Goal: Information Seeking & Learning: Learn about a topic

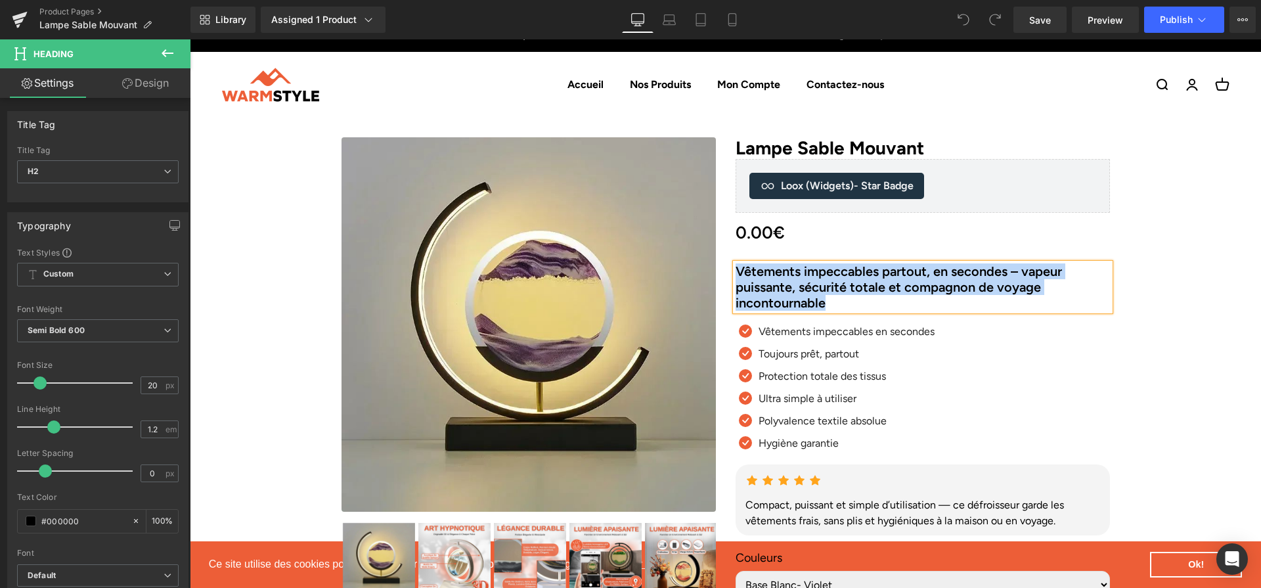
click at [876, 280] on h2 "Vêtements impeccables partout, en secondes – vapeur puissante, sécurité totale …" at bounding box center [922, 286] width 374 height 47
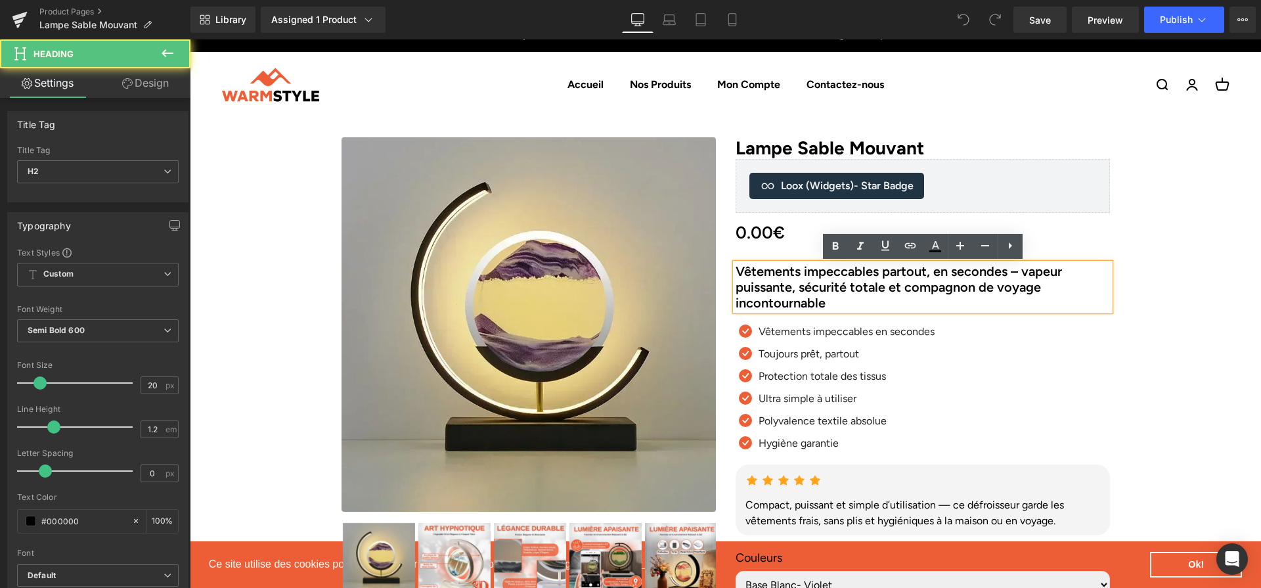
click at [878, 286] on h2 "Vêtements impeccables partout, en secondes – vapeur puissante, sécurité totale …" at bounding box center [922, 286] width 374 height 47
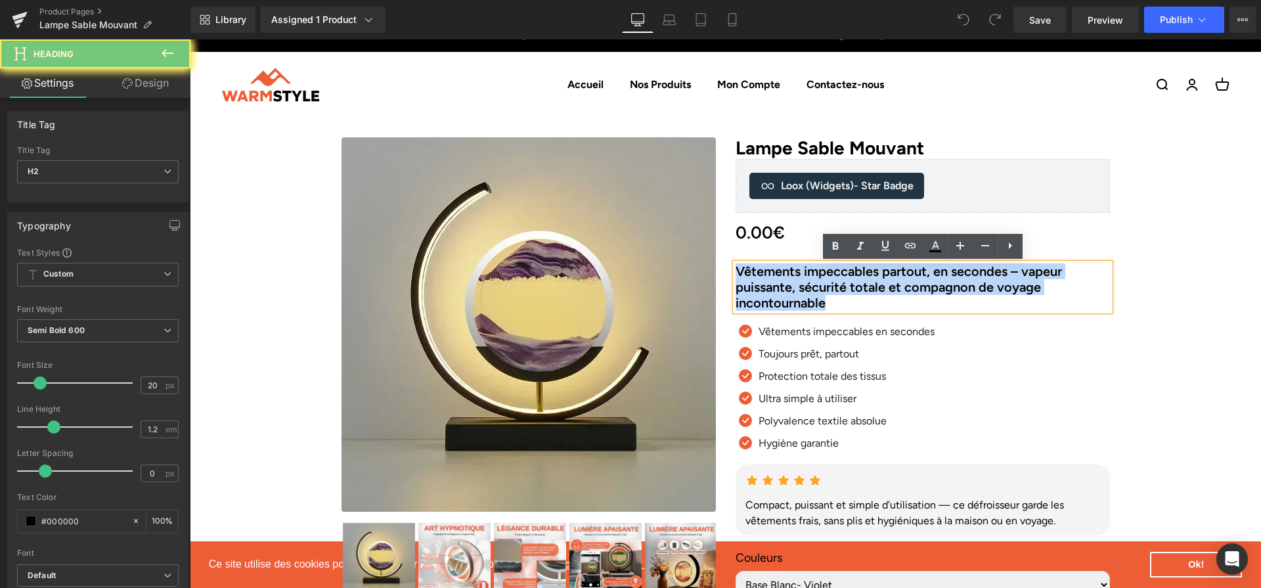
click at [878, 286] on h2 "Vêtements impeccables partout, en secondes – vapeur puissante, sécurité totale …" at bounding box center [922, 286] width 374 height 47
paste div
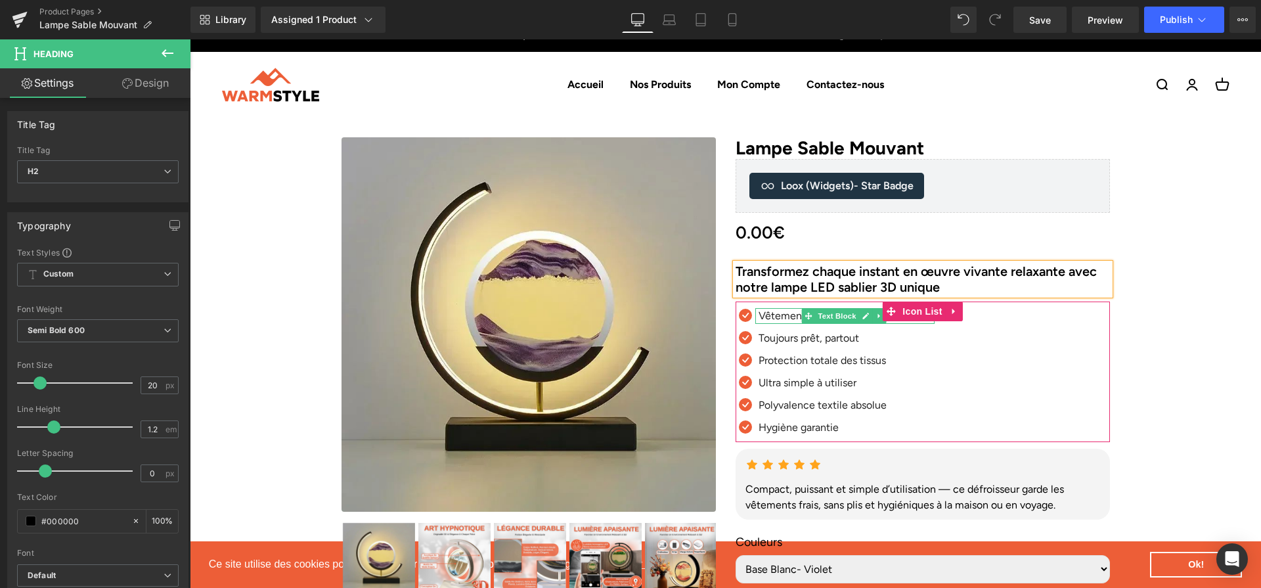
click at [821, 319] on span "Text Block" at bounding box center [836, 316] width 43 height 16
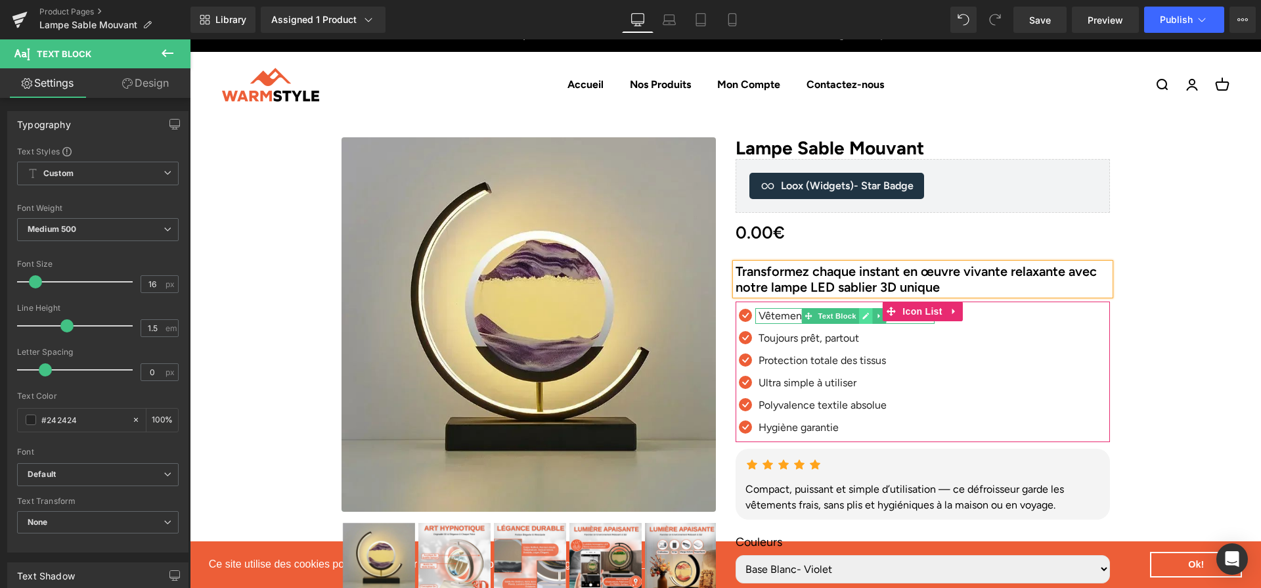
click at [860, 322] on link at bounding box center [865, 316] width 14 height 16
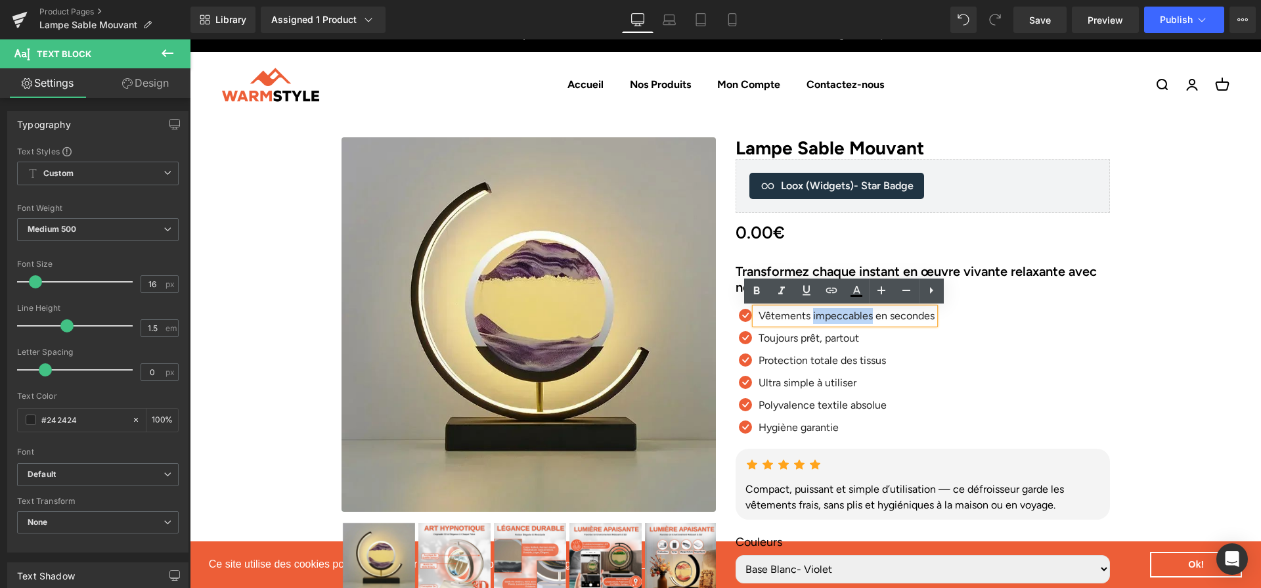
click at [860, 322] on p "Vêtements impeccables en secondes" at bounding box center [846, 316] width 176 height 16
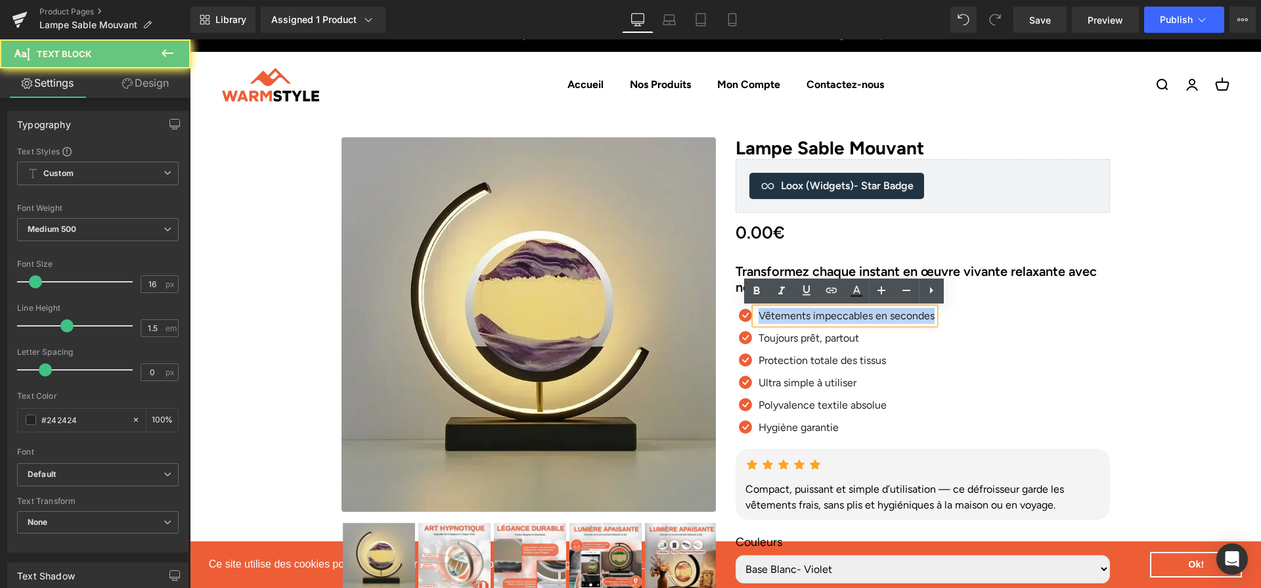
click at [860, 322] on p "Vêtements impeccables en secondes" at bounding box center [846, 316] width 176 height 16
paste div
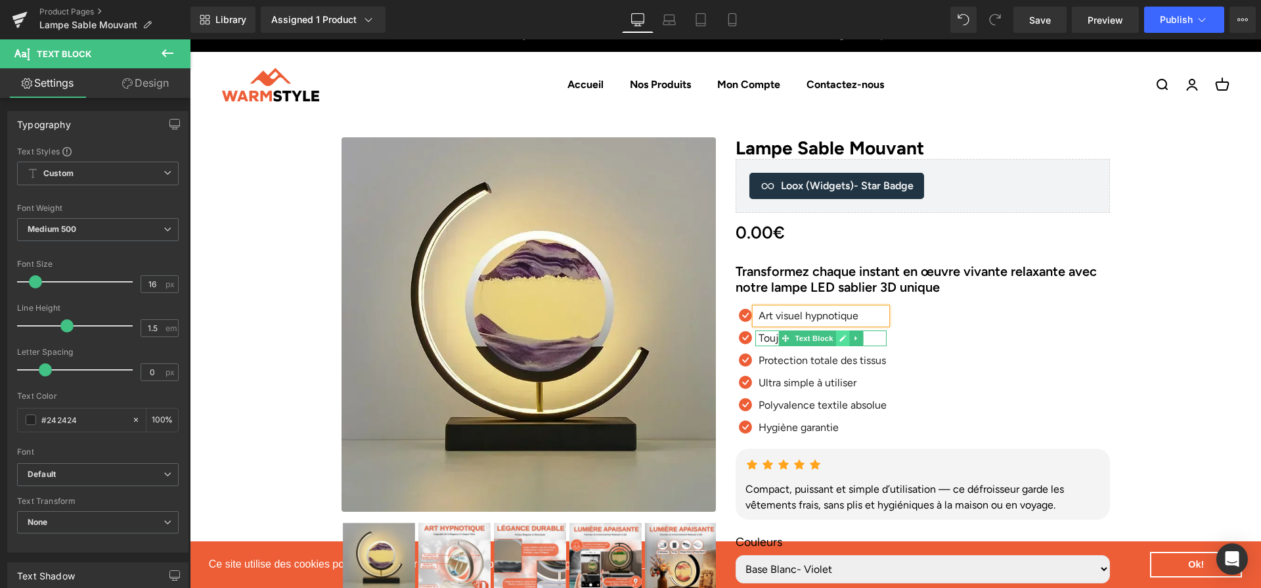
click at [845, 342] on icon at bounding box center [841, 338] width 7 height 8
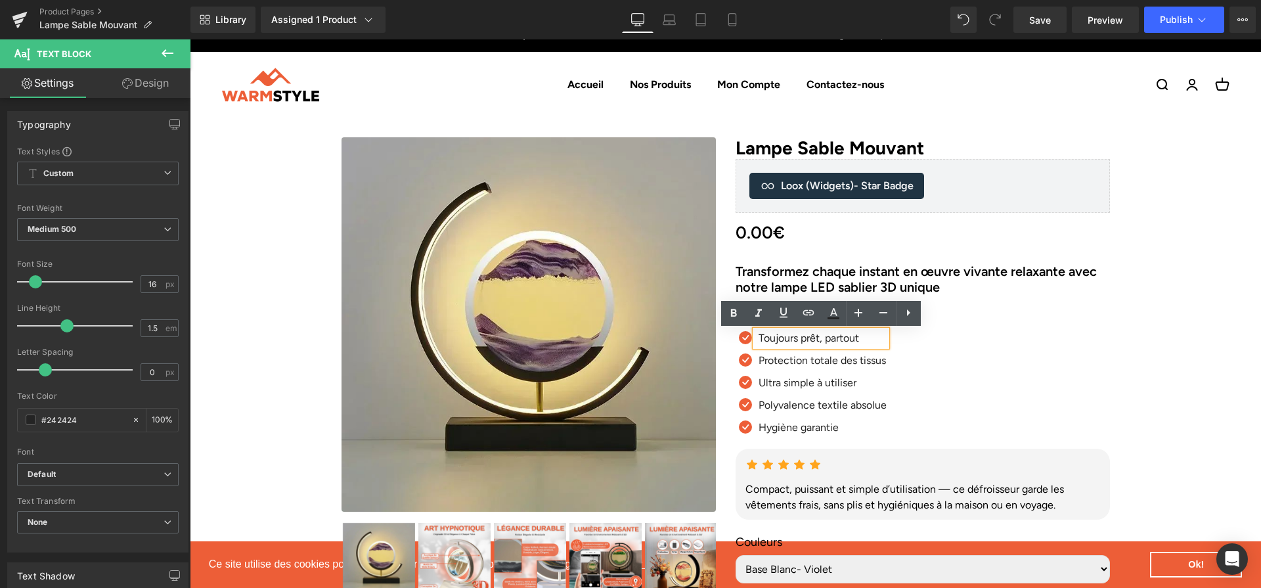
click at [844, 341] on p "Toujours prêt, partout" at bounding box center [822, 338] width 128 height 16
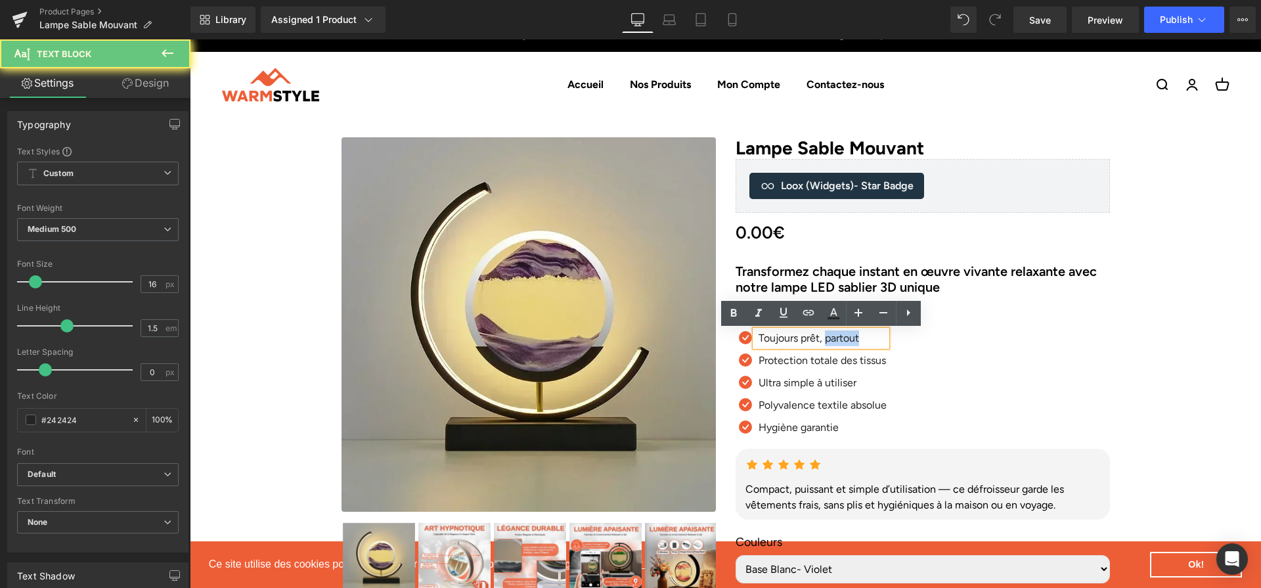
paste div
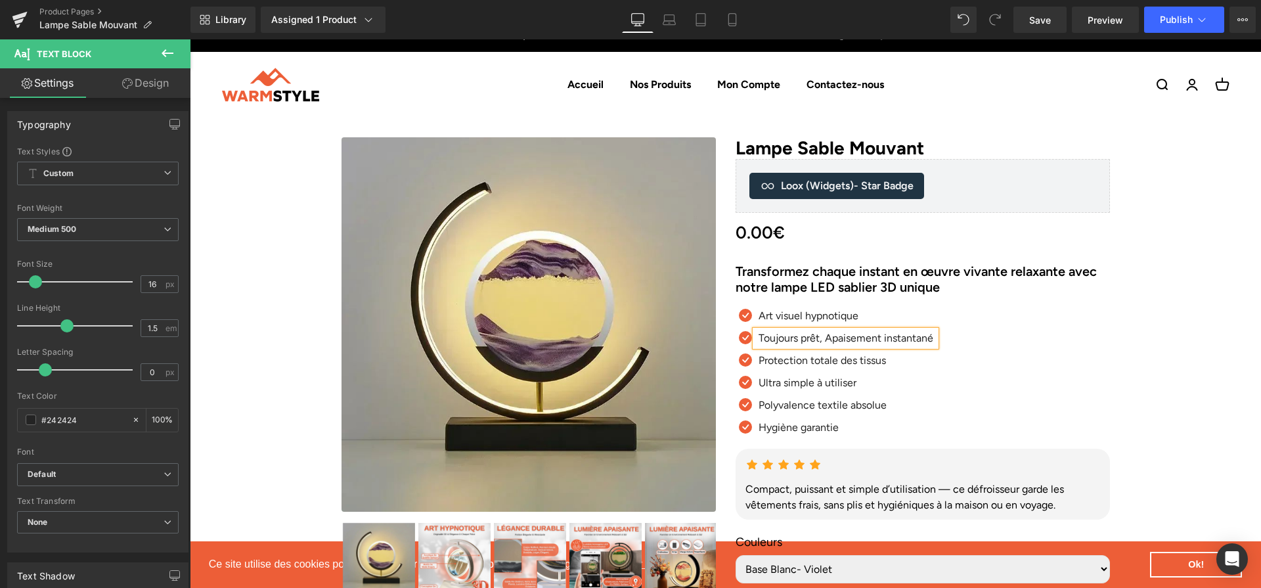
click at [822, 339] on p "Toujours prêt, Apaisement instantané" at bounding box center [846, 338] width 177 height 16
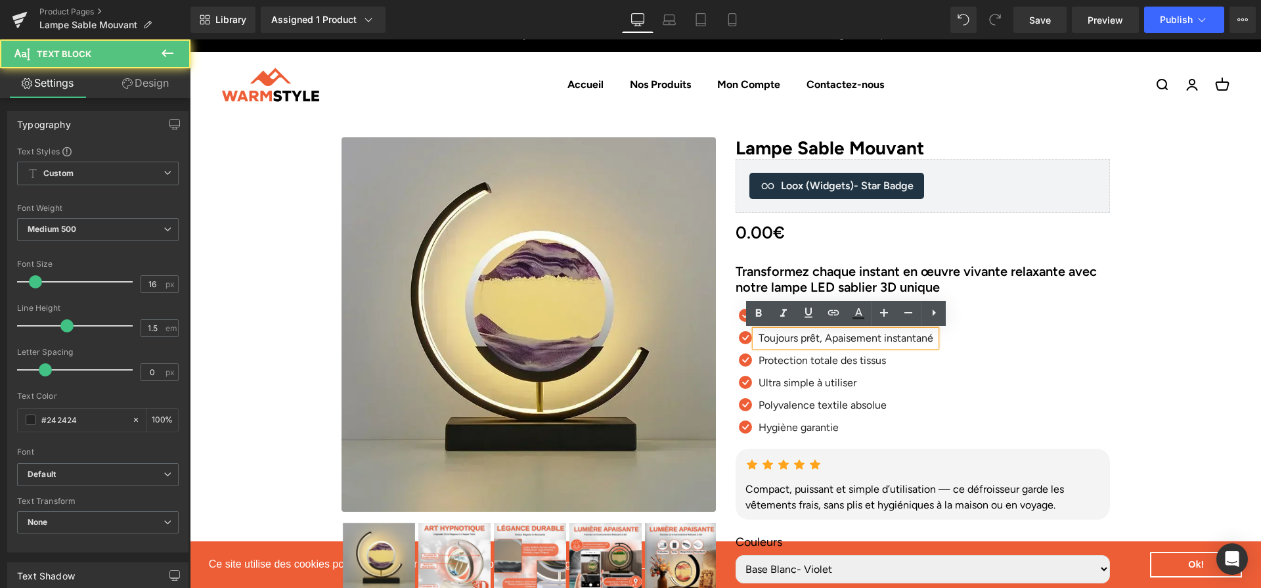
click at [822, 339] on p "Toujours prêt, Apaisement instantané" at bounding box center [846, 338] width 177 height 16
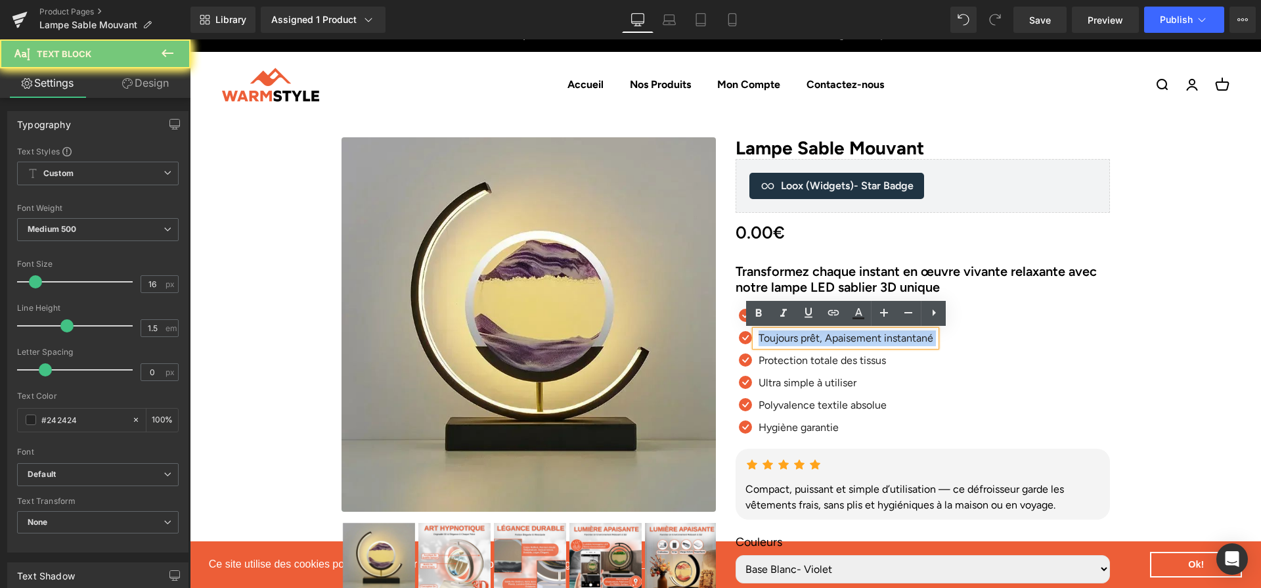
click at [822, 339] on p "Toujours prêt, Apaisement instantané" at bounding box center [846, 338] width 177 height 16
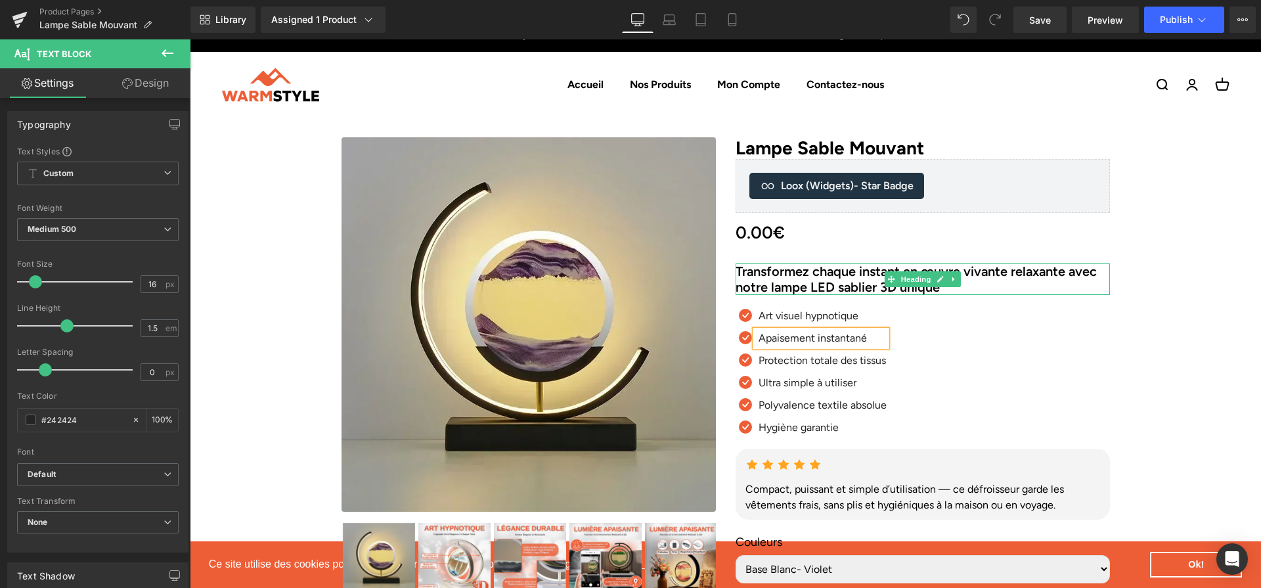
click at [809, 369] on ul "Icon Art visuel hypnotique Text Block Icon" at bounding box center [810, 375] width 151 height 134
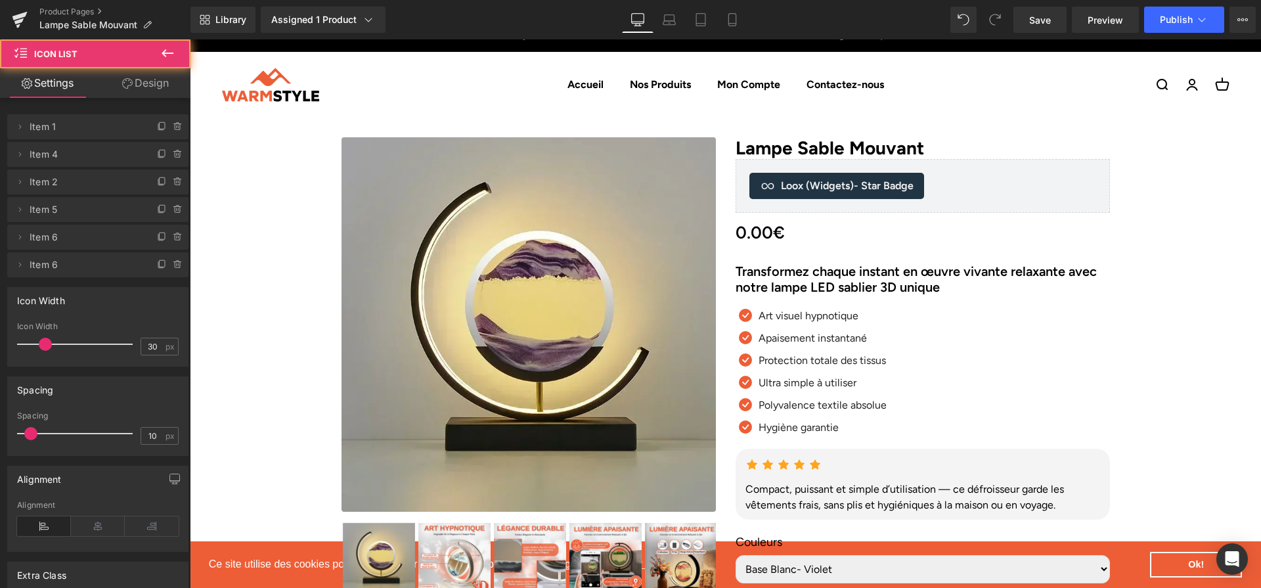
click at [809, 369] on ul "Icon Art visuel hypnotique Text Block Icon" at bounding box center [810, 375] width 151 height 134
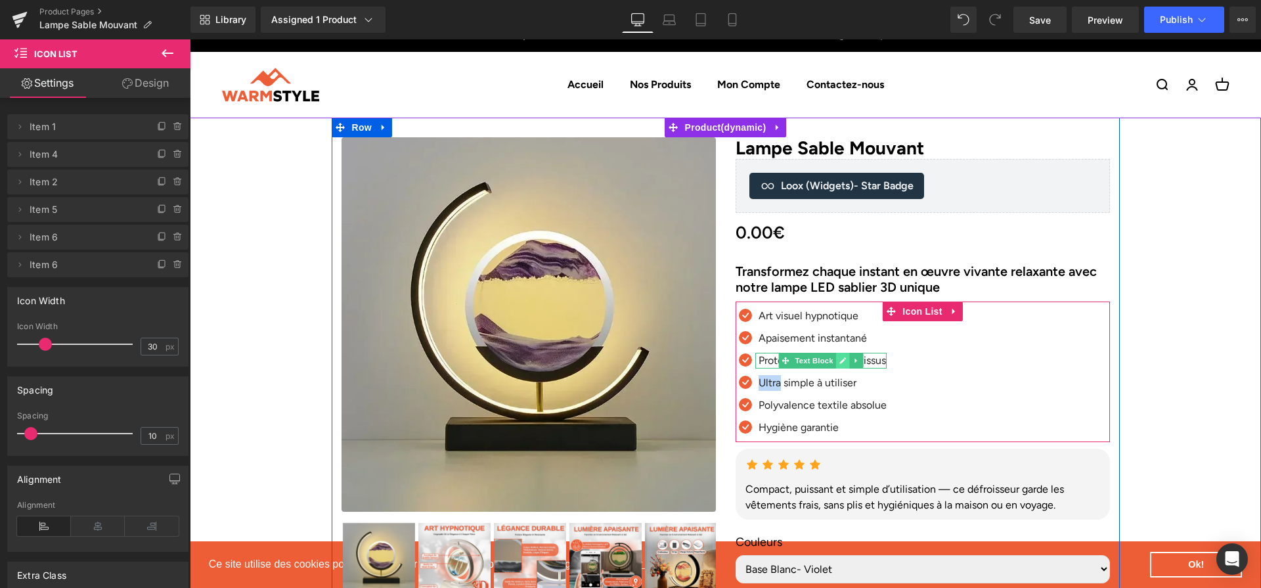
click at [841, 364] on icon at bounding box center [841, 360] width 7 height 8
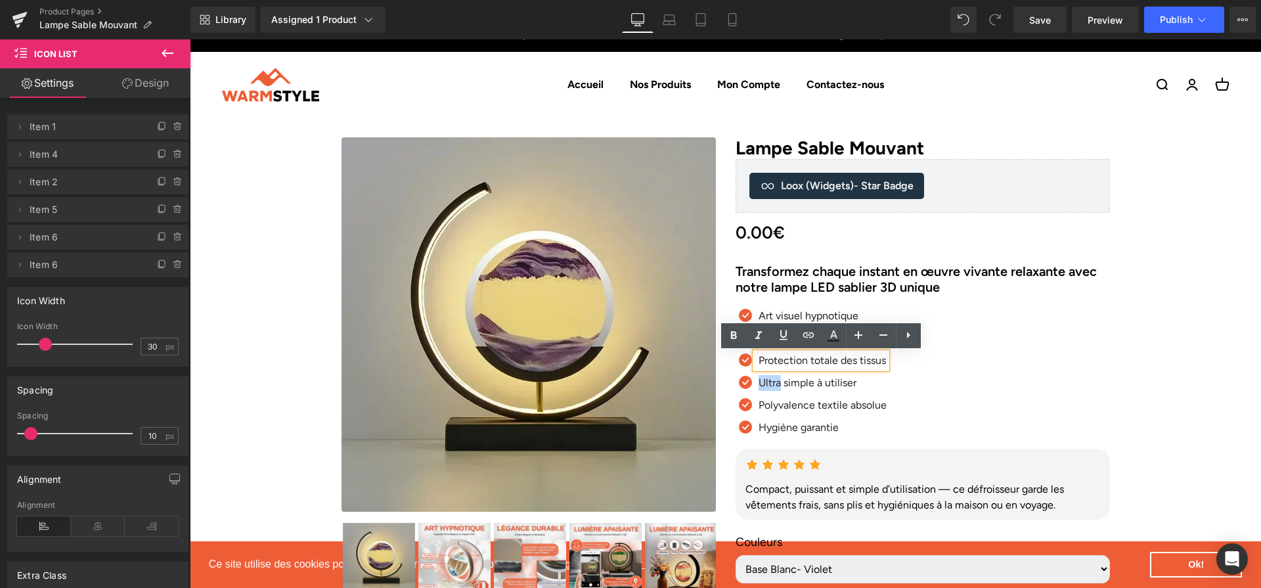
click at [840, 363] on p "Protection totale des tissus" at bounding box center [822, 361] width 128 height 16
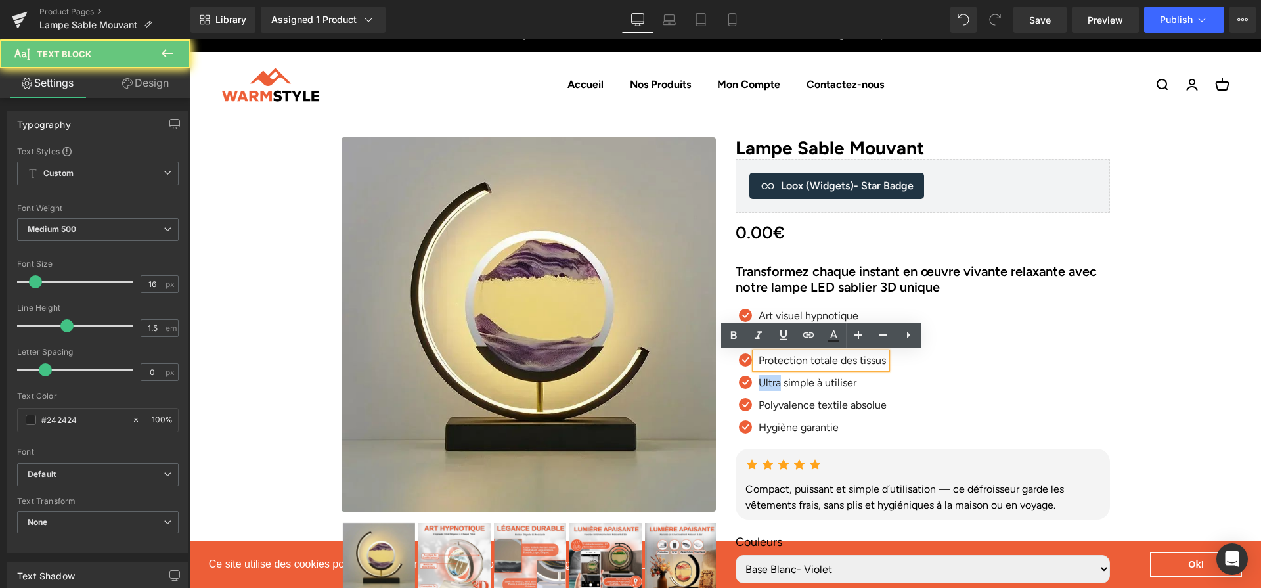
click at [840, 363] on p "Protection totale des tissus" at bounding box center [822, 361] width 128 height 16
paste div
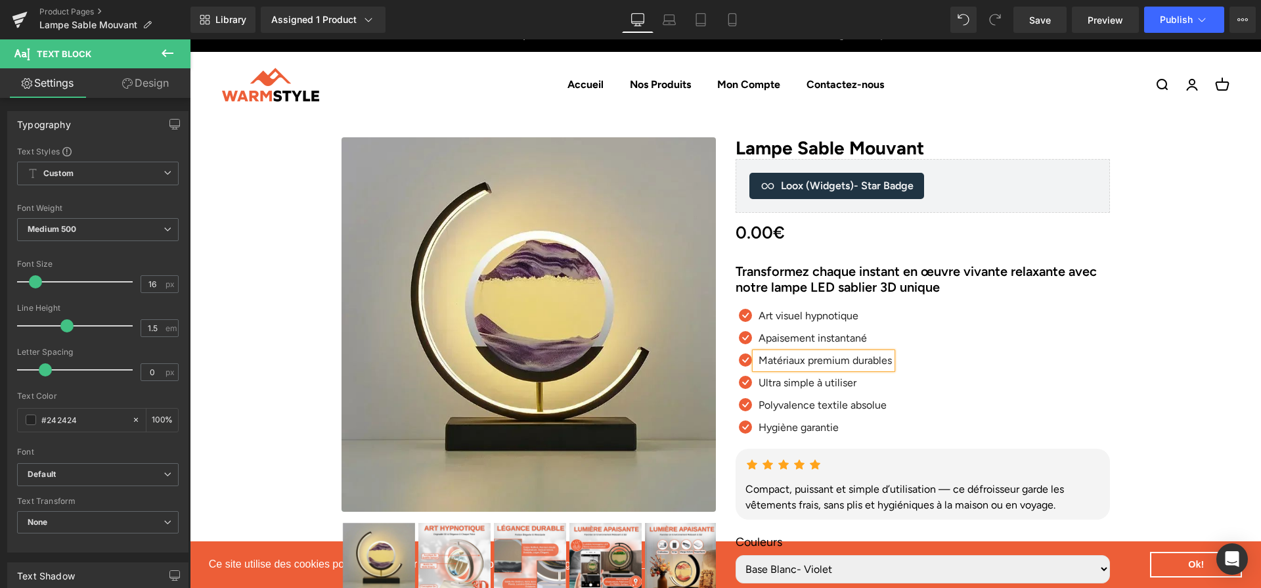
click at [762, 360] on p "Matériaux premium durables" at bounding box center [824, 361] width 133 height 16
click at [848, 388] on link at bounding box center [845, 383] width 14 height 16
click at [848, 388] on p "Ultra simple à utiliser" at bounding box center [824, 383] width 133 height 16
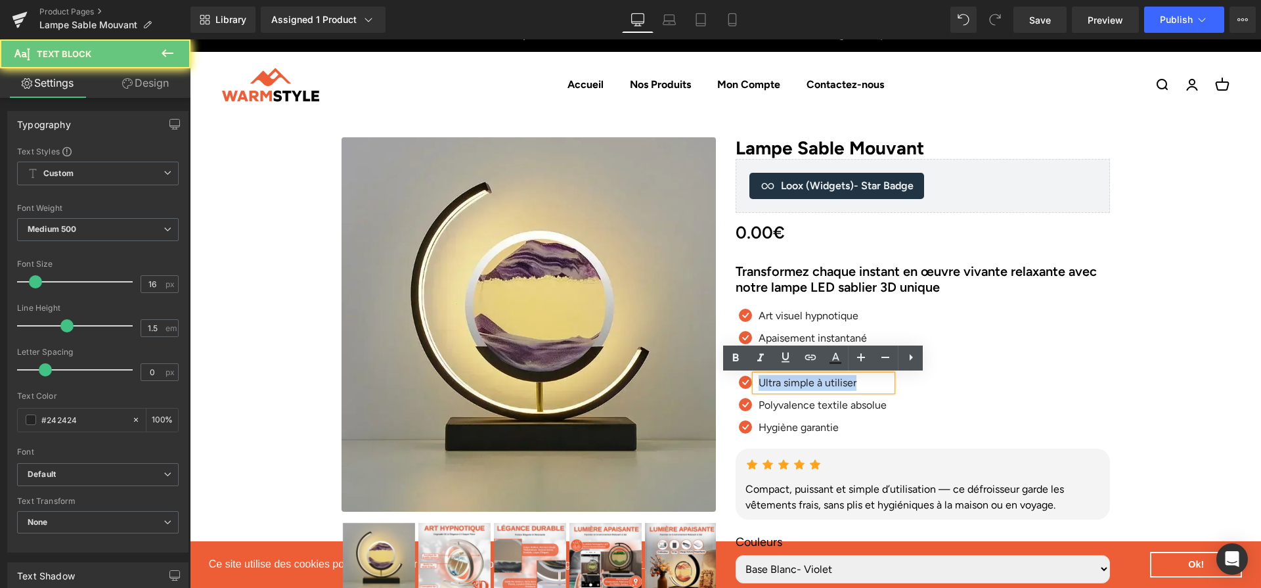
paste div
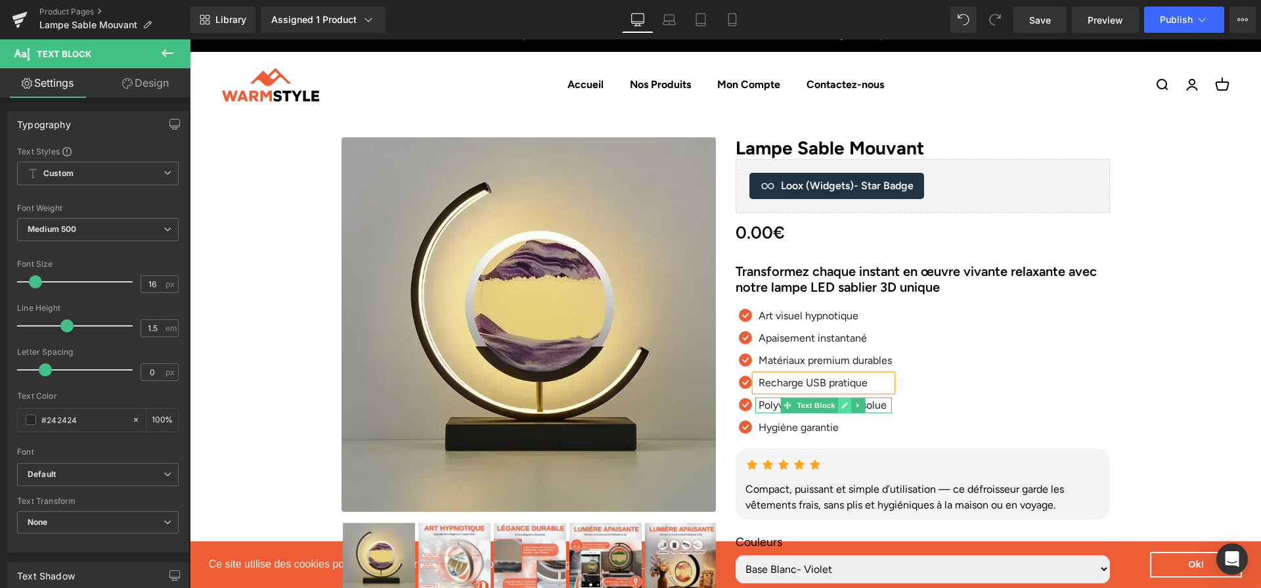
click at [841, 406] on icon at bounding box center [844, 405] width 7 height 8
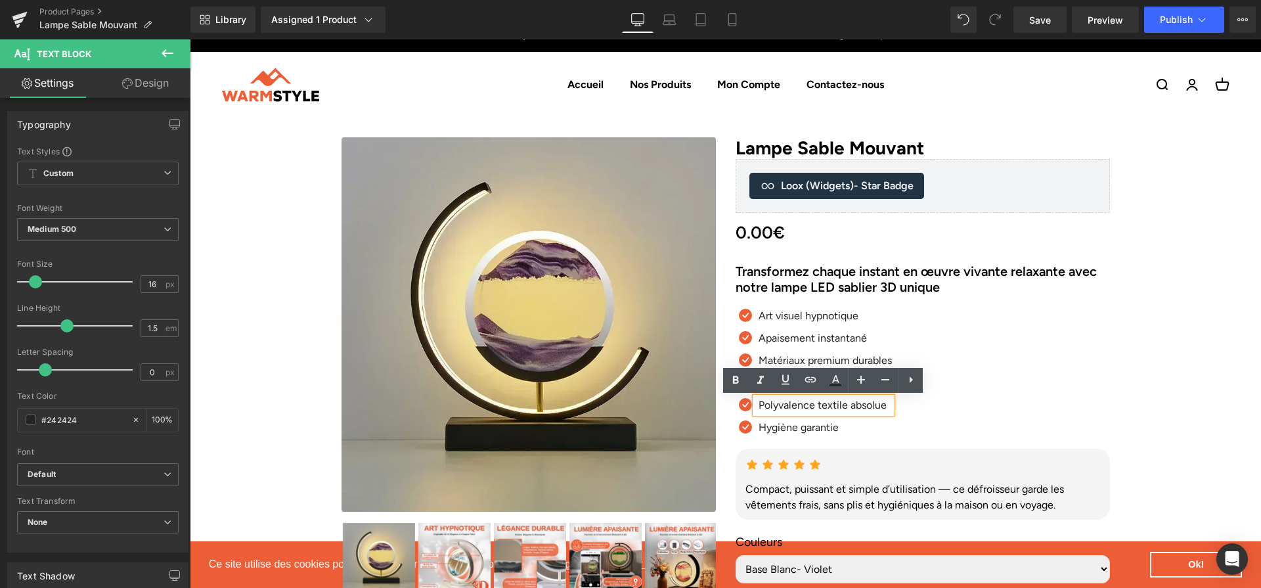
click at [840, 406] on p "Polyvalence textile absolue" at bounding box center [824, 405] width 133 height 16
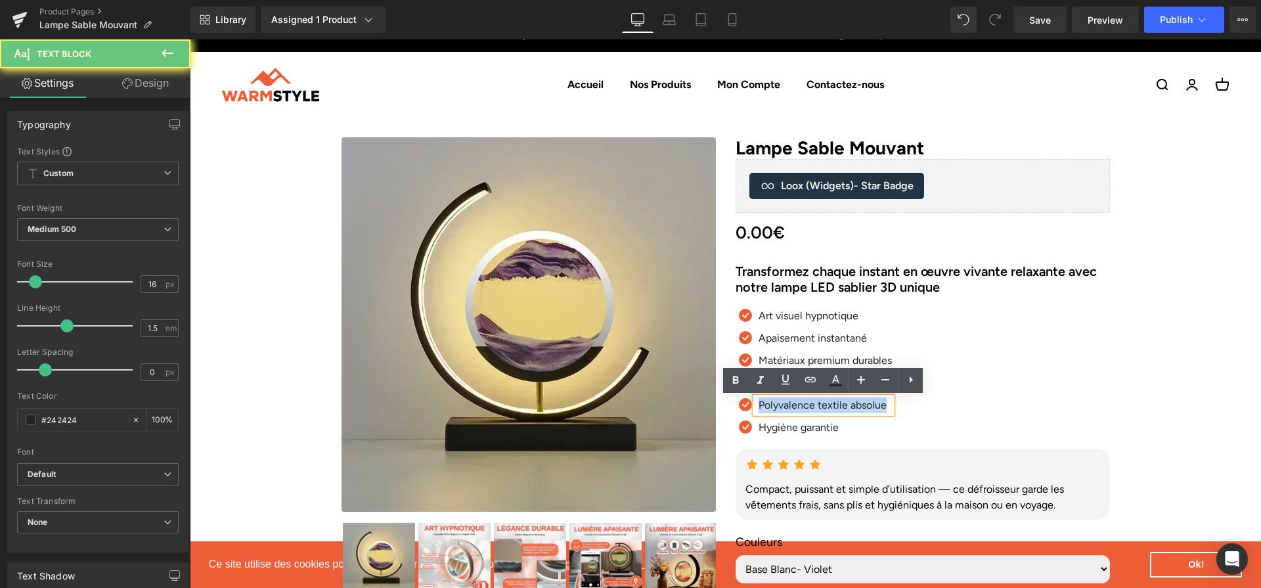
paste div
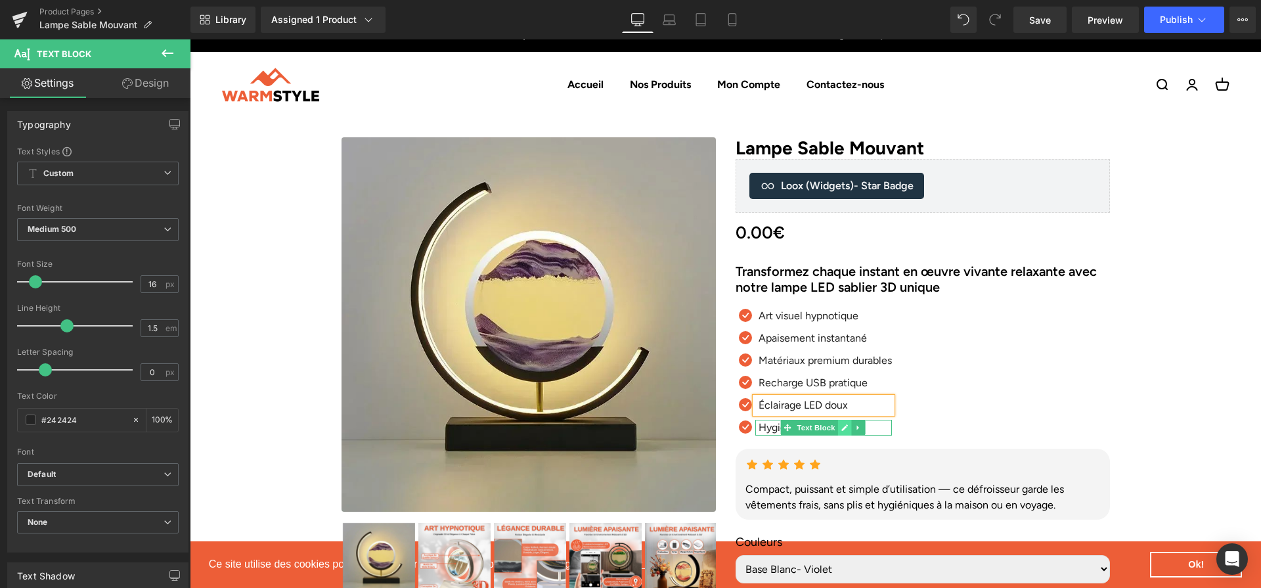
click at [840, 433] on link at bounding box center [845, 428] width 14 height 16
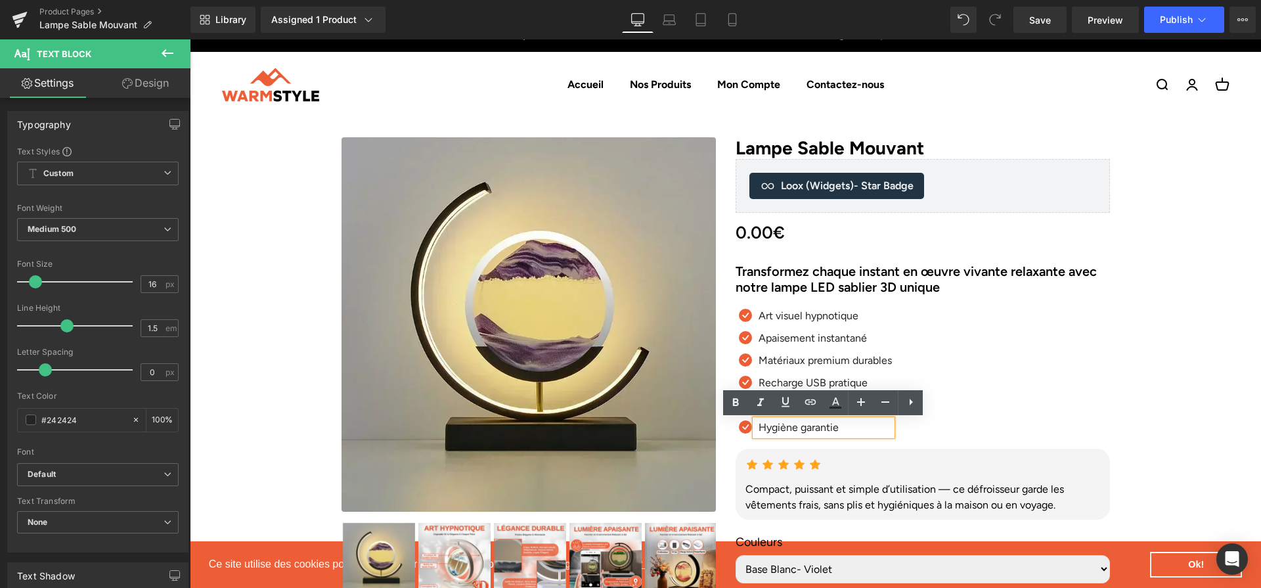
click at [832, 432] on p "Hygiène garantie" at bounding box center [824, 428] width 133 height 16
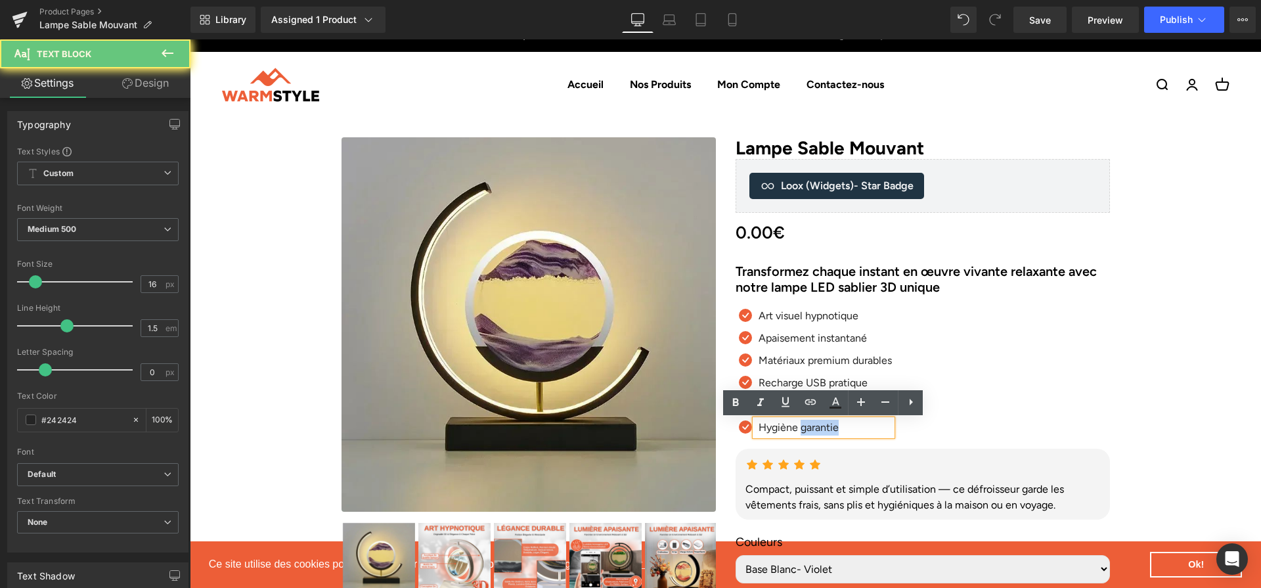
click at [832, 432] on p "Hygiène garantie" at bounding box center [824, 428] width 133 height 16
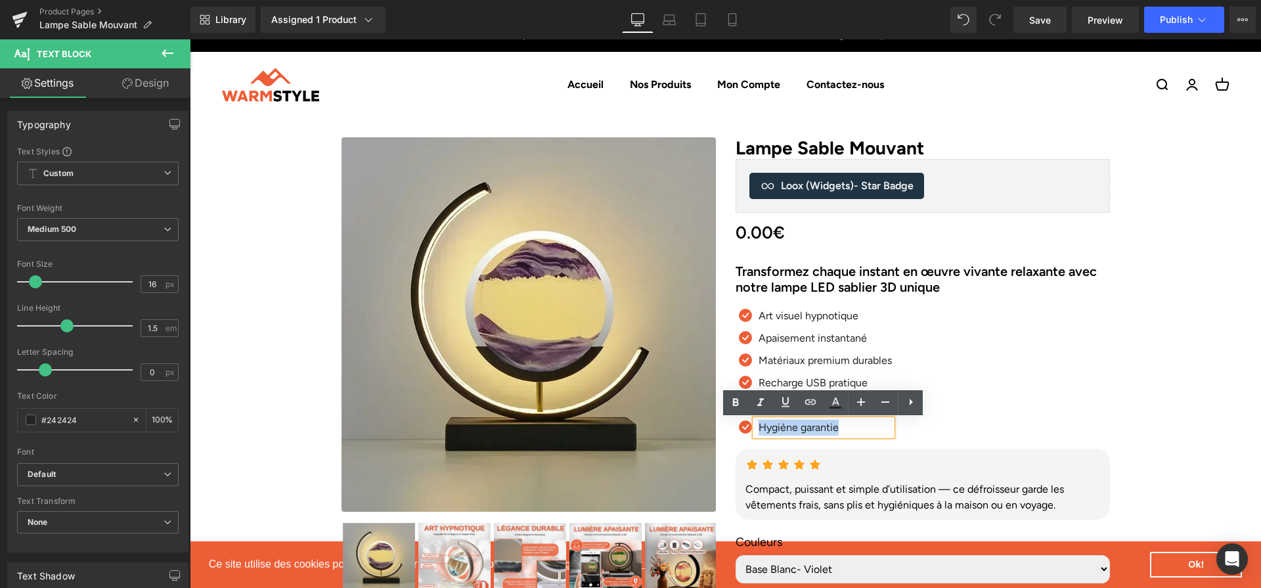
click at [832, 432] on p "Hygiène garantie" at bounding box center [824, 428] width 133 height 16
paste div
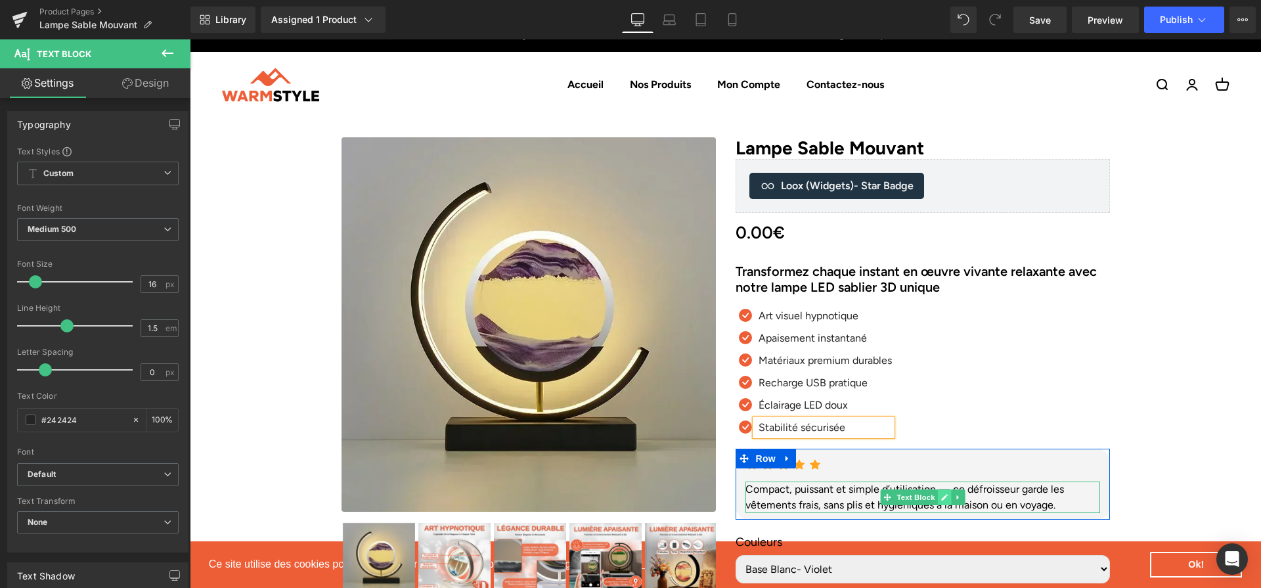
scroll to position [26, 0]
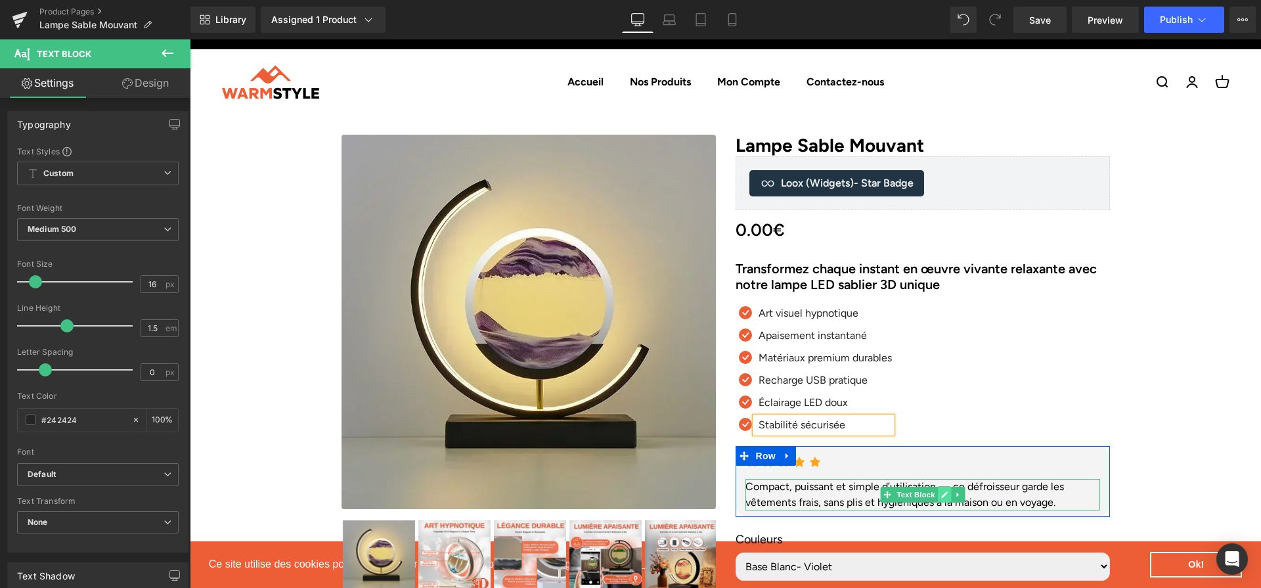
click at [939, 496] on link at bounding box center [944, 494] width 14 height 16
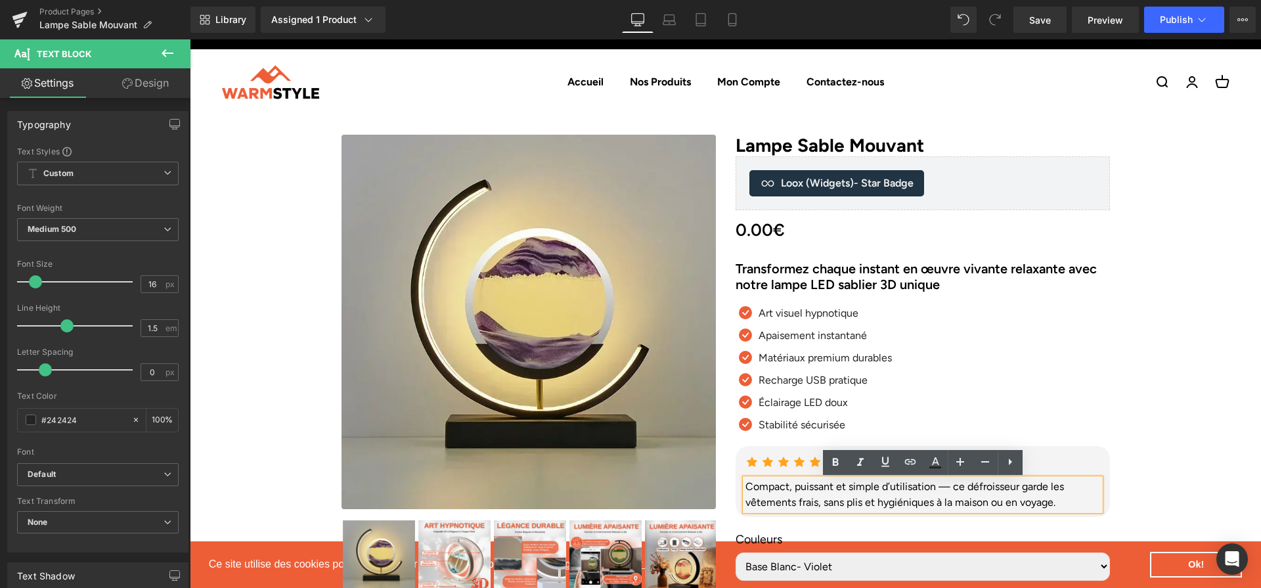
click at [939, 496] on div "Compact, puissant et simple d’utilisation — ce défroisseur garde les vêtements …" at bounding box center [922, 495] width 355 height 32
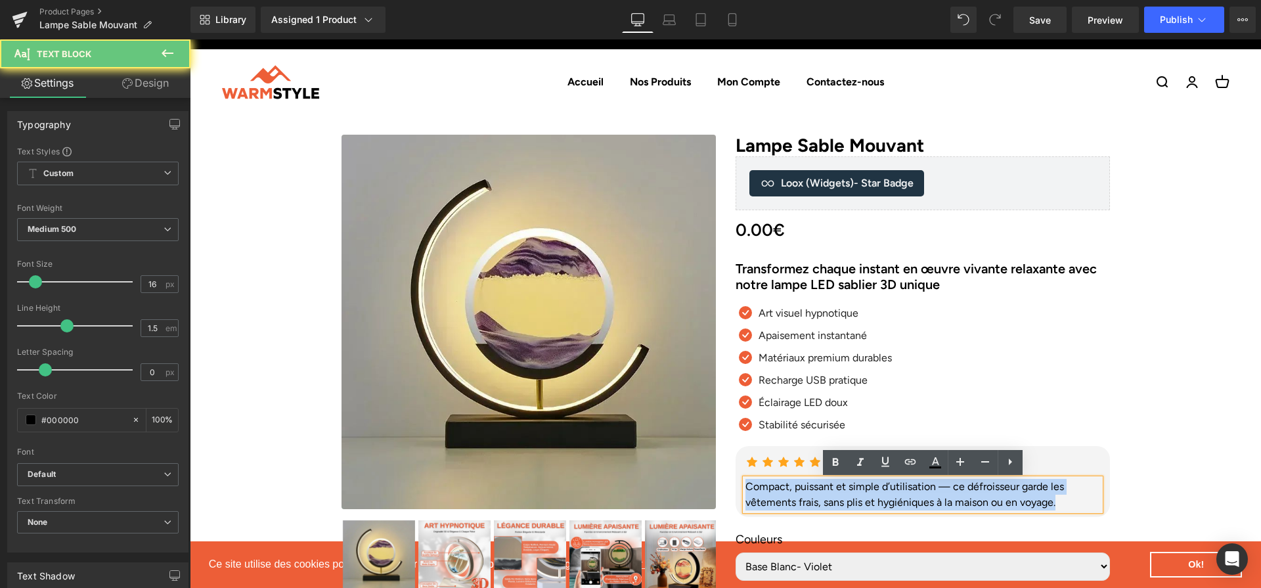
paste div
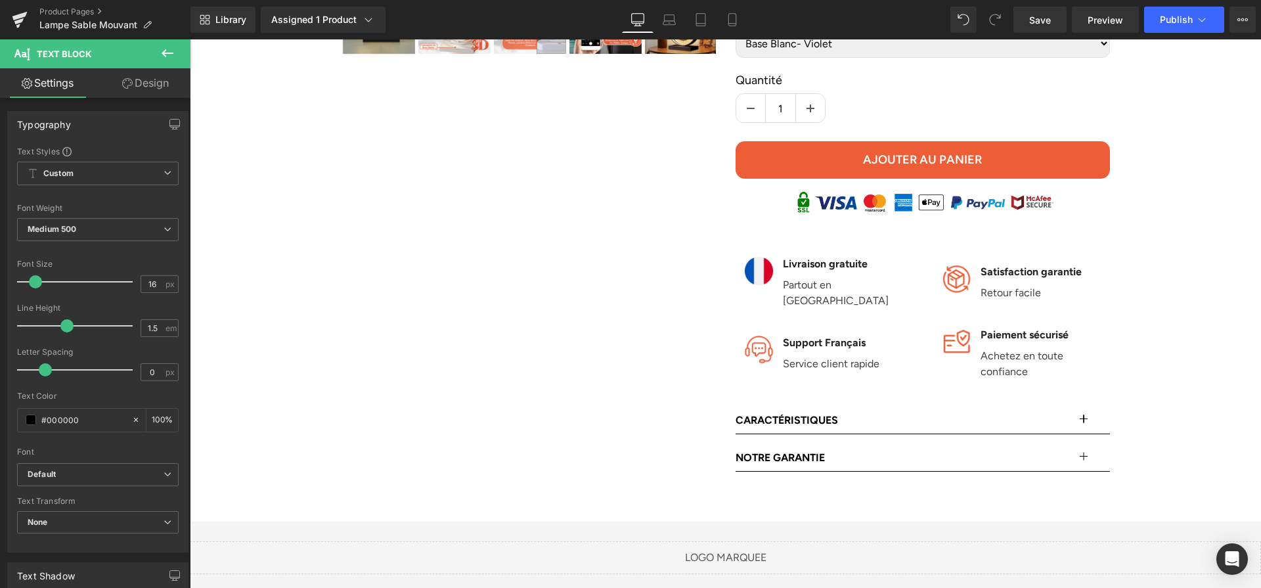
scroll to position [593, 0]
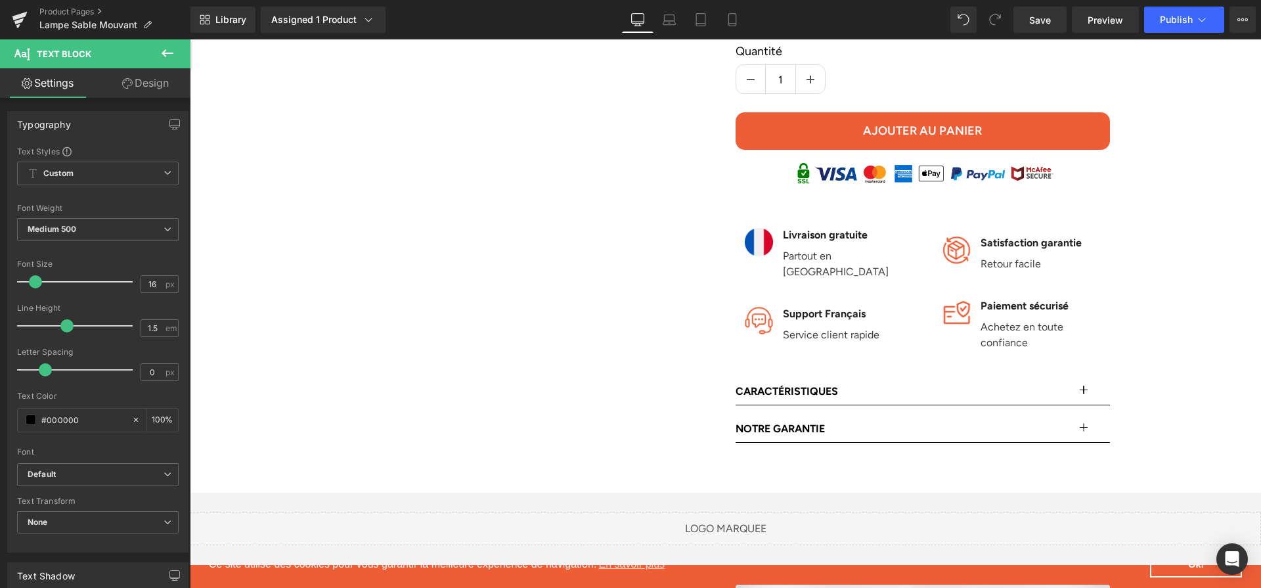
click at [1087, 378] on button "button" at bounding box center [1096, 391] width 26 height 26
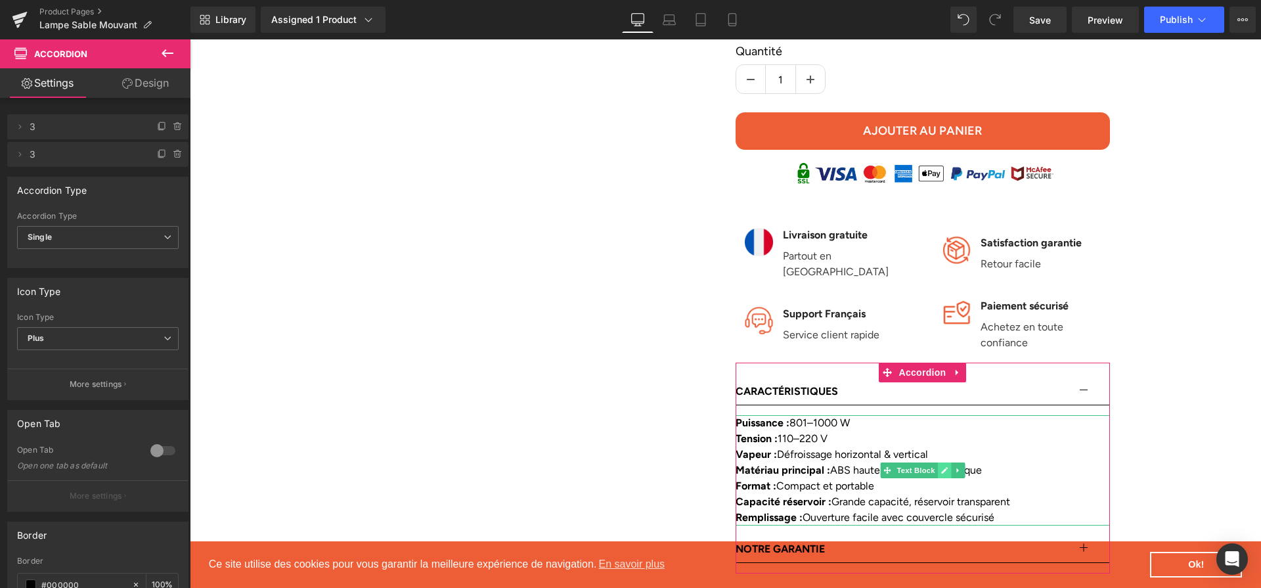
click at [941, 467] on icon at bounding box center [944, 470] width 7 height 7
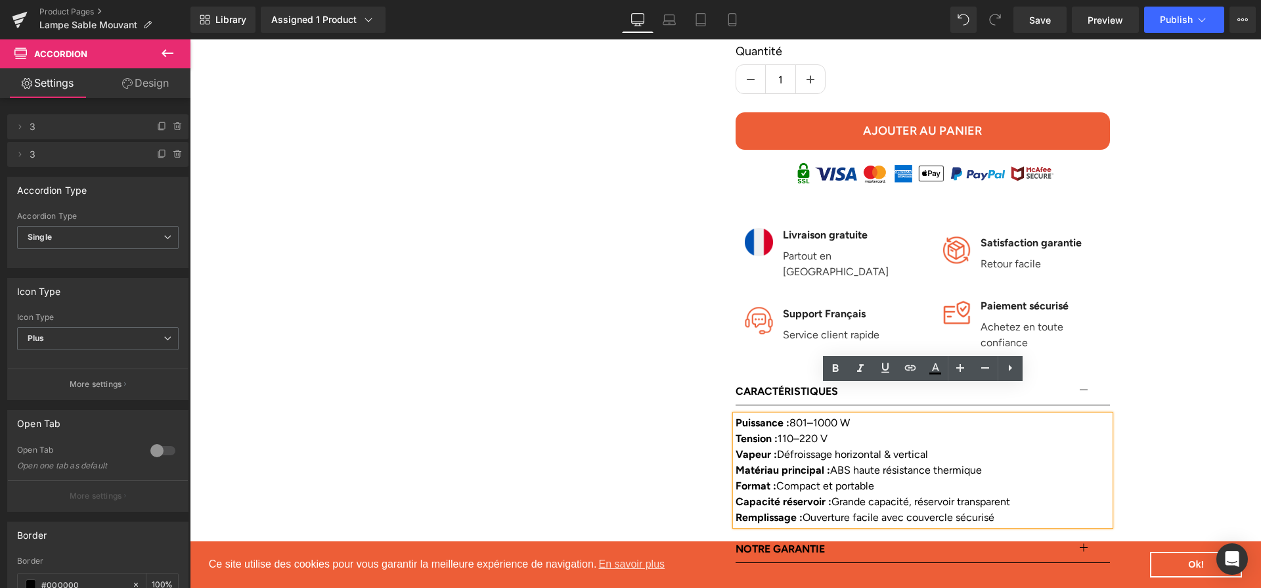
click at [892, 446] on div "Vapeur : Défroissage horizontal & vertical" at bounding box center [922, 454] width 374 height 16
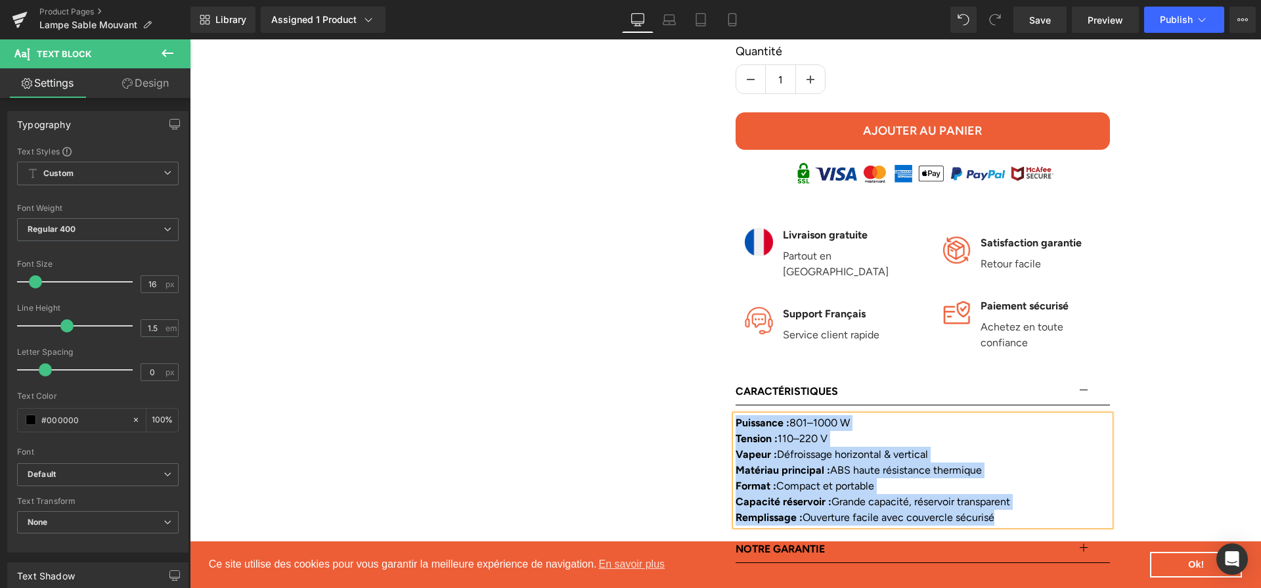
paste div
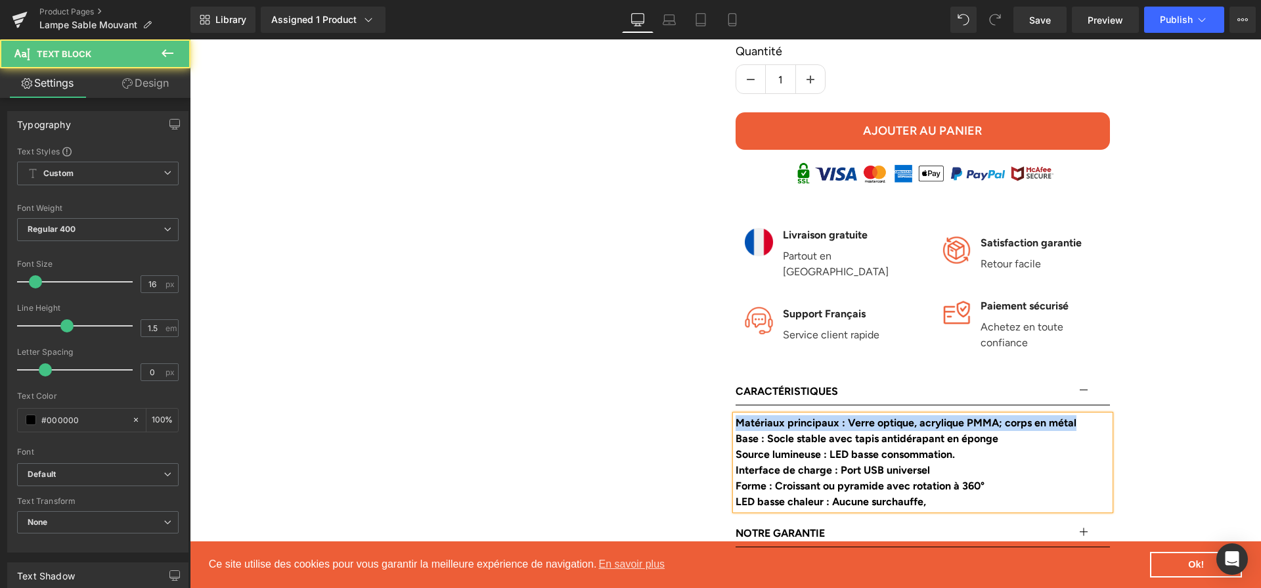
drag, startPoint x: 849, startPoint y: 393, endPoint x: 1086, endPoint y: 395, distance: 237.0
click at [1076, 416] on b "Matériaux principaux : Verre optique, acrylique PMMA; corps en métal" at bounding box center [905, 422] width 341 height 12
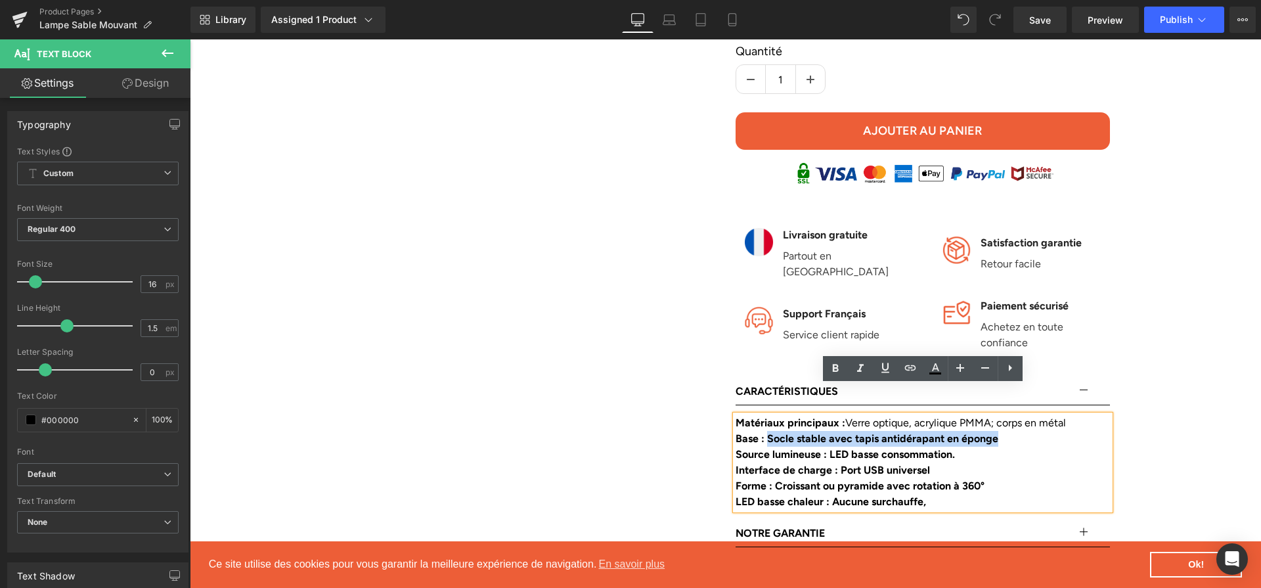
drag, startPoint x: 1037, startPoint y: 407, endPoint x: 772, endPoint y: 411, distance: 264.6
click at [772, 431] on div "Base : Socle stable avec tapis antidérapant en éponge" at bounding box center [922, 439] width 374 height 16
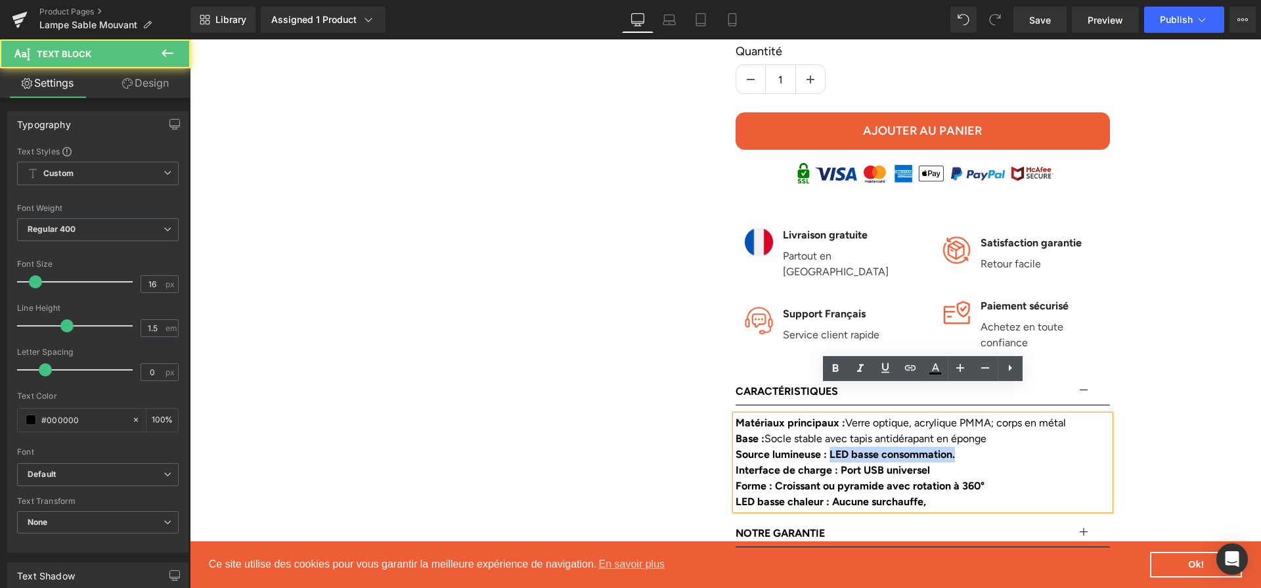
drag, startPoint x: 836, startPoint y: 429, endPoint x: 981, endPoint y: 424, distance: 144.5
click at [981, 446] on div "Source lumineuse : LED basse consommation." at bounding box center [922, 454] width 374 height 16
drag, startPoint x: 957, startPoint y: 444, endPoint x: 838, endPoint y: 442, distance: 118.2
click at [838, 462] on div "Interface de charge : Port USB universel" at bounding box center [922, 470] width 374 height 16
drag, startPoint x: 780, startPoint y: 454, endPoint x: 1003, endPoint y: 458, distance: 223.2
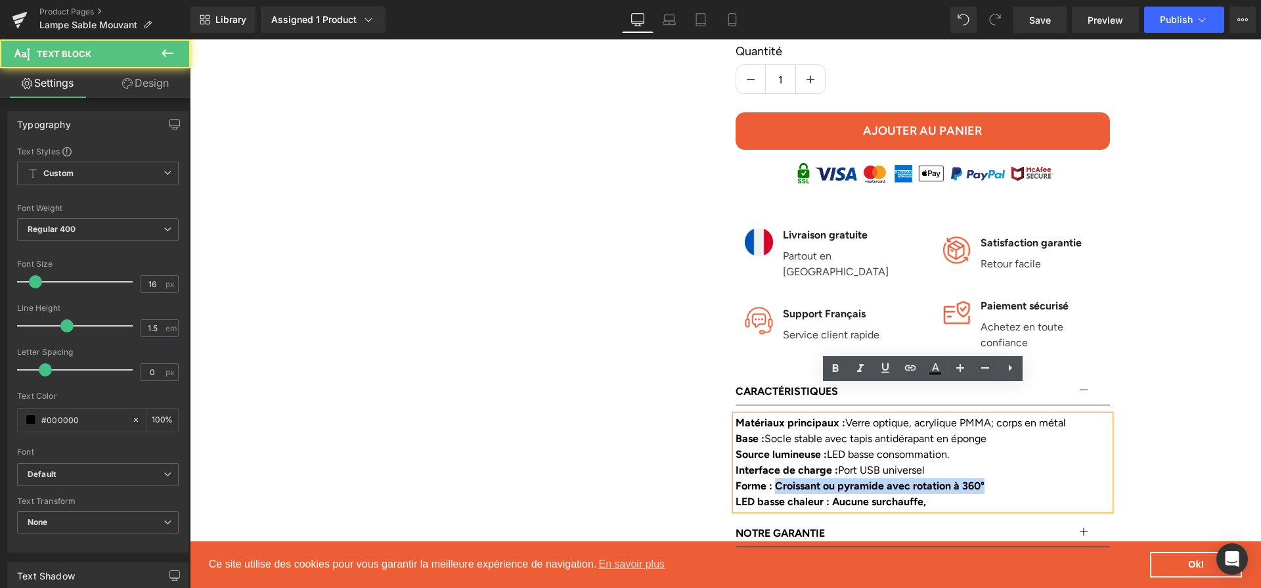
click at [1003, 478] on div "Forme : Croissant ou pyramide avec rotation à 360°" at bounding box center [922, 486] width 374 height 16
drag, startPoint x: 968, startPoint y: 475, endPoint x: 842, endPoint y: 473, distance: 126.1
click at [842, 494] on div "LED basse chaleur : Aucune surchauffe," at bounding box center [922, 502] width 374 height 16
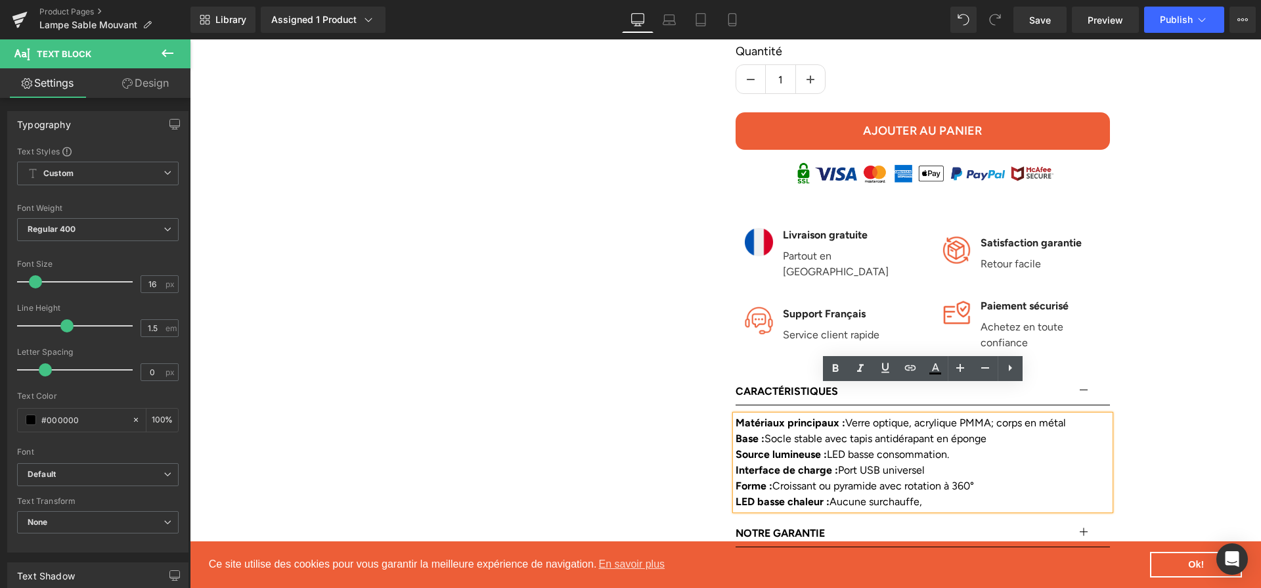
click at [954, 494] on div "LED basse chaleur : Aucune surchauffe," at bounding box center [922, 502] width 374 height 16
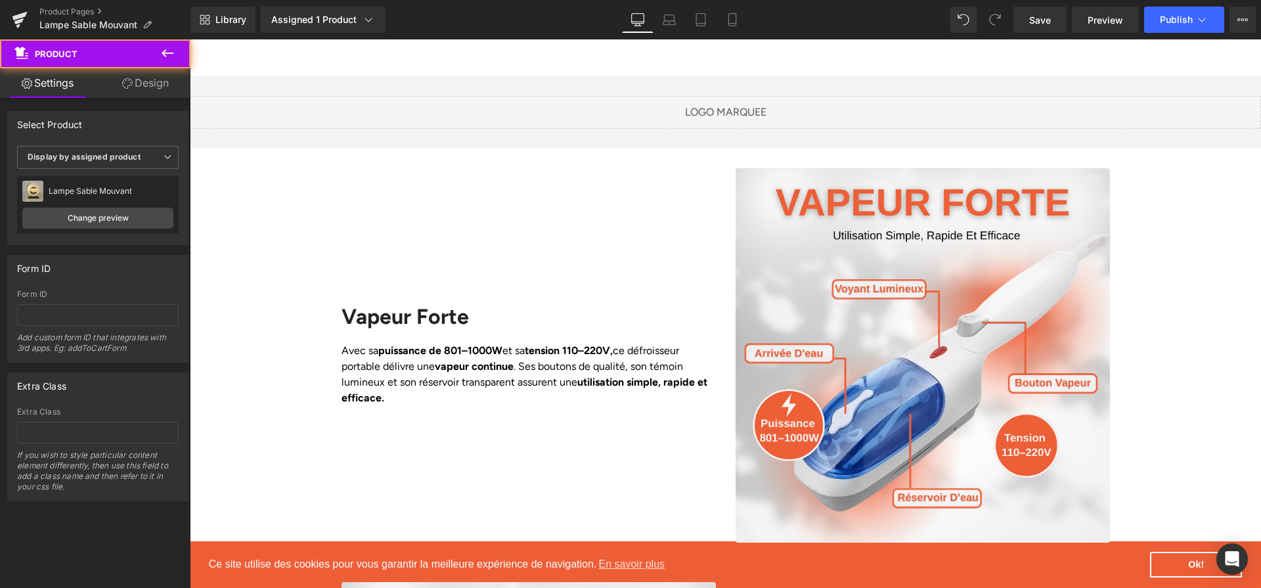
scroll to position [1163, 0]
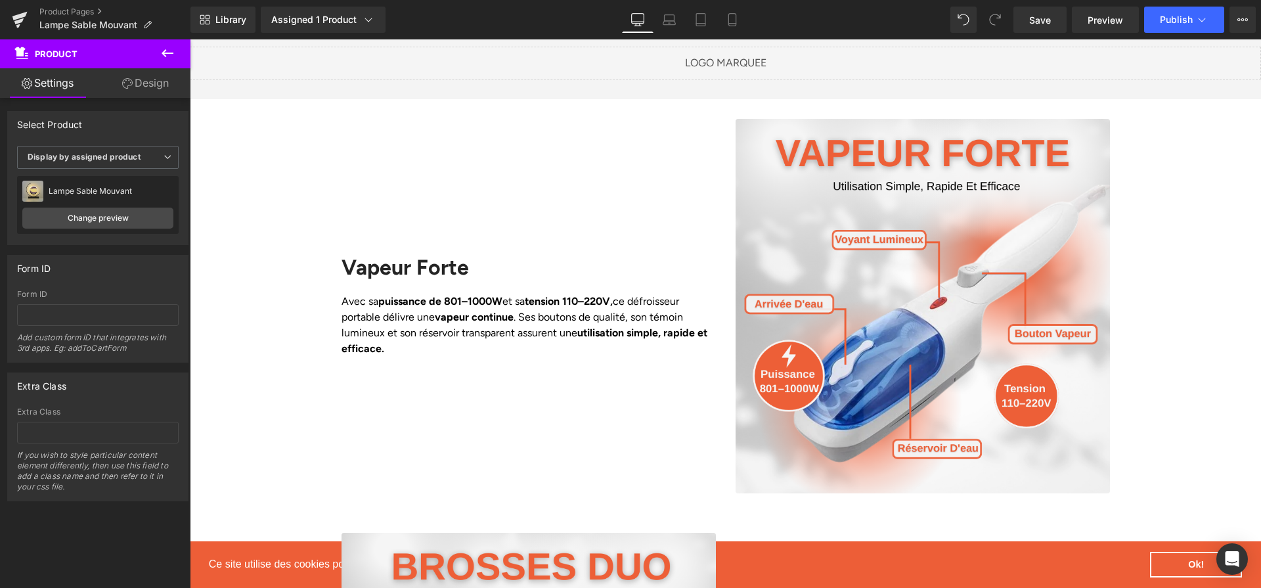
click at [869, 283] on img at bounding box center [922, 306] width 374 height 374
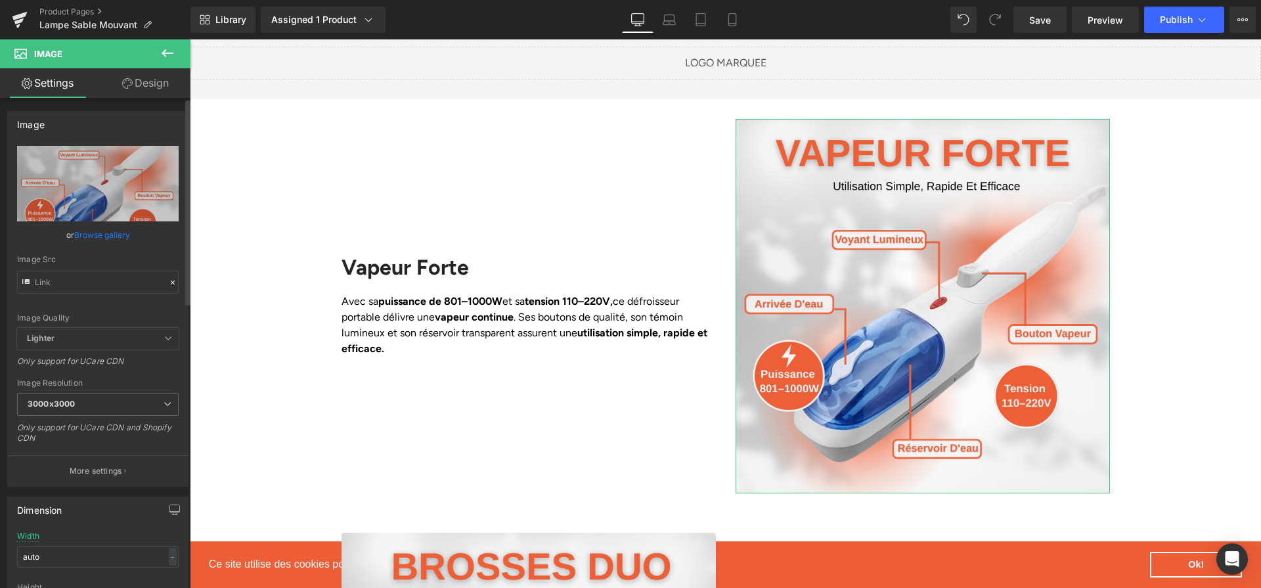
click at [87, 265] on div "Image Src" at bounding box center [98, 274] width 162 height 39
click at [92, 275] on input "text" at bounding box center [98, 281] width 162 height 23
click at [93, 281] on input "text" at bounding box center [98, 281] width 162 height 23
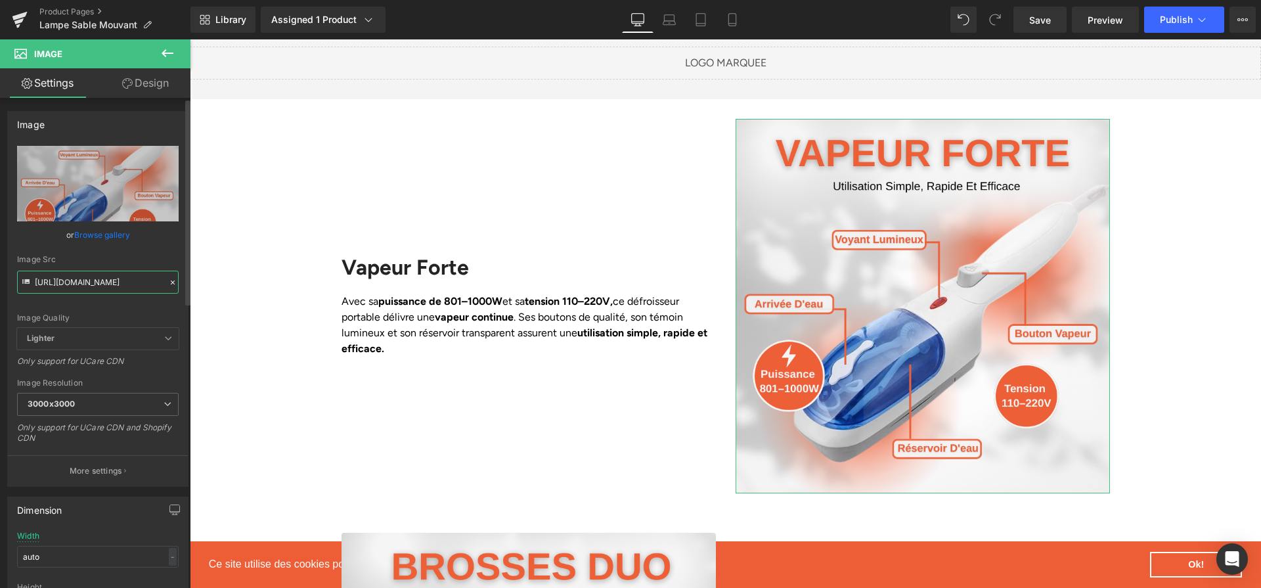
paste input "58e8e1f7-8d09-4057-8450-1c9d534fd881.png?v=1758553877"
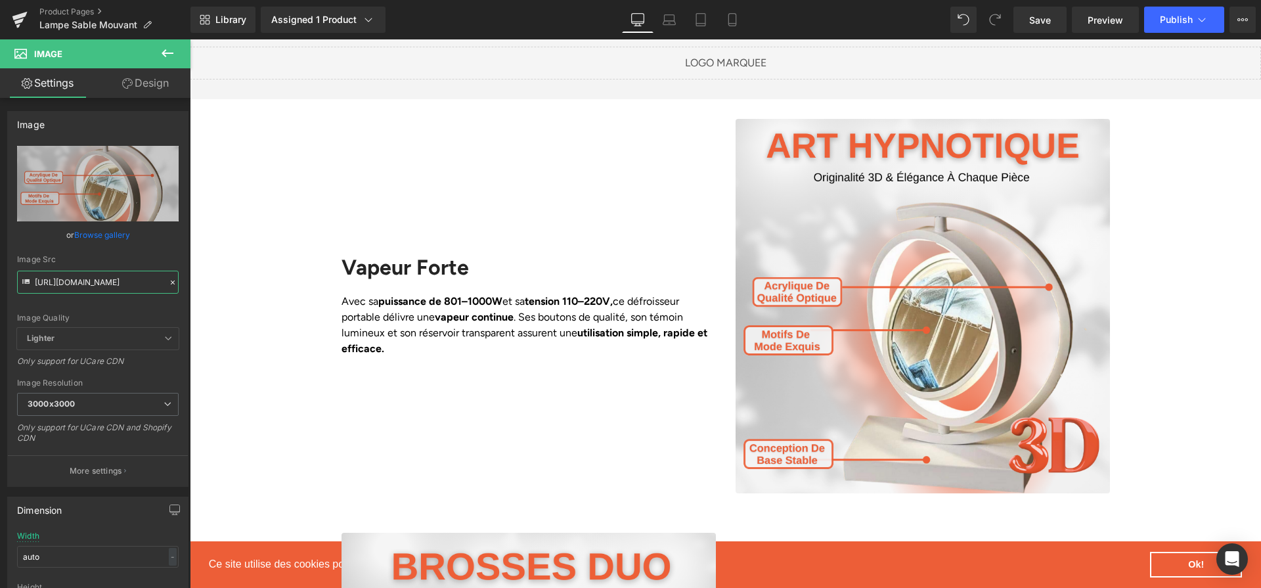
type input "[URL][DOMAIN_NAME]"
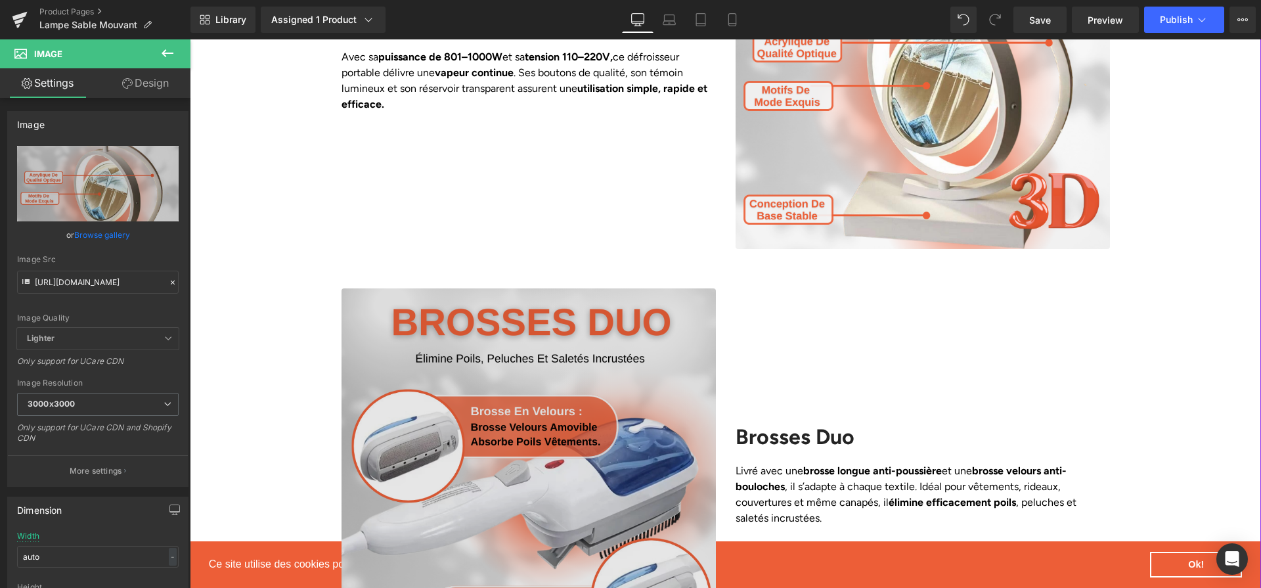
click at [574, 303] on img at bounding box center [528, 475] width 374 height 374
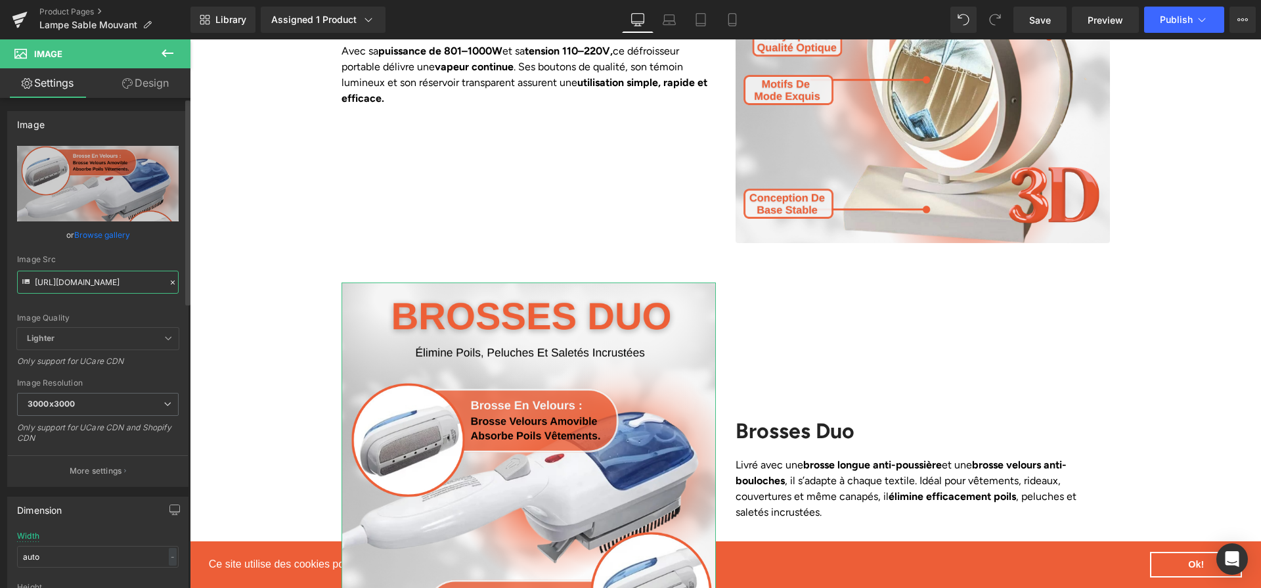
click at [144, 288] on input "[URL][DOMAIN_NAME]" at bounding box center [98, 281] width 162 height 23
paste input "ca15d83f-3616-42e1-b2de-5680502e5315.png?v=1758553877"
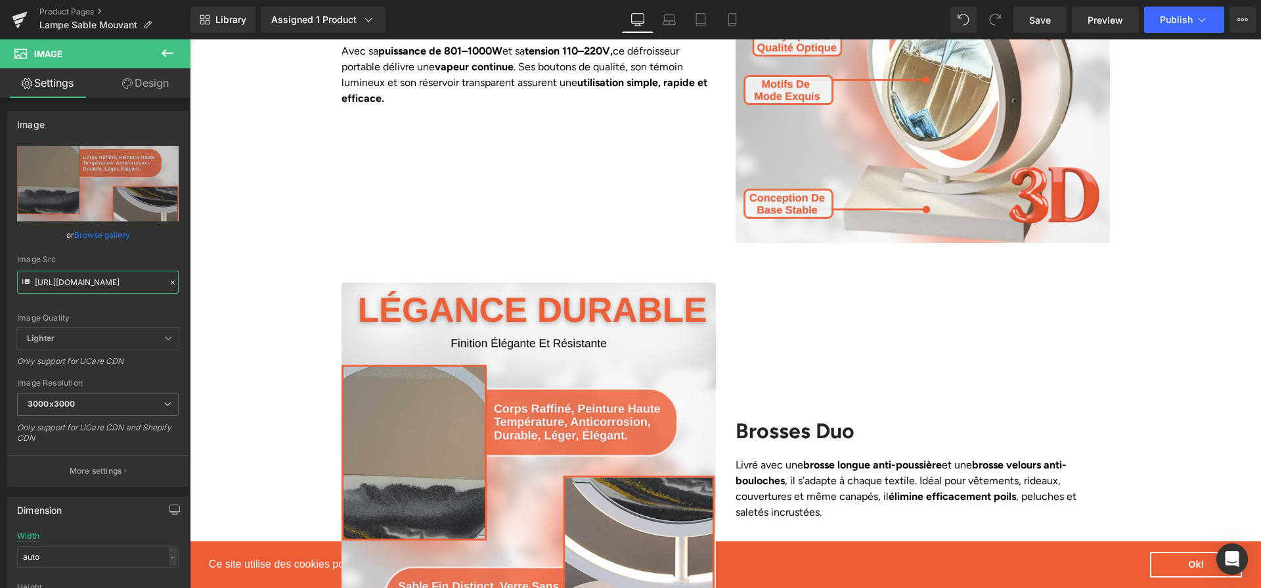
type input "[URL][DOMAIN_NAME]"
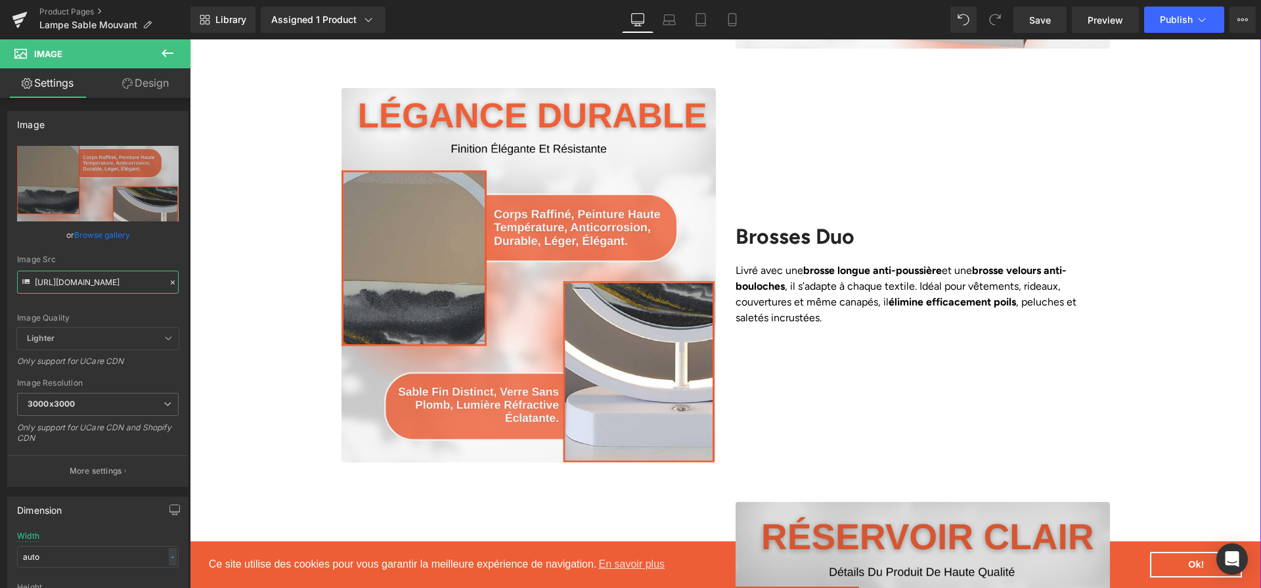
scroll to position [2013, 0]
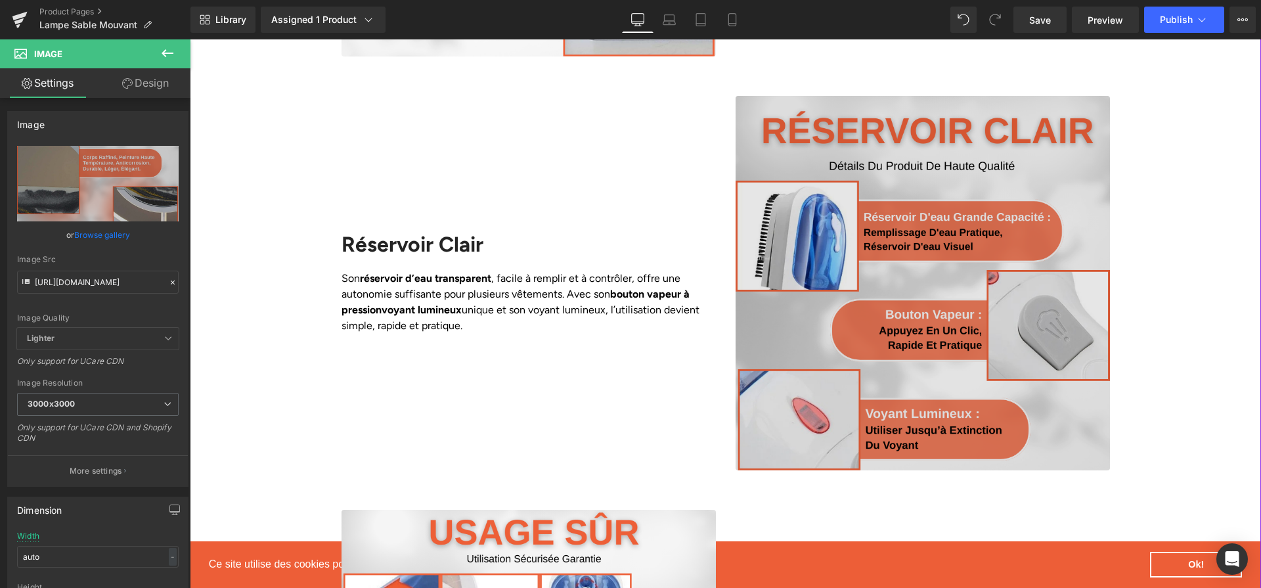
click at [828, 261] on img at bounding box center [922, 283] width 374 height 374
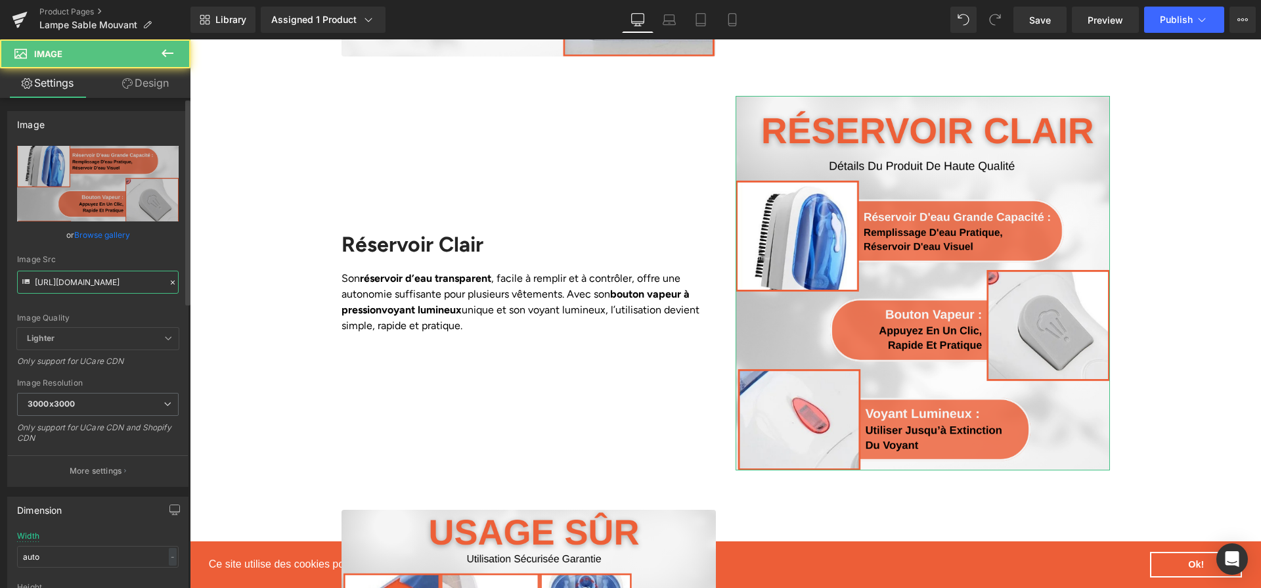
click at [137, 280] on input "[URL][DOMAIN_NAME]" at bounding box center [98, 281] width 162 height 23
type input "v"
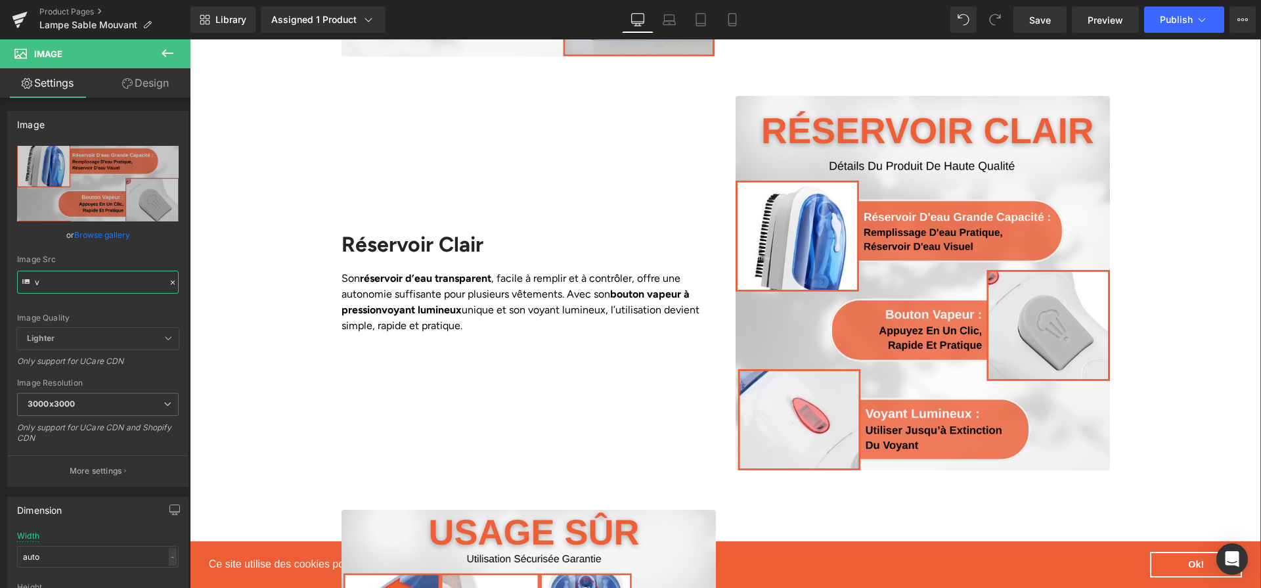
scroll to position [2055, 0]
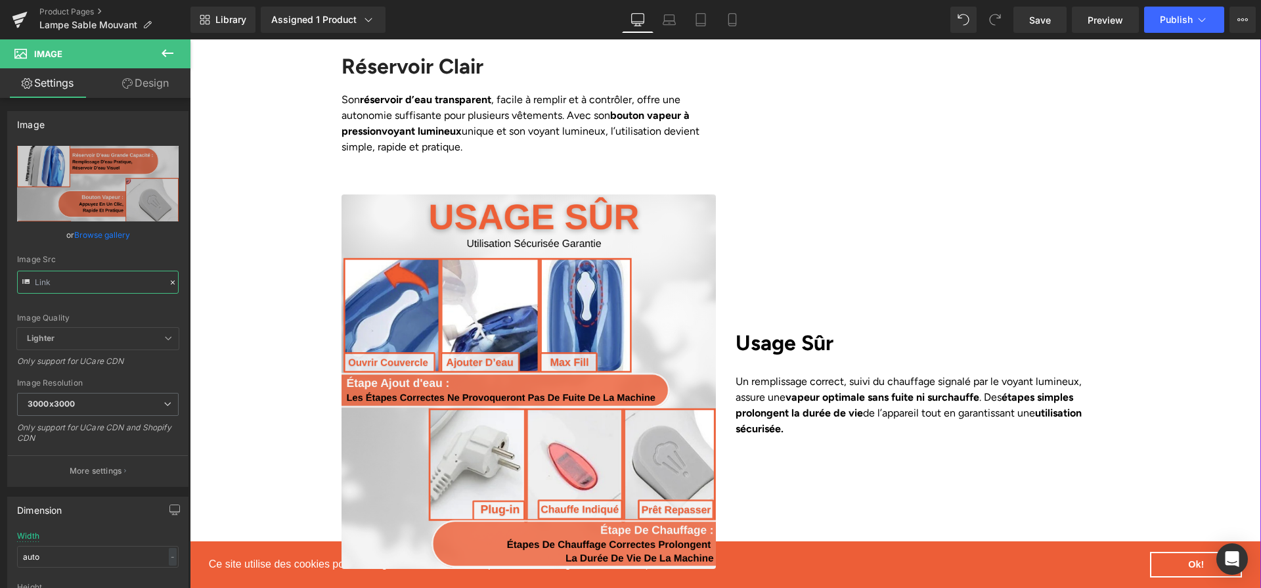
paste input "[URL][DOMAIN_NAME]"
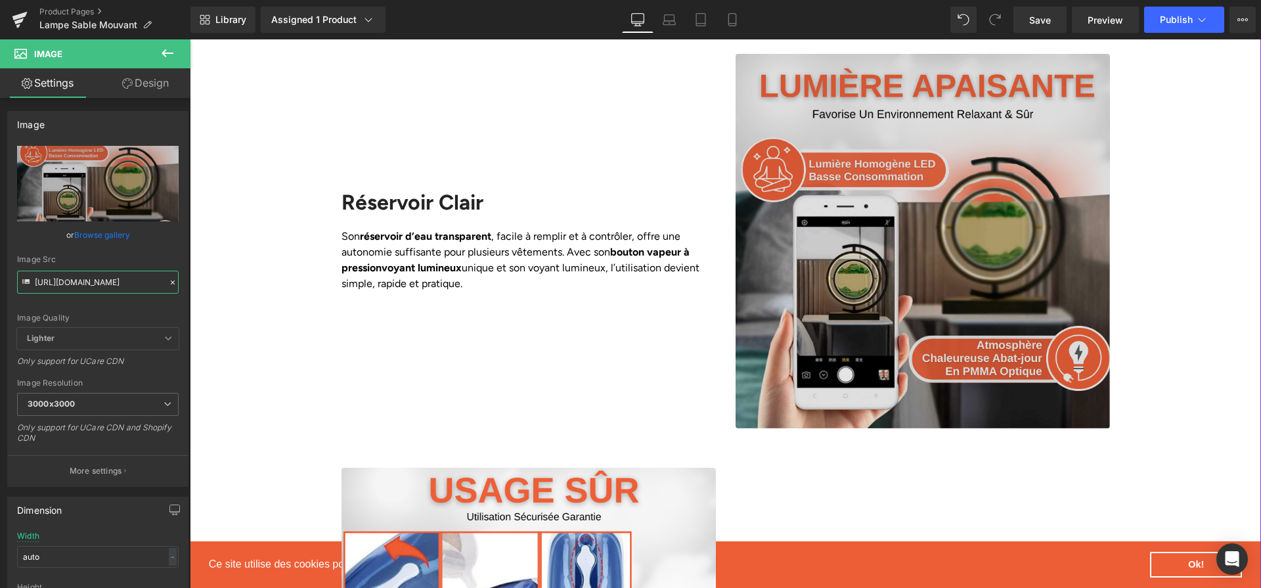
scroll to position [2013, 0]
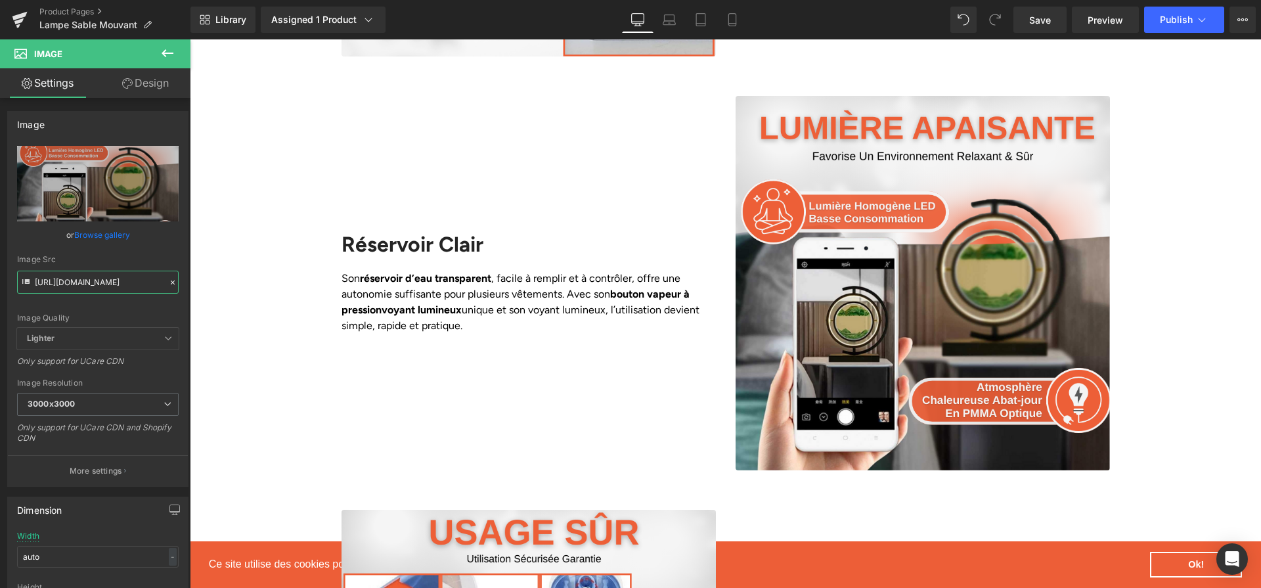
type input "[URL][DOMAIN_NAME]"
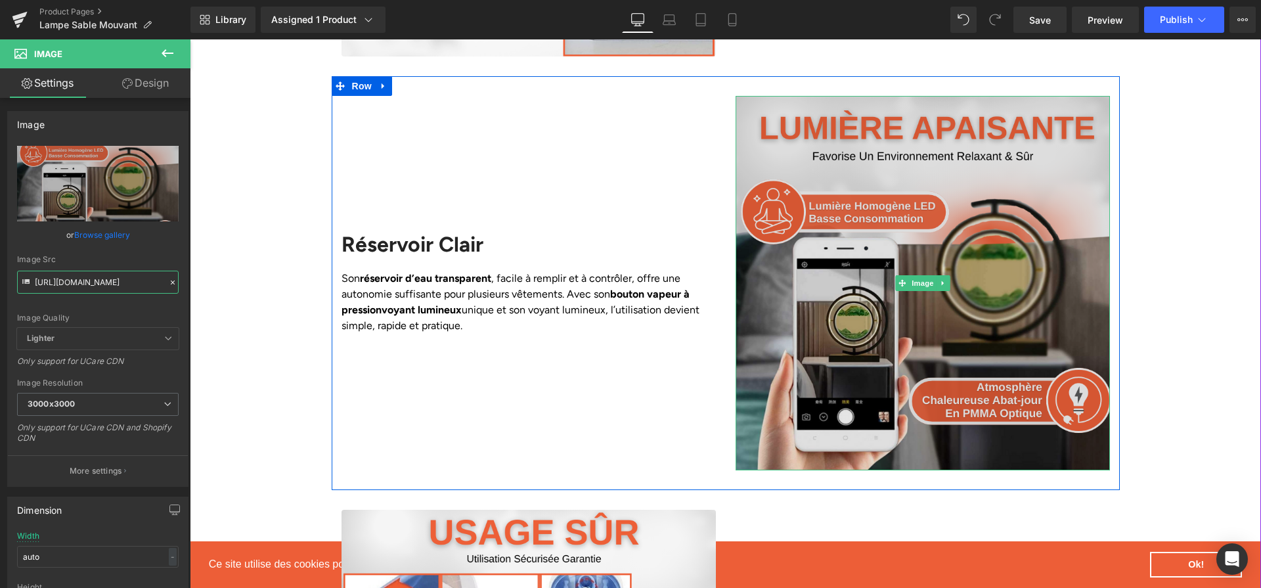
scroll to position [2358, 0]
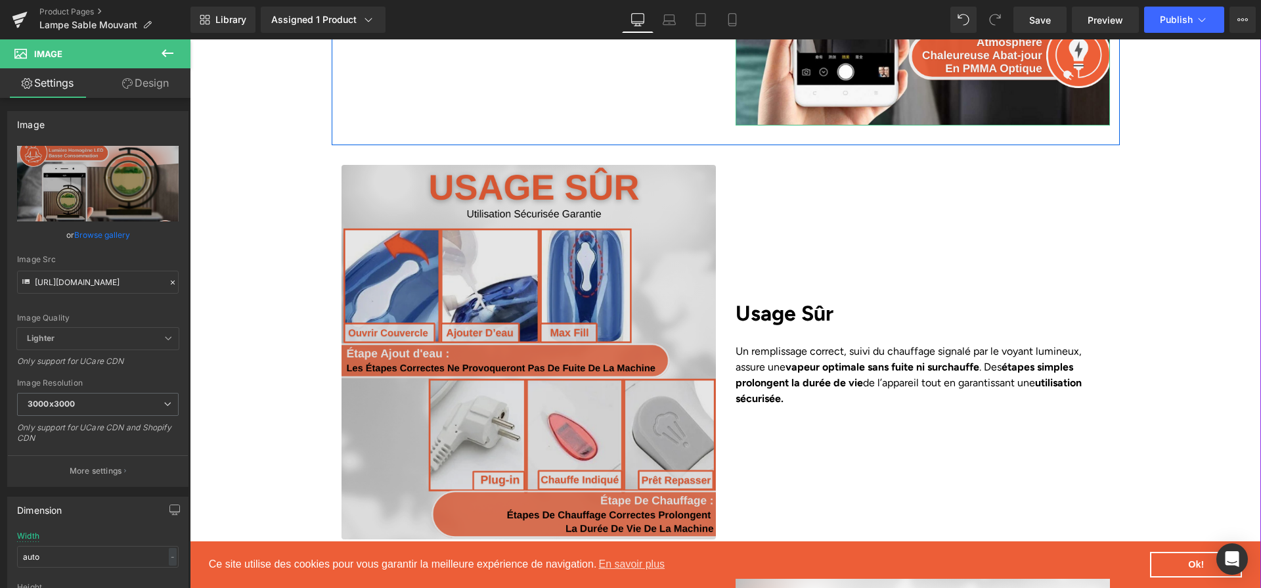
click at [643, 254] on img at bounding box center [528, 352] width 374 height 374
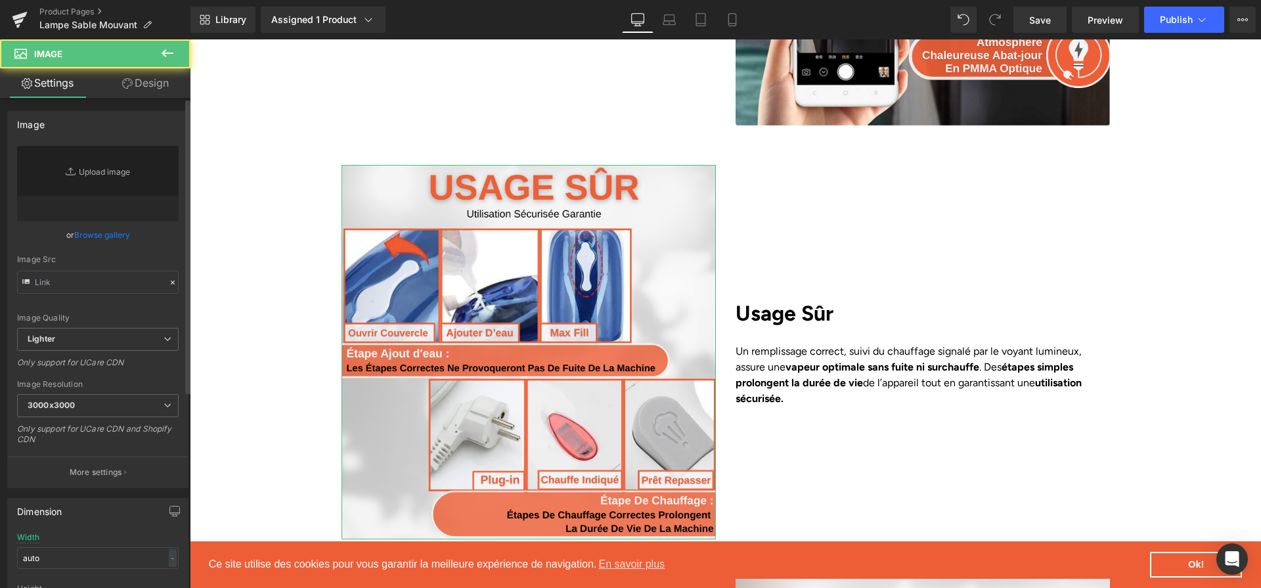
scroll to position [2426, 0]
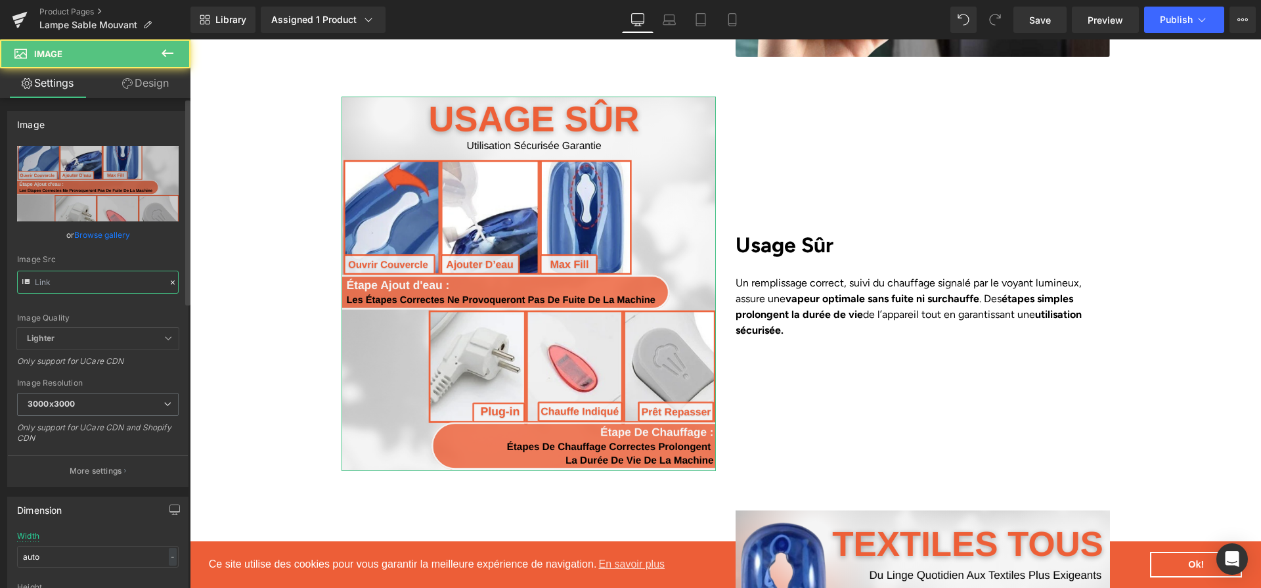
click at [116, 275] on input "text" at bounding box center [98, 281] width 162 height 23
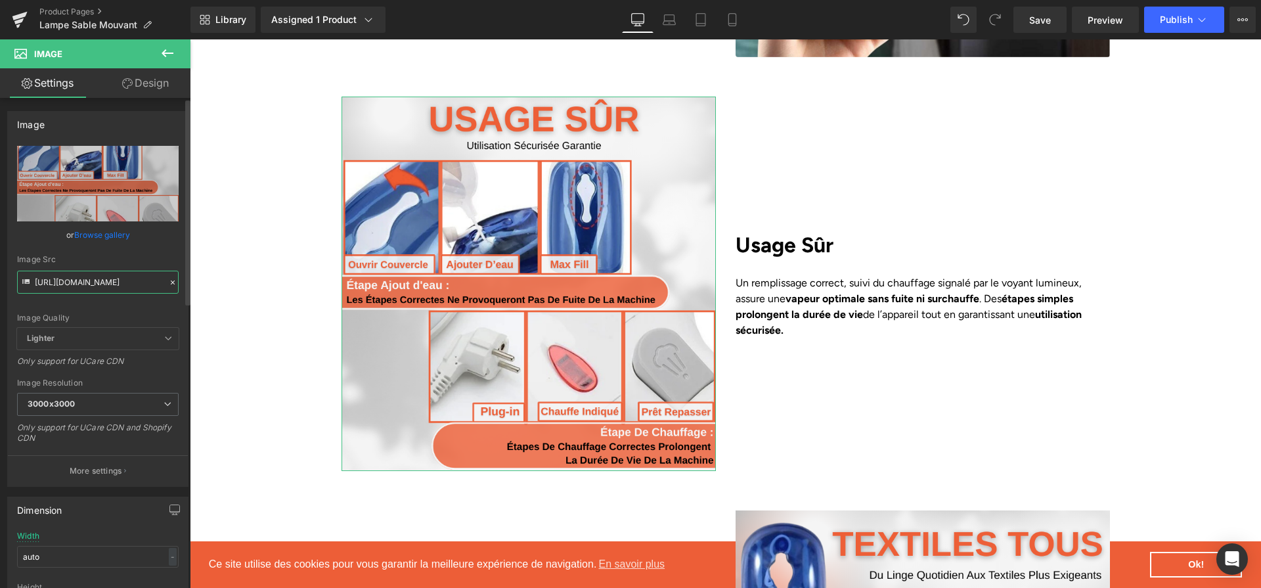
paste input "0e6d2ed-04b3-44a4-ac49-c8d9cb6dce25.png?v=1758553877"
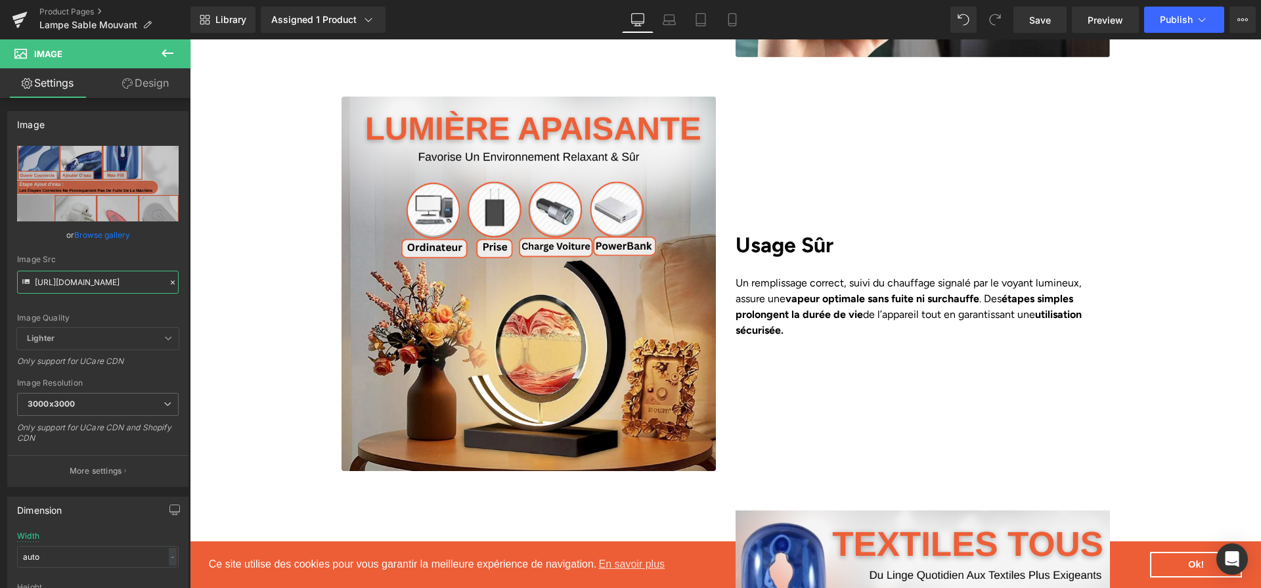
type input "[URL][DOMAIN_NAME]"
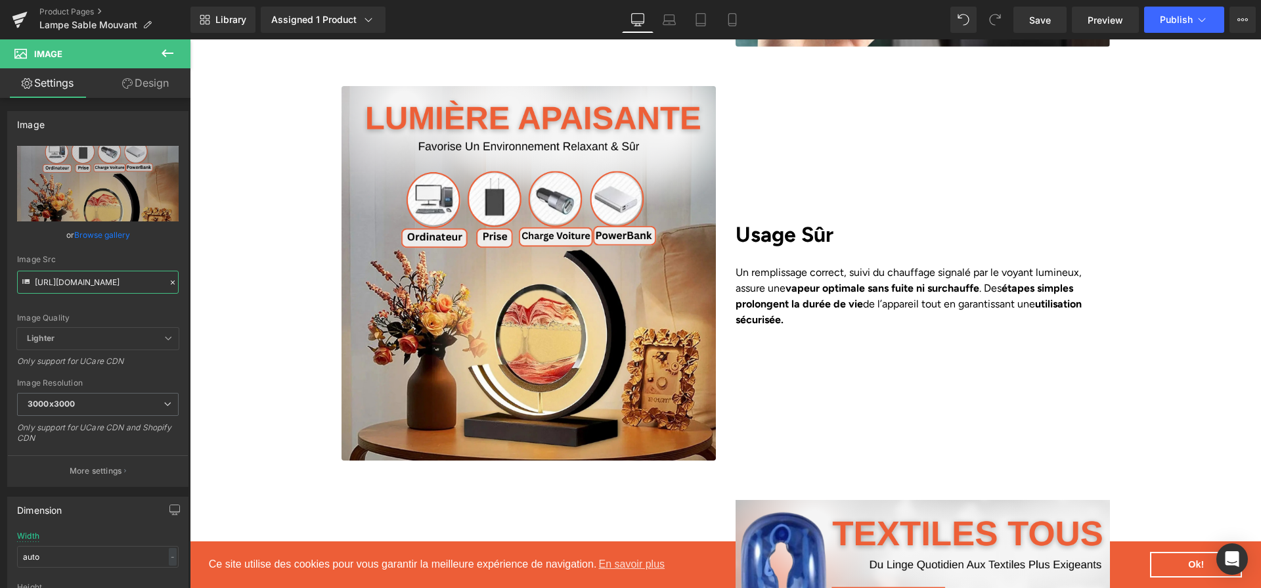
scroll to position [2833, 0]
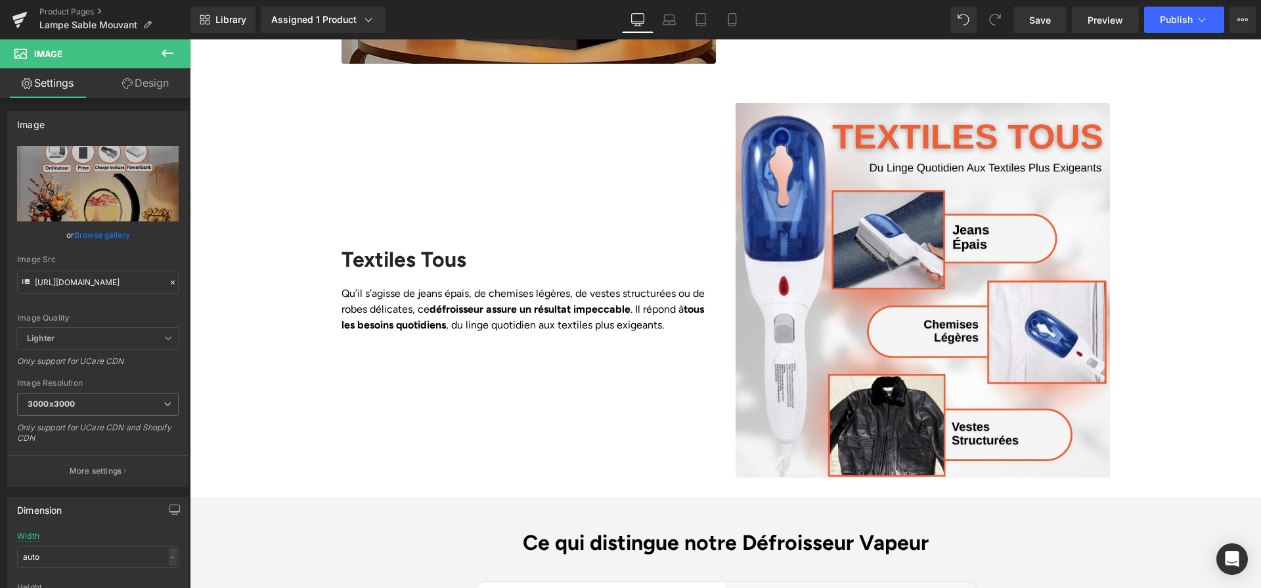
click at [723, 304] on div "Textiles Tous Heading Qu’il s’agisse de jeans épais, de chemises légères, de ve…" at bounding box center [529, 290] width 394 height 374
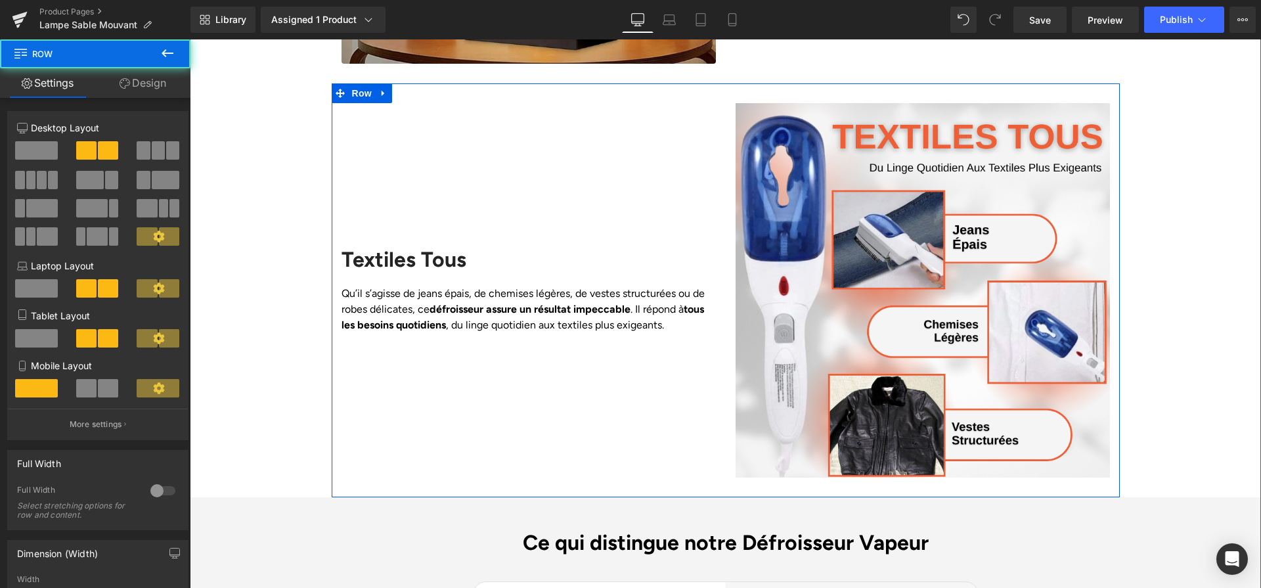
click at [756, 312] on img at bounding box center [922, 290] width 374 height 374
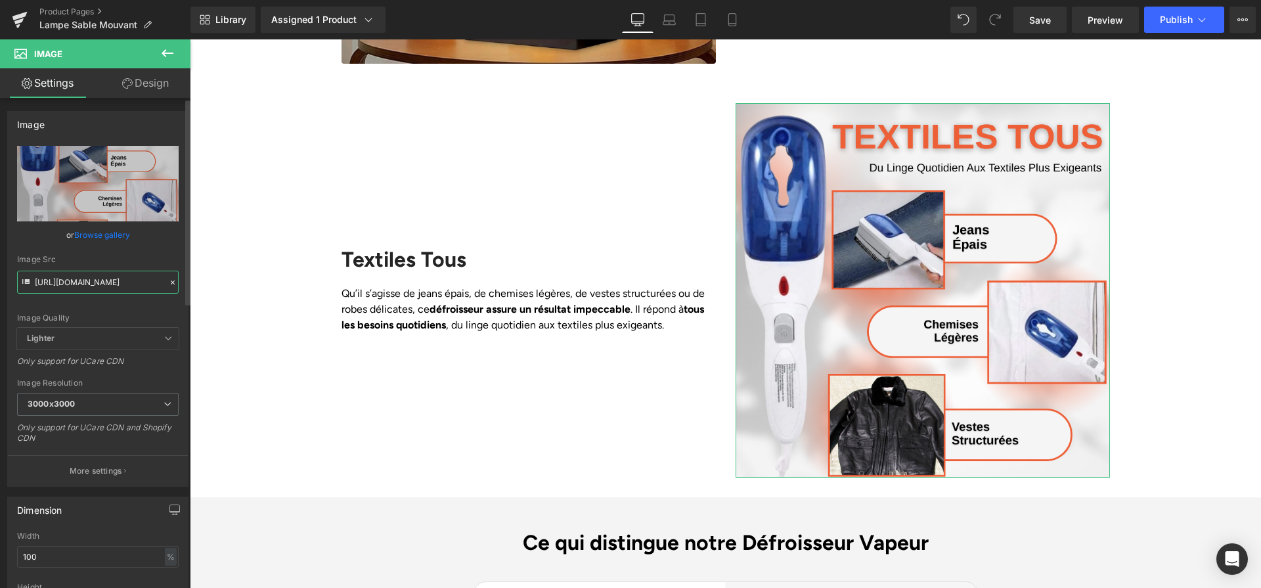
click at [113, 281] on input "[URL][DOMAIN_NAME]" at bounding box center [98, 281] width 162 height 23
paste input "7fa0b554-3190-4777-8b6b-92a54f3ba71a.png?v=1758553877"
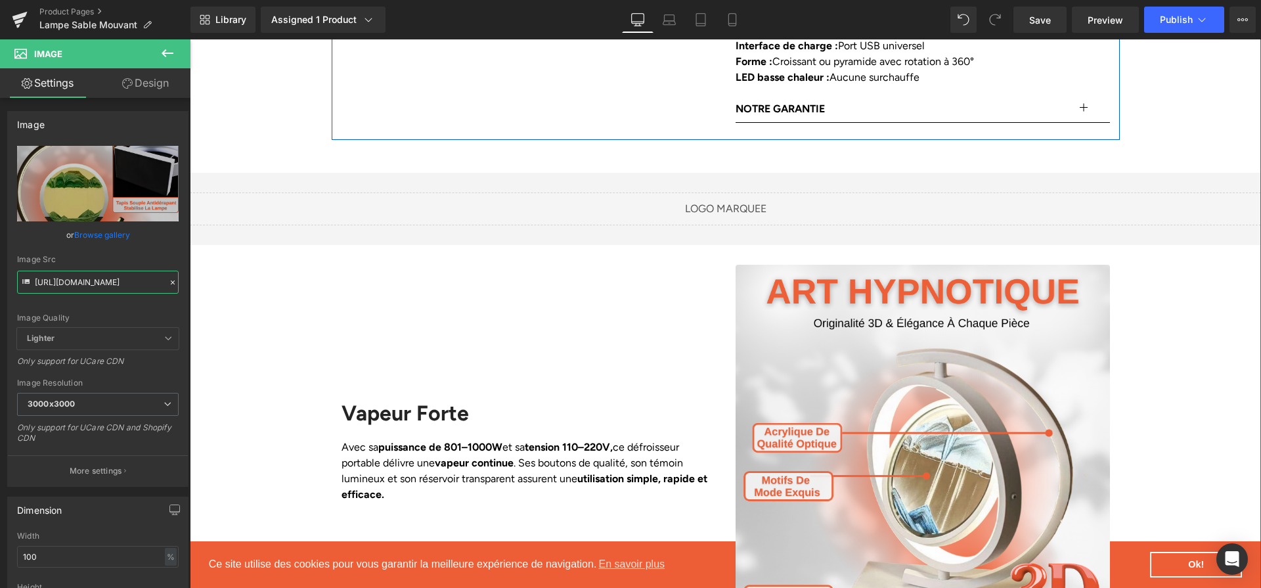
scroll to position [1111, 0]
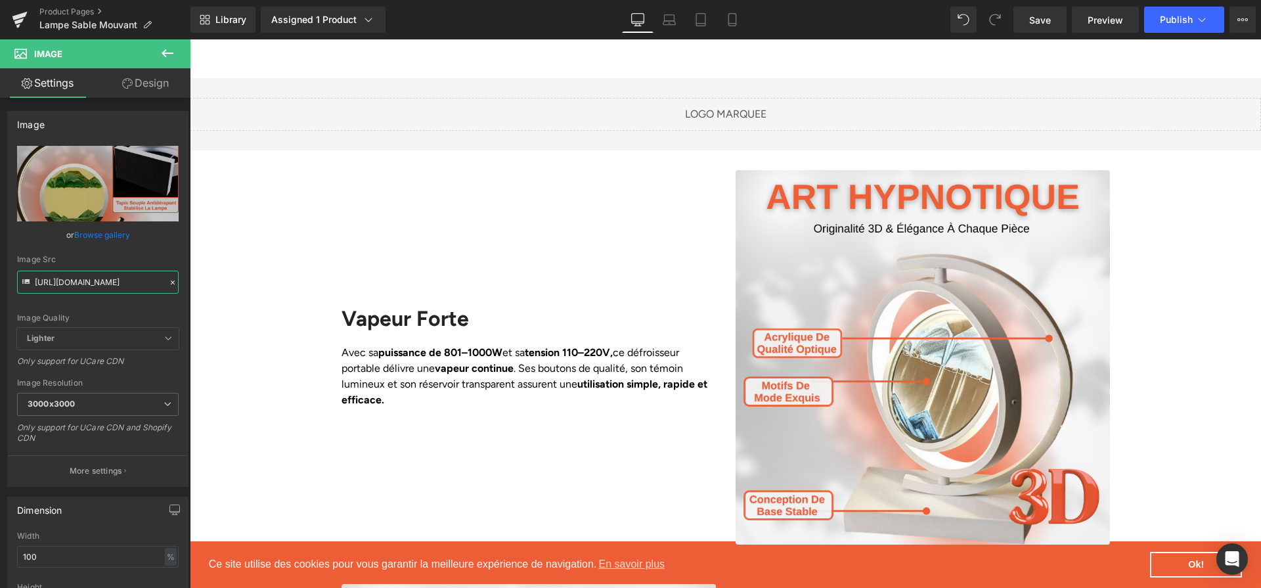
type input "[URL][DOMAIN_NAME]"
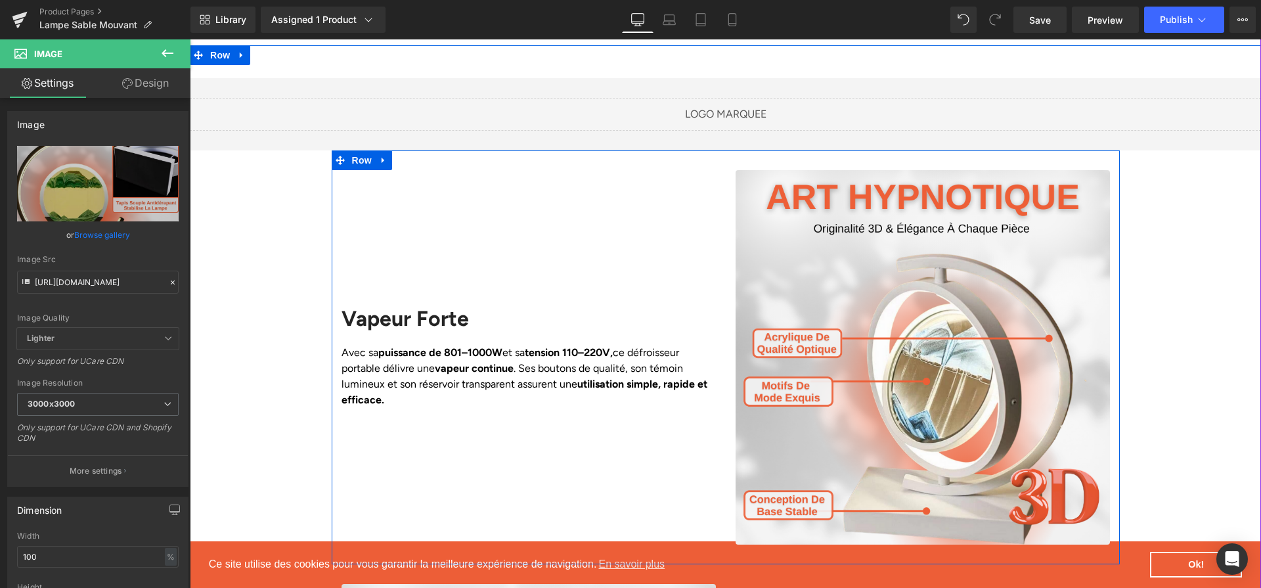
click at [443, 306] on div "Vapeur Forte" at bounding box center [528, 325] width 374 height 38
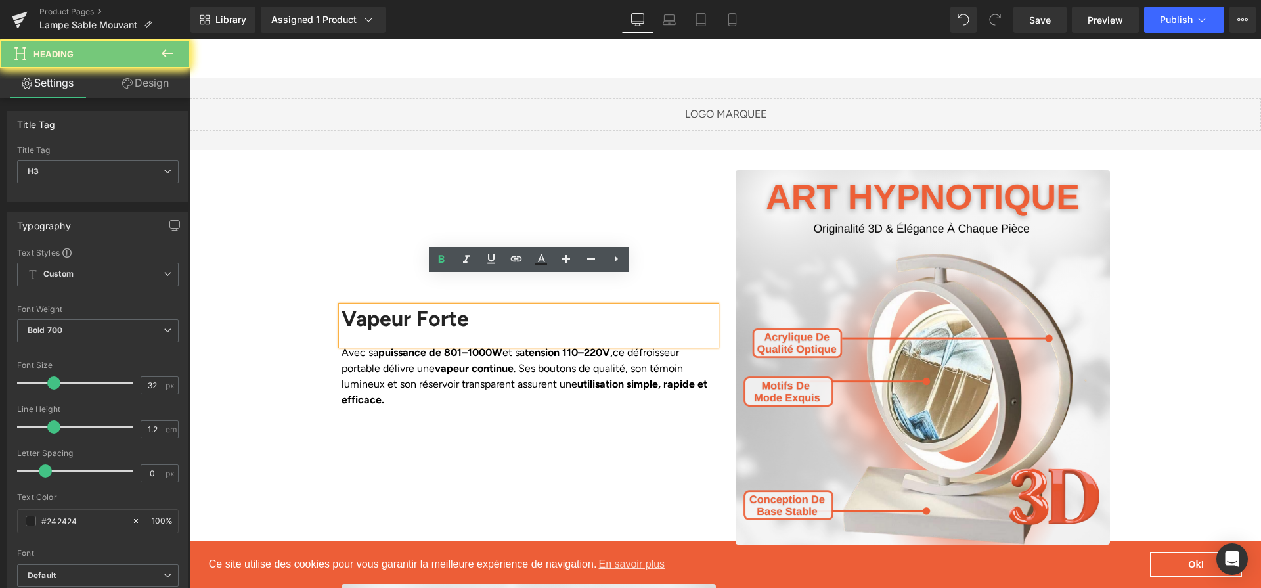
click at [443, 306] on div "Vapeur Forte" at bounding box center [528, 325] width 374 height 38
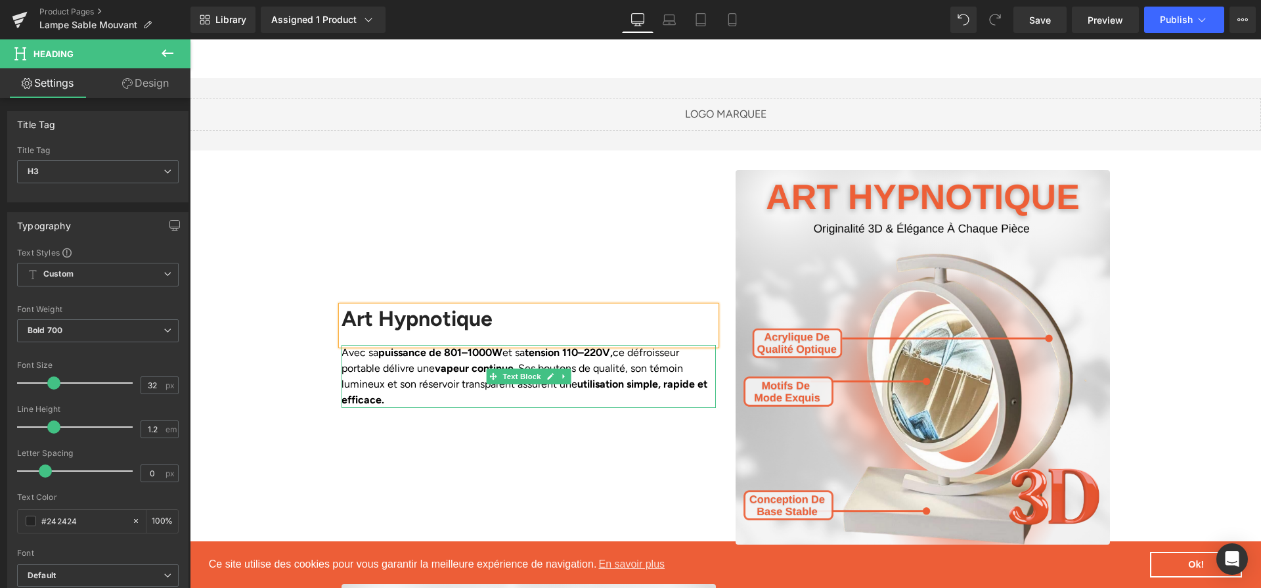
click at [504, 362] on strong "vapeur continue" at bounding box center [474, 368] width 79 height 12
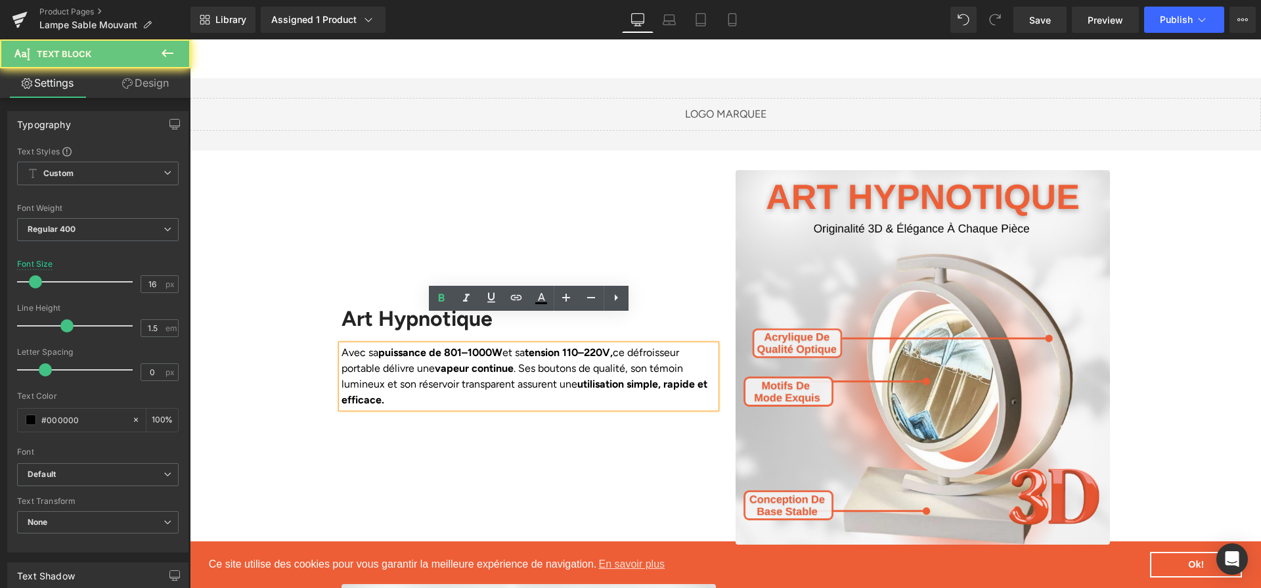
click at [504, 362] on strong "vapeur continue" at bounding box center [474, 368] width 79 height 12
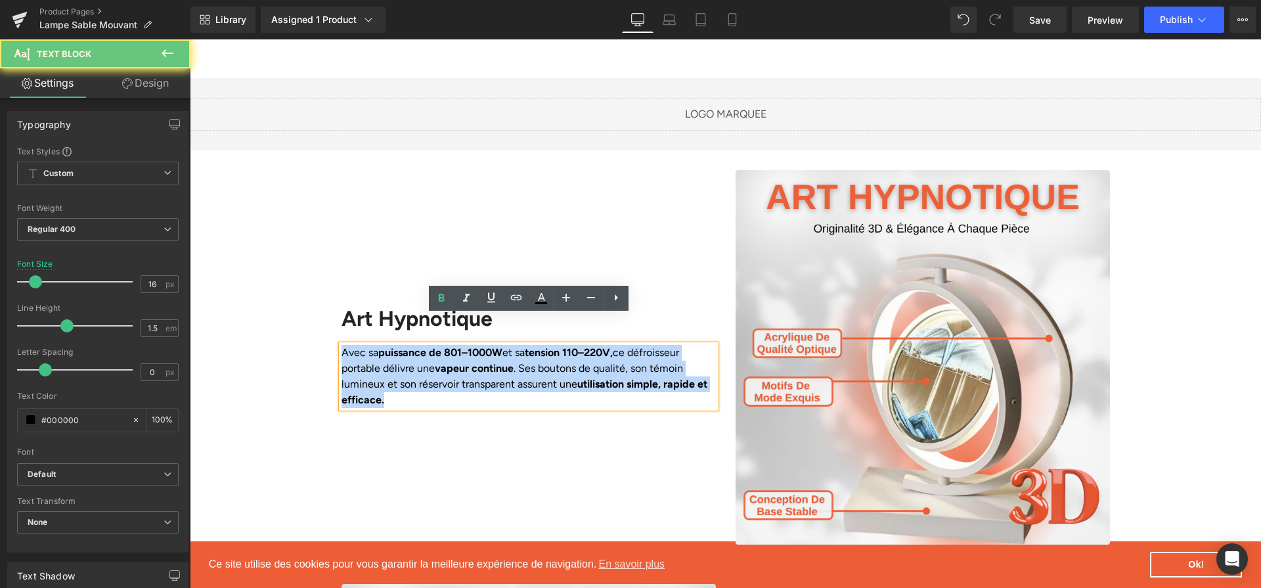
click at [504, 362] on strong "vapeur continue" at bounding box center [474, 368] width 79 height 12
paste div
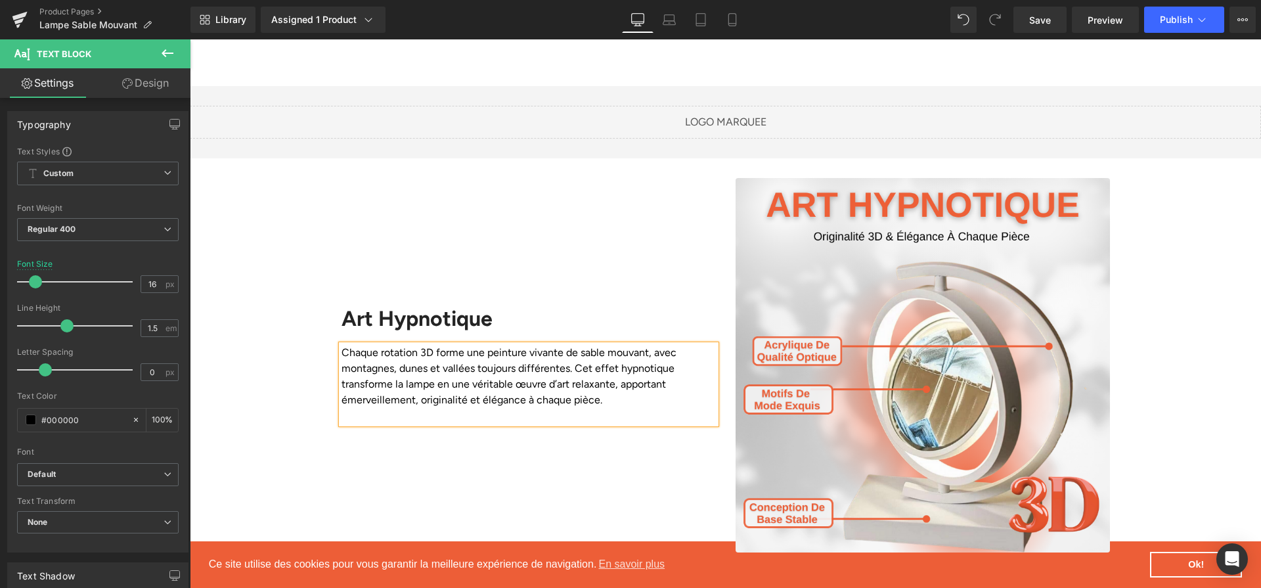
scroll to position [1111, 0]
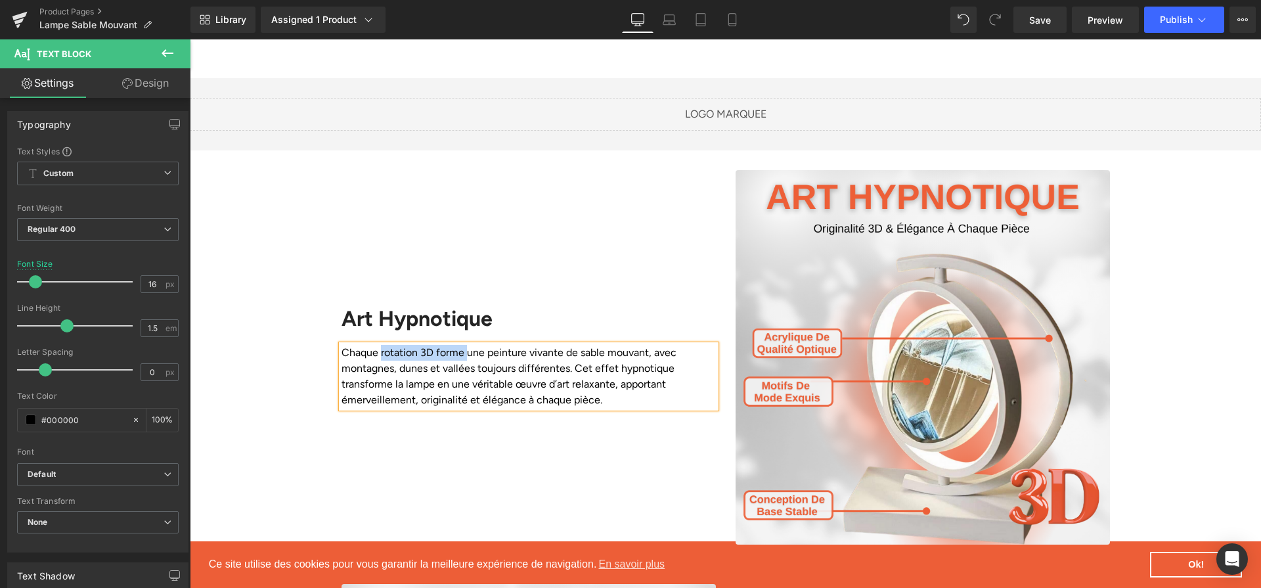
drag, startPoint x: 380, startPoint y: 328, endPoint x: 464, endPoint y: 329, distance: 84.0
click at [464, 345] on p "Chaque rotation 3D forme une peinture vivante de sable mouvant, avec montagnes,…" at bounding box center [528, 376] width 374 height 63
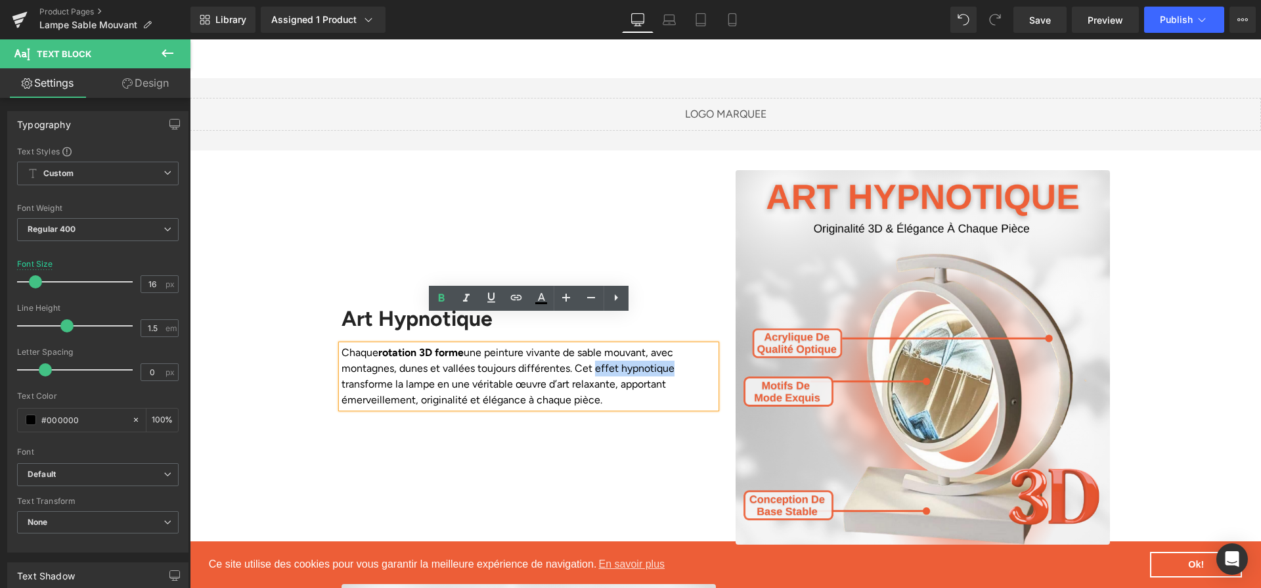
drag, startPoint x: 592, startPoint y: 340, endPoint x: 682, endPoint y: 341, distance: 90.6
click at [682, 345] on p "Chaque rotation 3D forme une peinture vivante de sable mouvant, avec montagnes,…" at bounding box center [528, 376] width 374 height 63
drag, startPoint x: 406, startPoint y: 353, endPoint x: 615, endPoint y: 356, distance: 209.5
click at [615, 356] on p "Chaque rotation 3D forme une peinture vivante de sable mouvant, avec montagnes,…" at bounding box center [528, 376] width 374 height 63
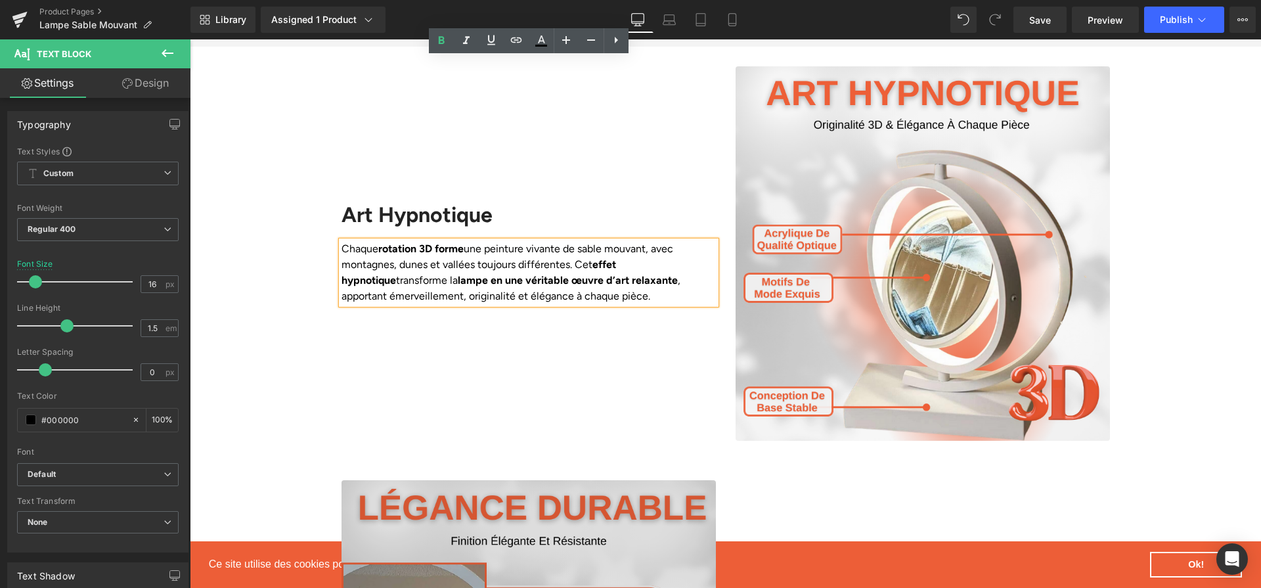
scroll to position [1488, 0]
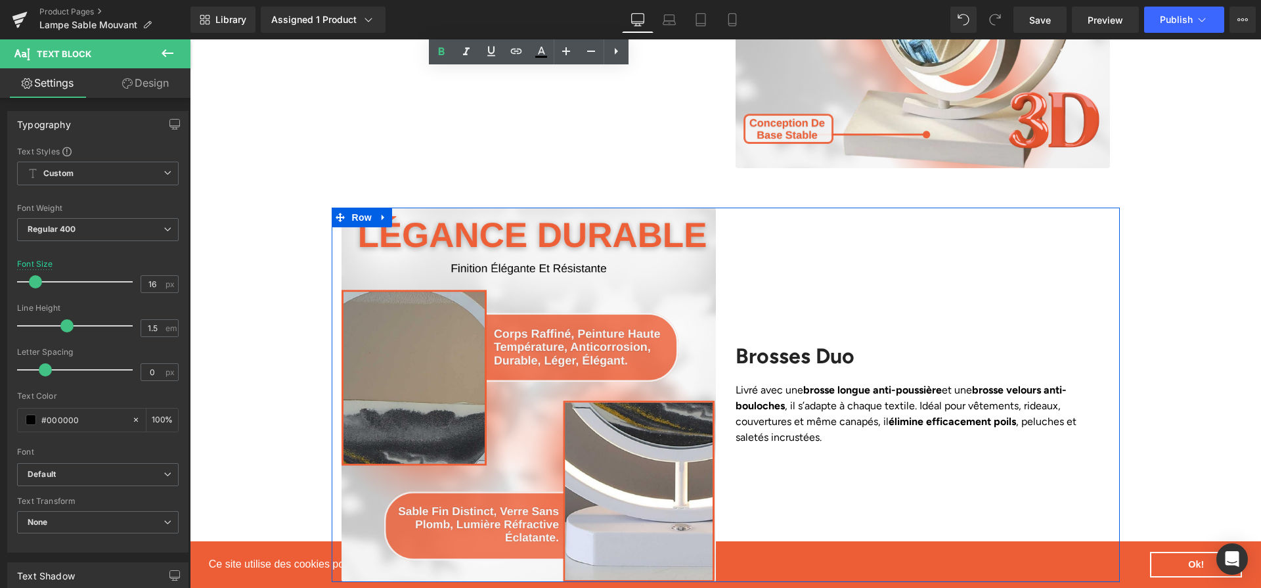
click at [777, 343] on h2 "Brosses Duo" at bounding box center [922, 355] width 374 height 25
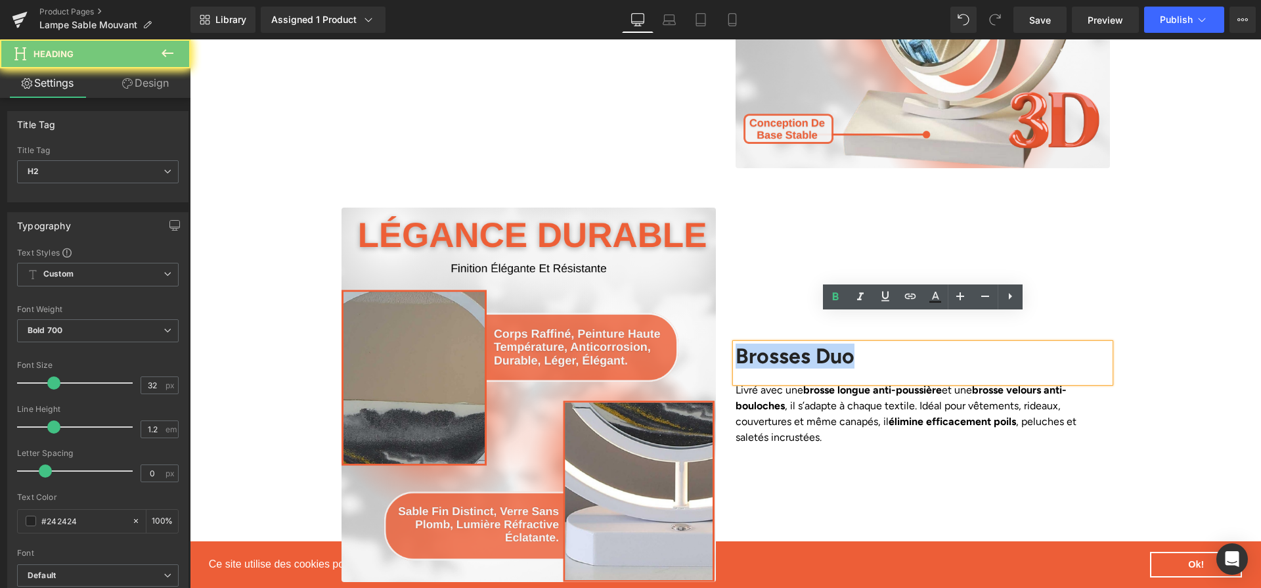
click at [777, 343] on h2 "Brosses Duo" at bounding box center [922, 355] width 374 height 25
paste div
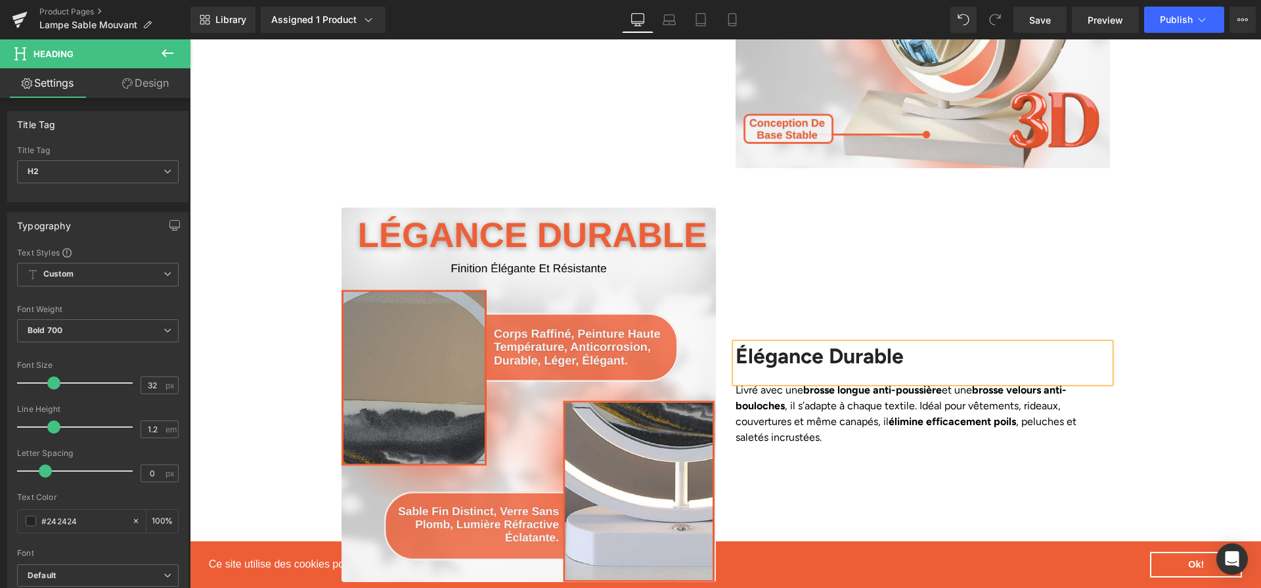
click at [876, 382] on p "Livré avec une brosse longue anti-poussière et une brosse velours anti-bouloche…" at bounding box center [922, 413] width 374 height 63
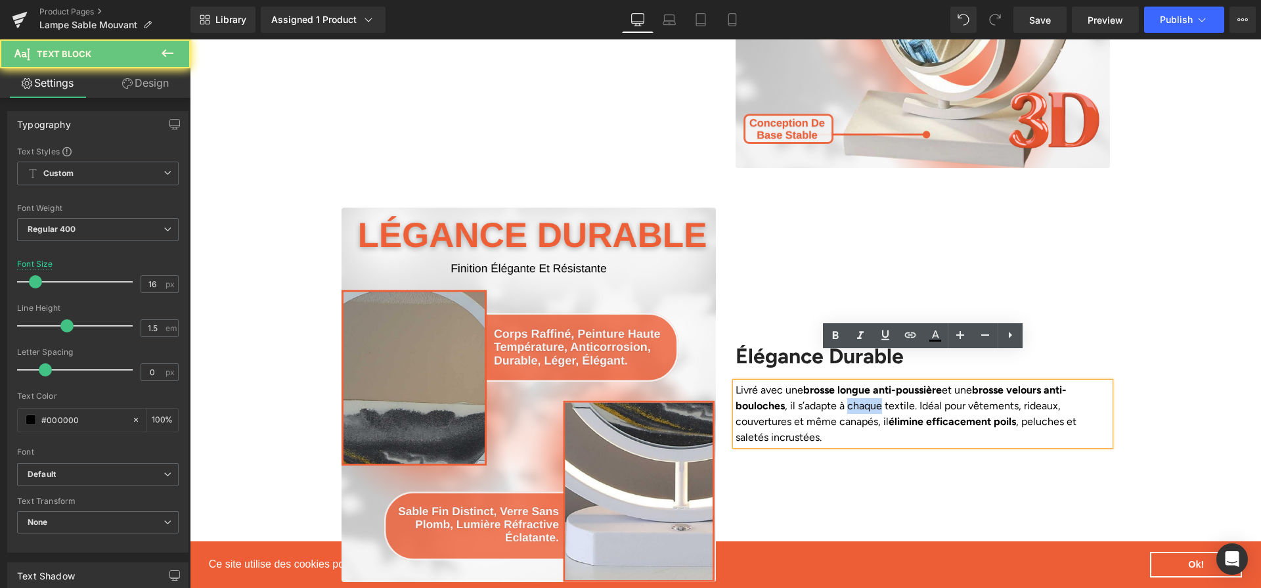
click at [876, 382] on p "Livré avec une brosse longue anti-poussière et une brosse velours anti-bouloche…" at bounding box center [922, 413] width 374 height 63
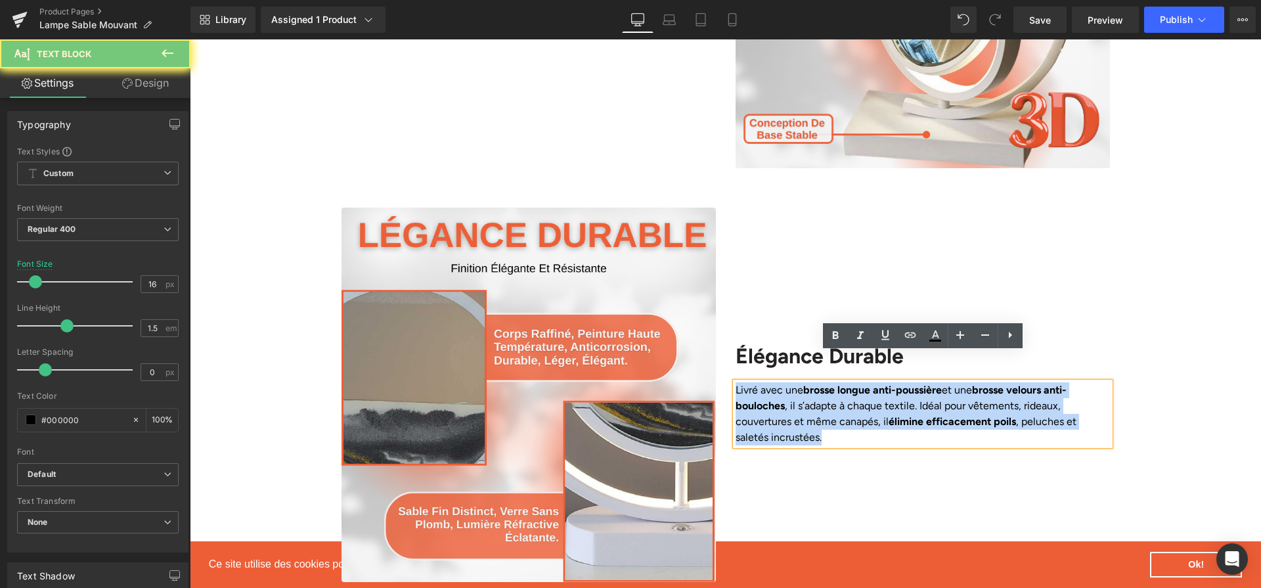
paste div
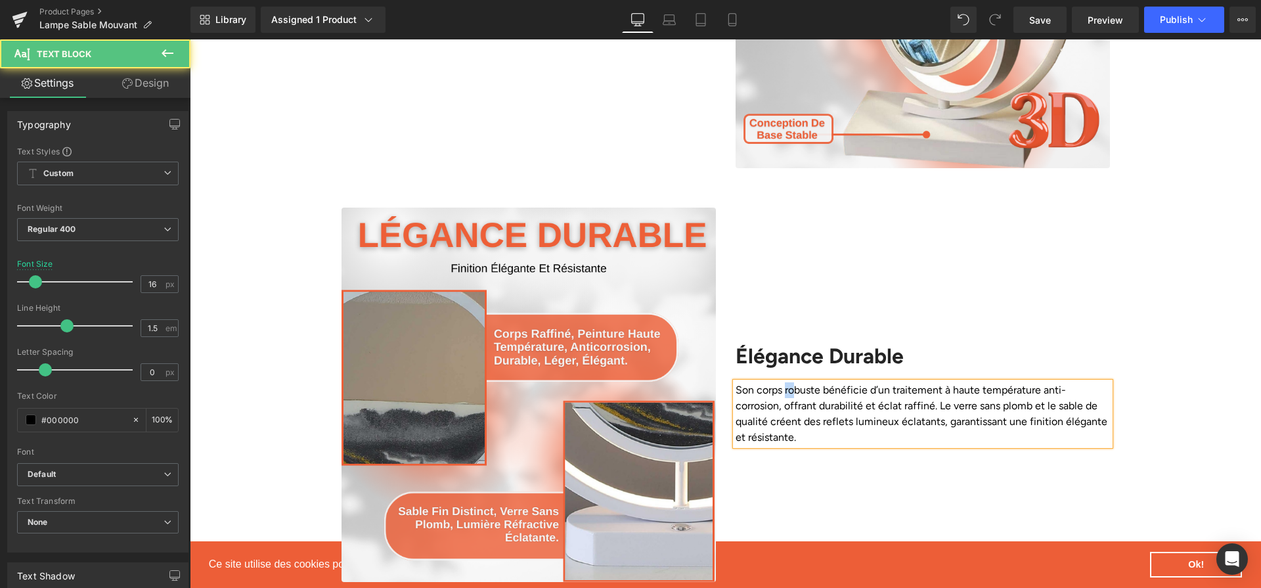
drag, startPoint x: 784, startPoint y: 359, endPoint x: 796, endPoint y: 359, distance: 12.5
click at [796, 382] on p "Son corps robuste bénéficie d’un traitement à haute température anti-corrosion,…" at bounding box center [922, 413] width 374 height 63
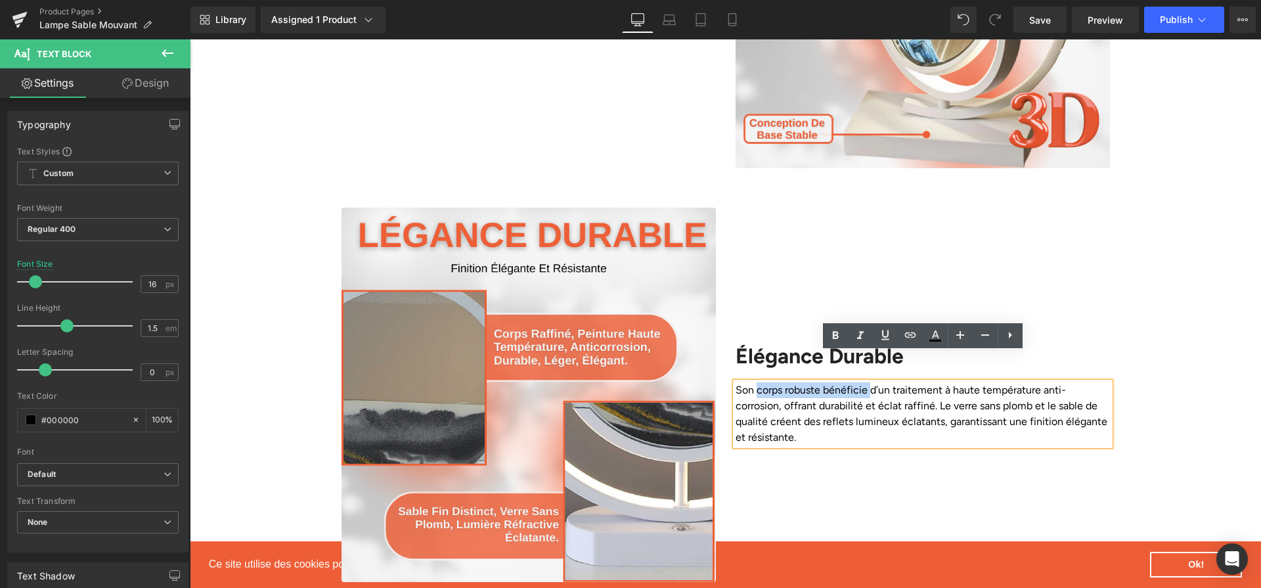
drag, startPoint x: 756, startPoint y: 361, endPoint x: 868, endPoint y: 365, distance: 112.3
click at [868, 382] on p "Son corps robuste bénéficie d’un traitement à haute température anti-corrosion,…" at bounding box center [922, 413] width 374 height 63
drag, startPoint x: 960, startPoint y: 358, endPoint x: 779, endPoint y: 374, distance: 181.9
click at [779, 382] on p "Son corps robuste bénéficie d’un traitement à haute température anti-corrosion,…" at bounding box center [922, 413] width 374 height 63
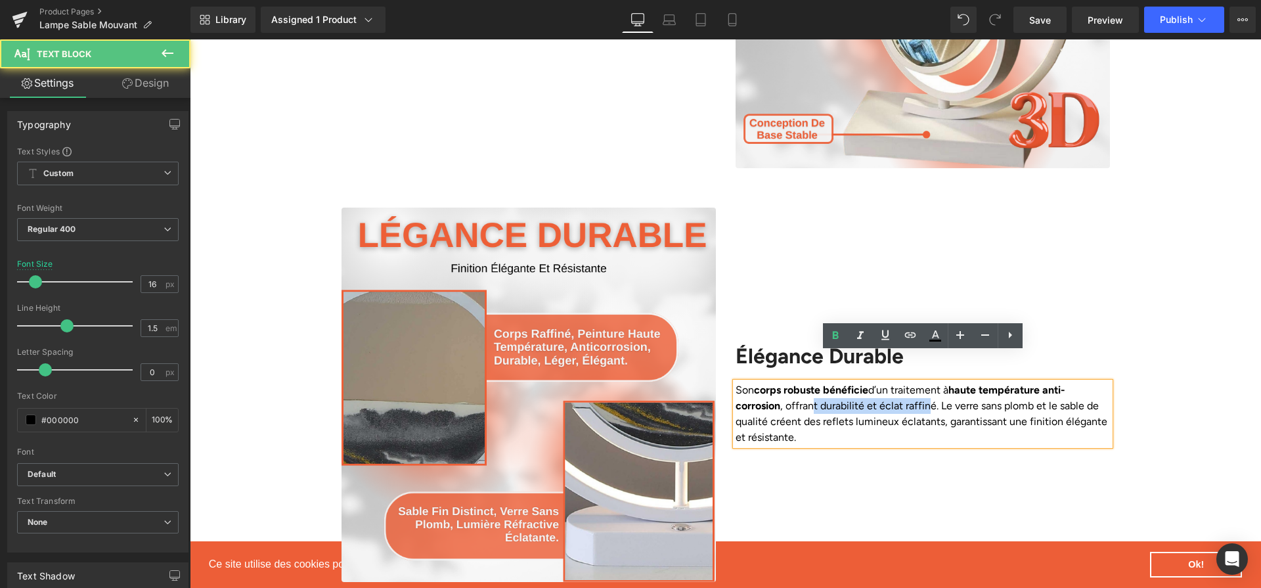
drag, startPoint x: 817, startPoint y: 379, endPoint x: 926, endPoint y: 383, distance: 109.0
click at [926, 383] on p "Son corps robuste bénéficie d’un traitement à haute température anti-corrosion …" at bounding box center [922, 413] width 374 height 63
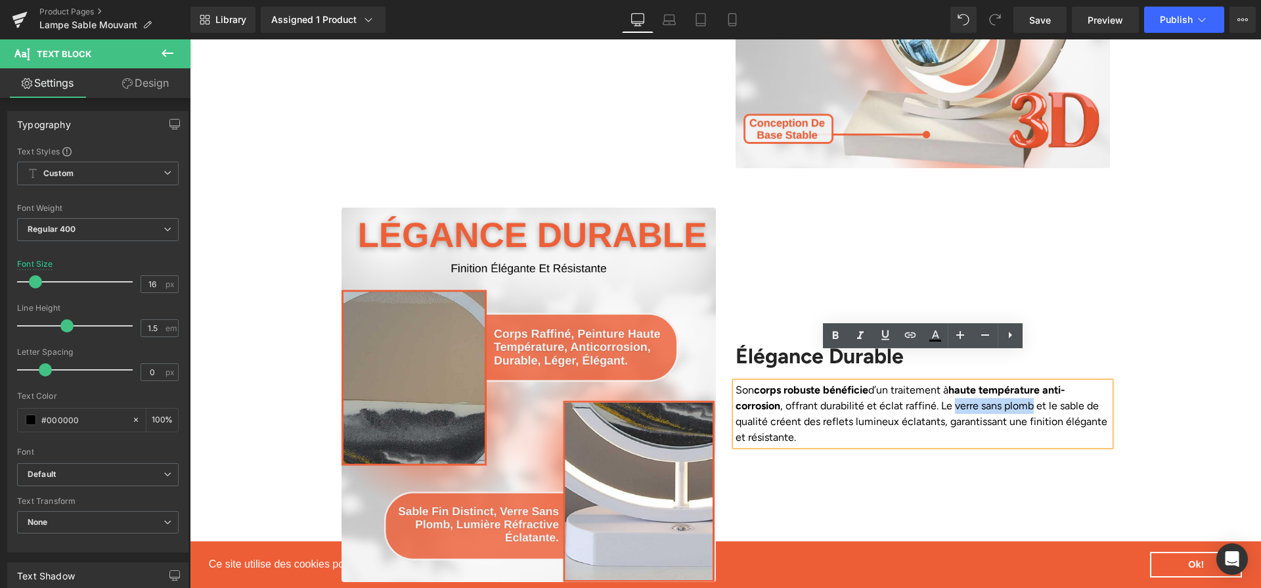
drag, startPoint x: 953, startPoint y: 377, endPoint x: 1035, endPoint y: 379, distance: 82.1
click at [1035, 382] on p "Son corps robuste bénéficie d’un traitement à haute température anti-corrosion …" at bounding box center [922, 413] width 374 height 63
drag, startPoint x: 1062, startPoint y: 377, endPoint x: 770, endPoint y: 393, distance: 292.6
click at [770, 393] on p "Son corps robuste bénéficie d’un traitement à haute température anti-corrosion …" at bounding box center [922, 413] width 374 height 63
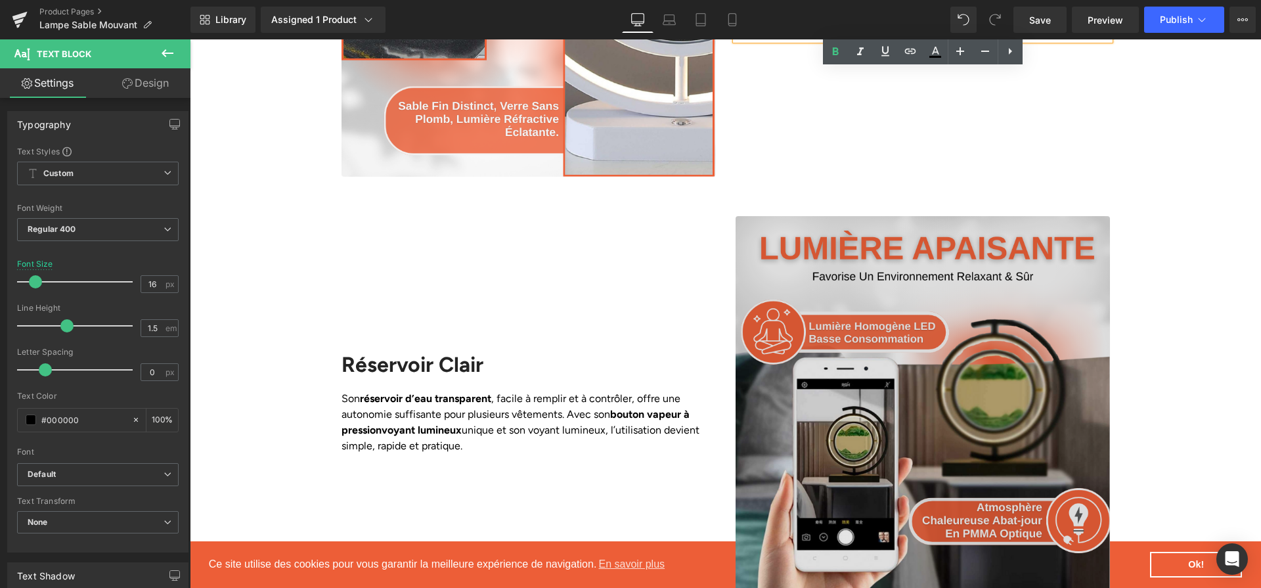
scroll to position [1956, 0]
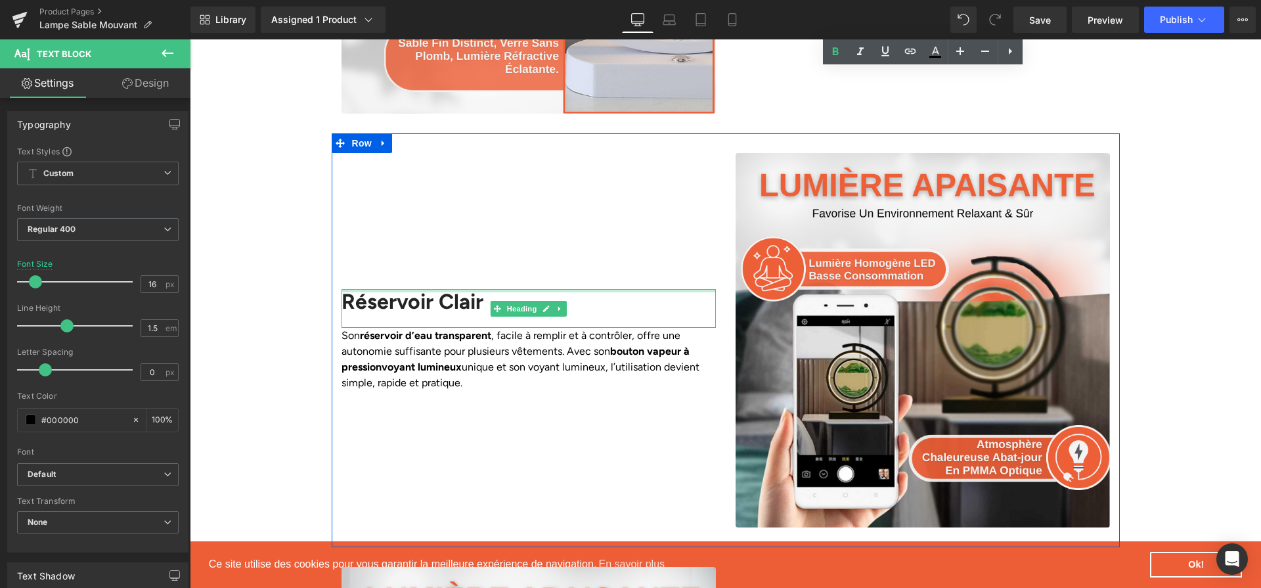
click at [465, 289] on h2 "Réservoir Clair" at bounding box center [528, 301] width 374 height 25
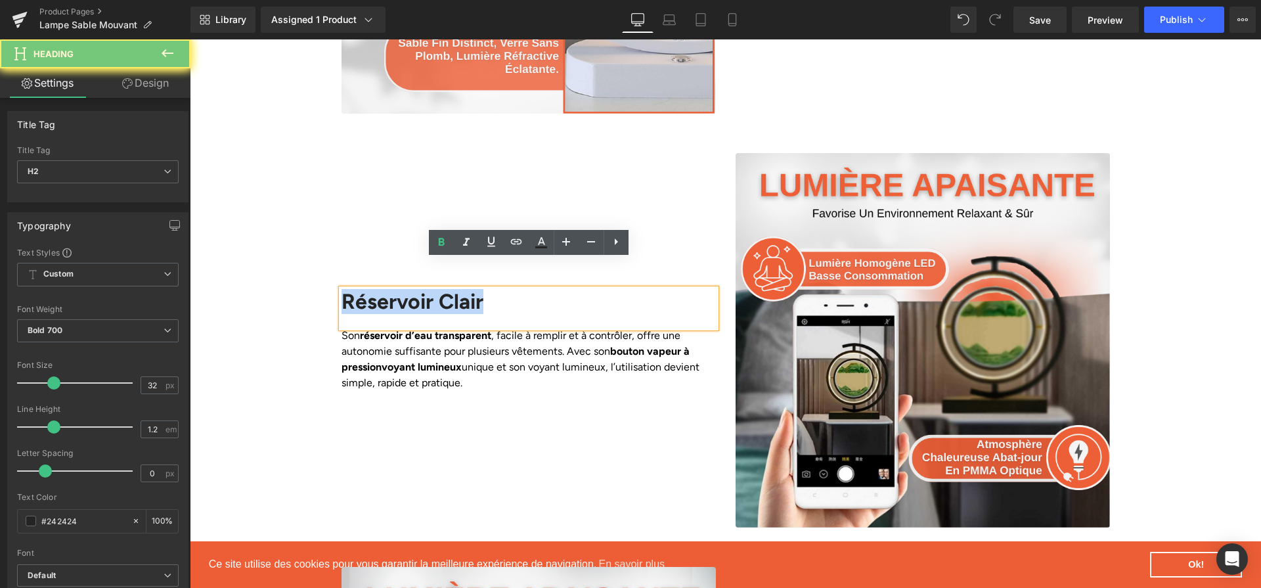
click at [465, 289] on h2 "Réservoir Clair" at bounding box center [528, 301] width 374 height 25
paste div
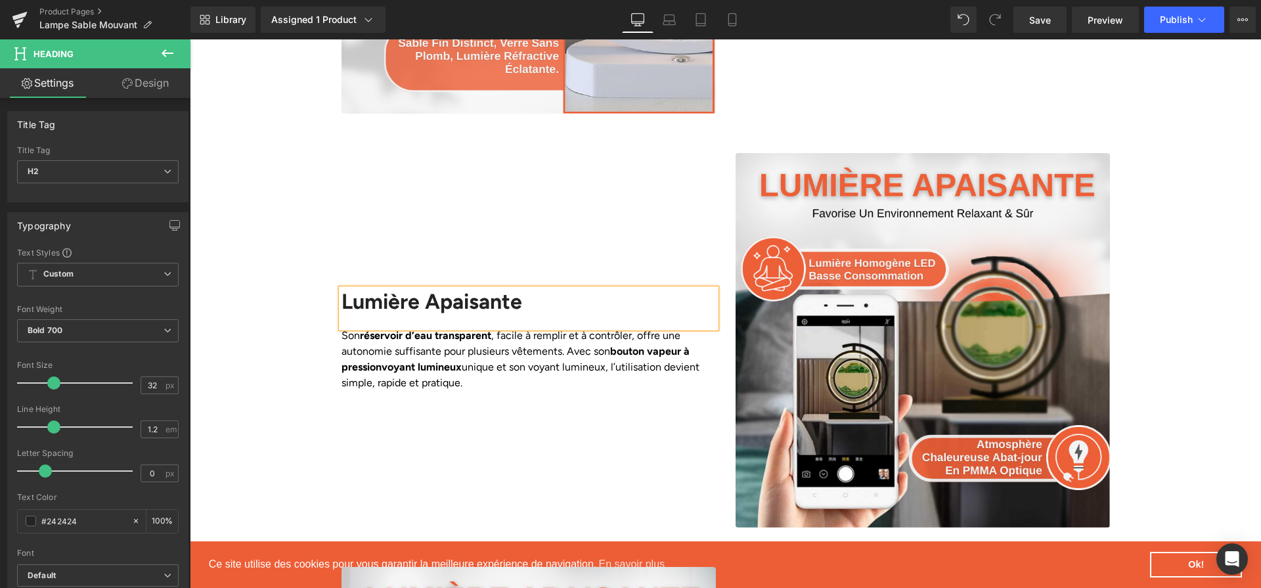
click at [446, 328] on p "Son réservoir d’eau transparent , facile à remplir et à contrôler, offre une au…" at bounding box center [528, 359] width 374 height 63
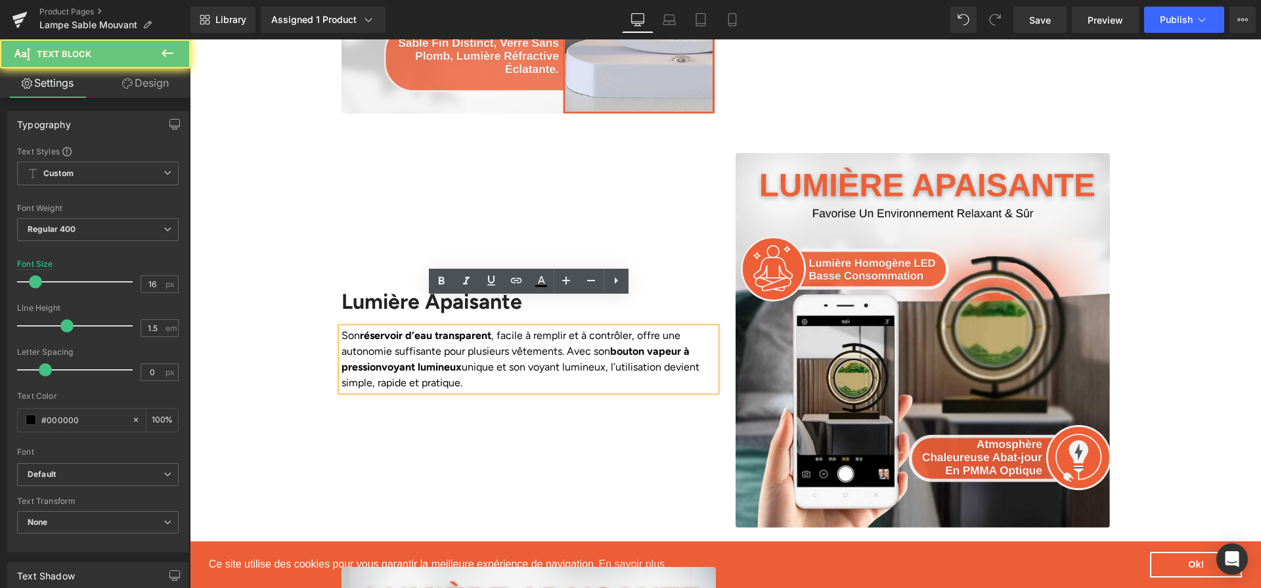
click at [446, 328] on p "Son réservoir d’eau transparent , facile à remplir et à contrôler, offre une au…" at bounding box center [528, 359] width 374 height 63
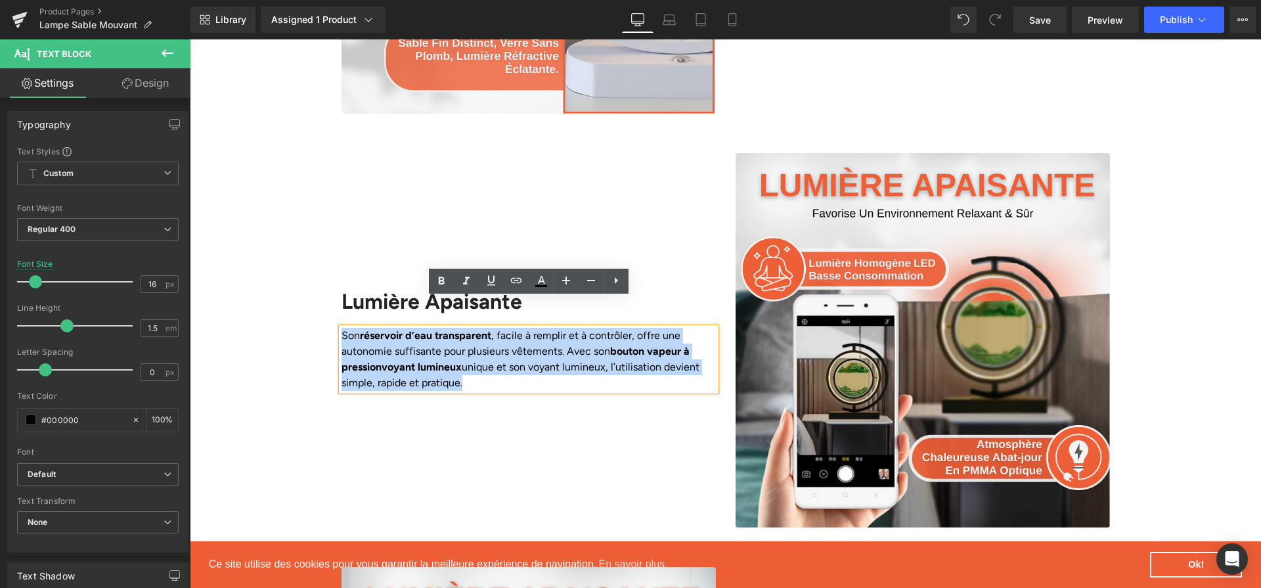
paste div
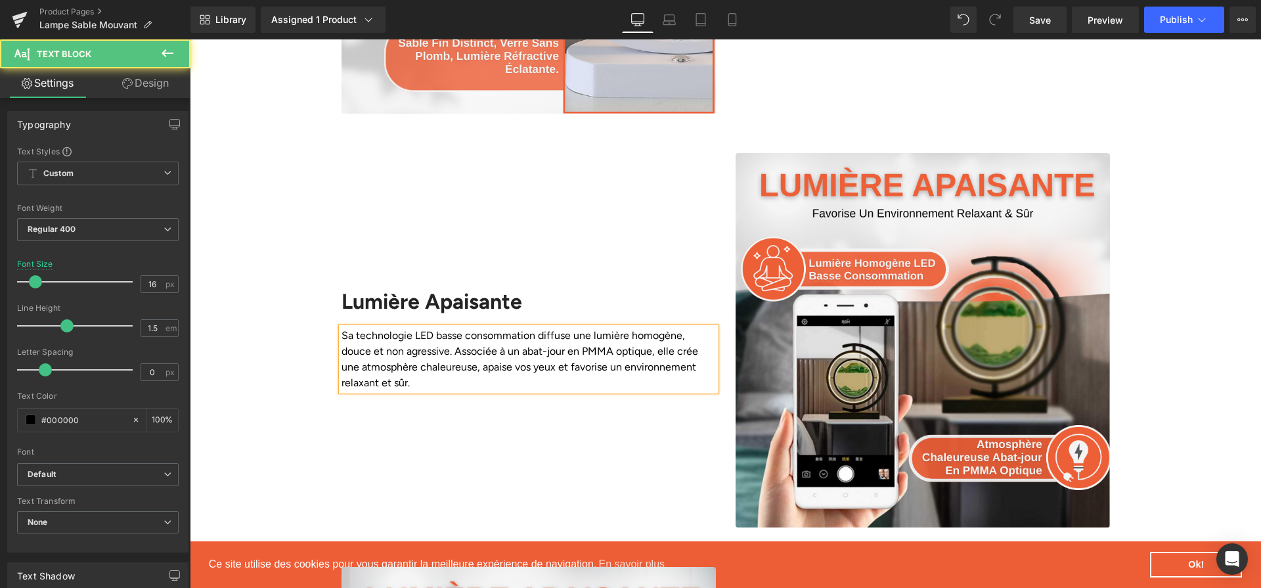
drag, startPoint x: 355, startPoint y: 302, endPoint x: 469, endPoint y: 303, distance: 113.6
click at [469, 328] on p "Sa technologie LED basse consommation diffuse une lumière homogène, douce et no…" at bounding box center [528, 359] width 374 height 63
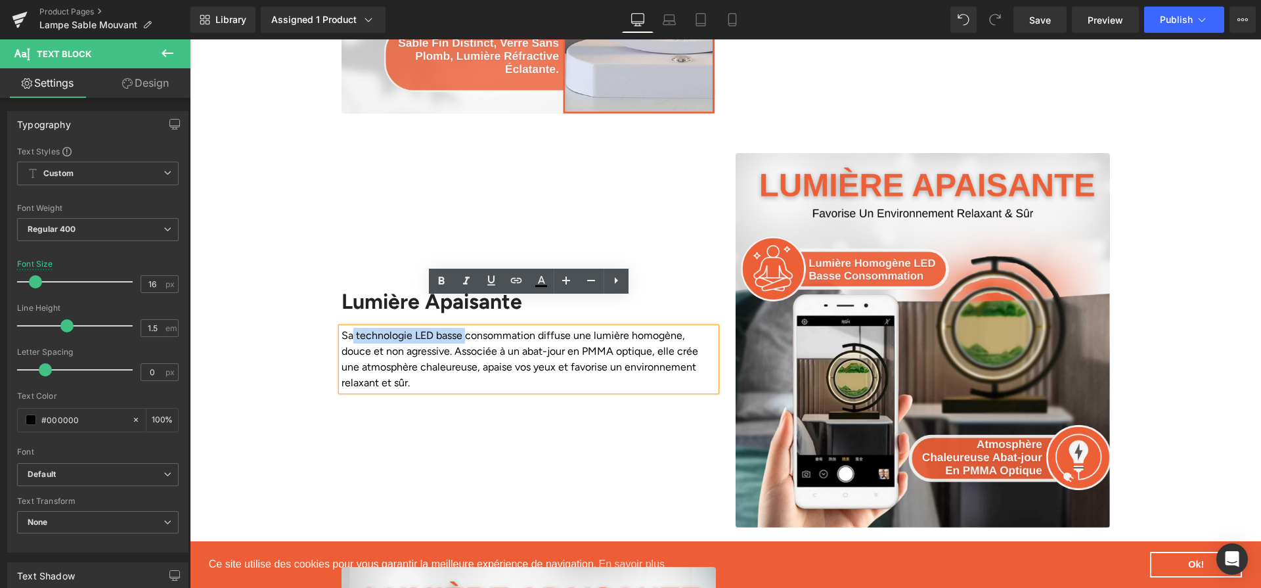
drag, startPoint x: 467, startPoint y: 307, endPoint x: 354, endPoint y: 310, distance: 113.6
click at [354, 328] on p "Sa technologie LED basse consommation diffuse une lumière homogène, douce et no…" at bounding box center [528, 359] width 374 height 63
drag, startPoint x: 597, startPoint y: 303, endPoint x: 689, endPoint y: 313, distance: 92.4
click at [689, 328] on p "Sa technologie LED basse consommation diffuse une lumière homogène, douce et no…" at bounding box center [528, 359] width 374 height 63
drag, startPoint x: 521, startPoint y: 326, endPoint x: 650, endPoint y: 326, distance: 128.7
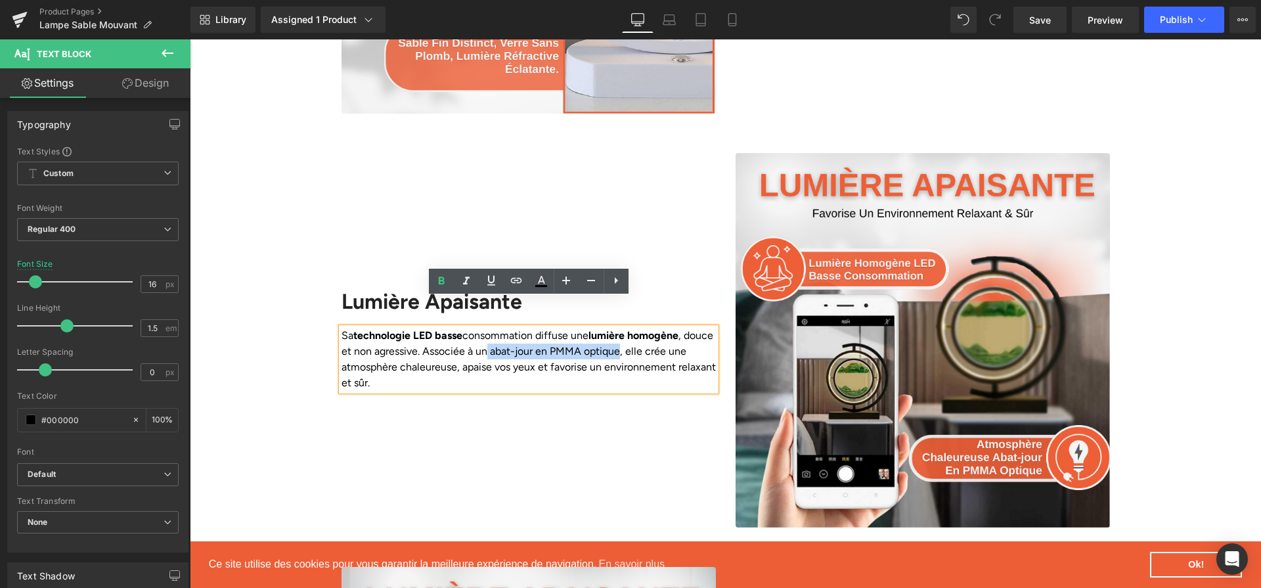
click at [650, 328] on p "Sa technologie LED basse consommation diffuse une lumière homogène , douce et n…" at bounding box center [528, 359] width 374 height 63
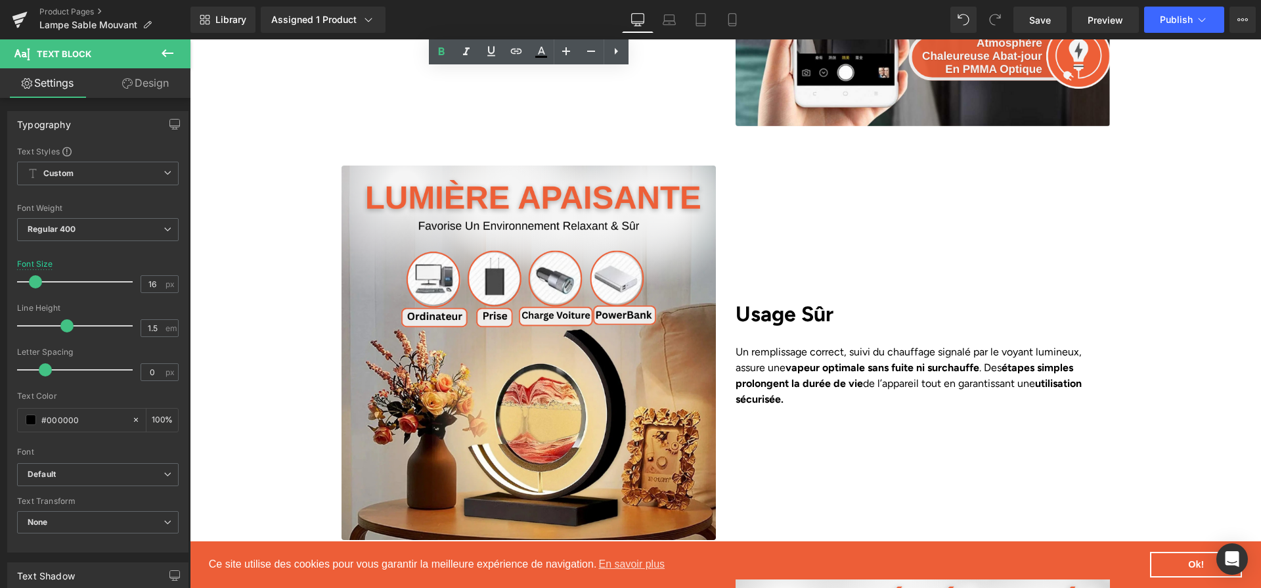
scroll to position [2367, 0]
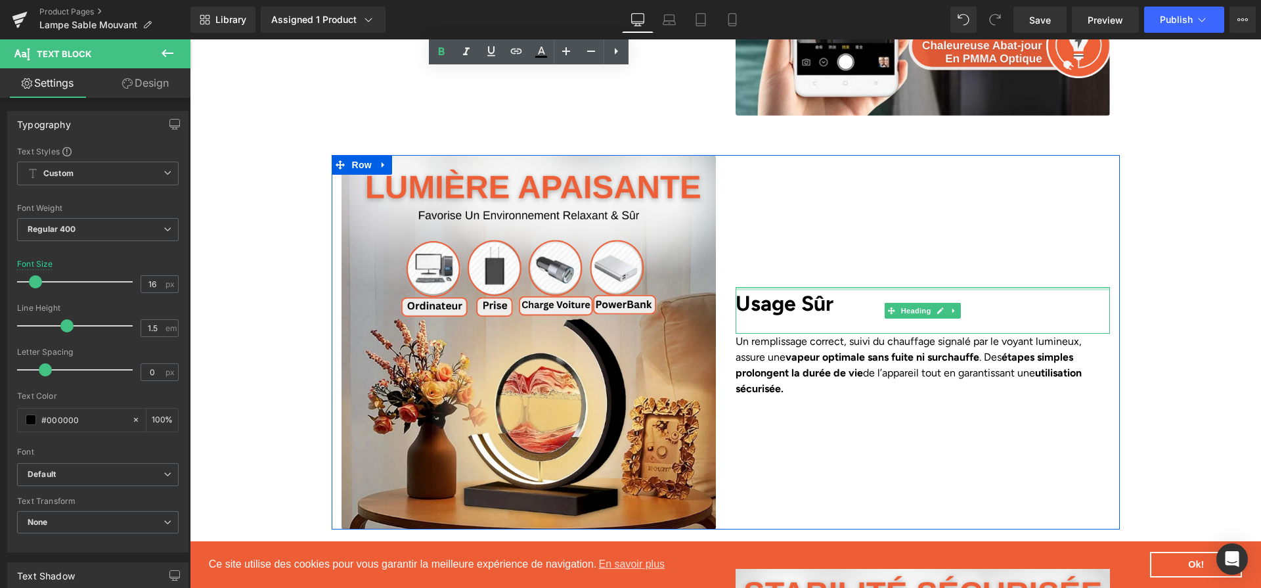
click at [789, 287] on div at bounding box center [922, 288] width 374 height 3
click at [789, 287] on div "Usage Sûr" at bounding box center [922, 310] width 374 height 47
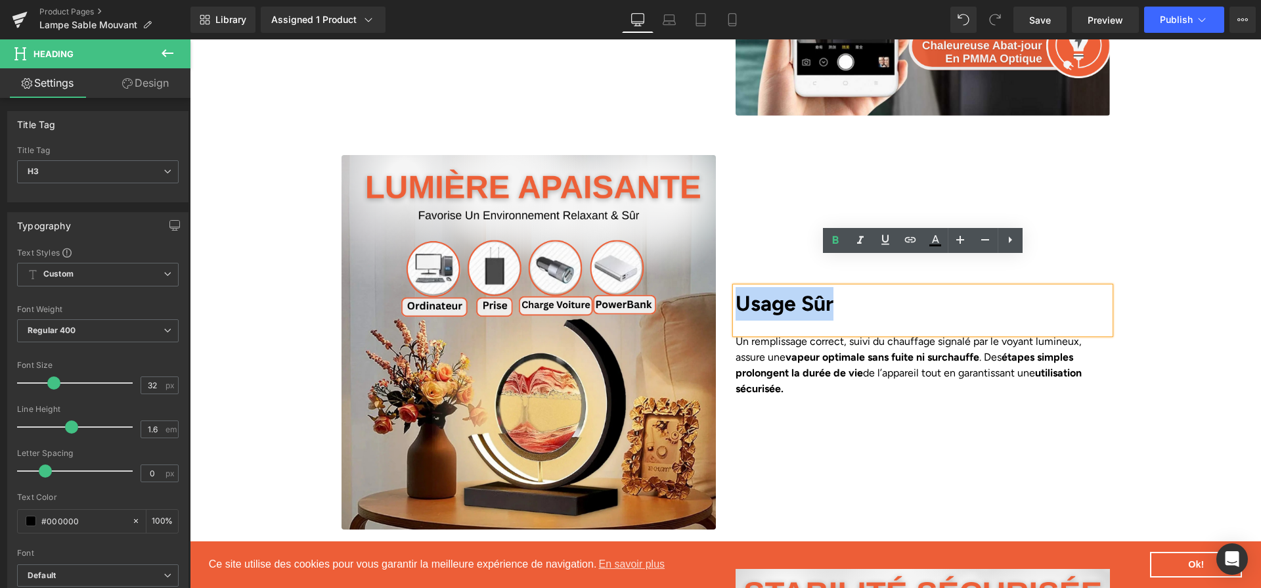
paste div
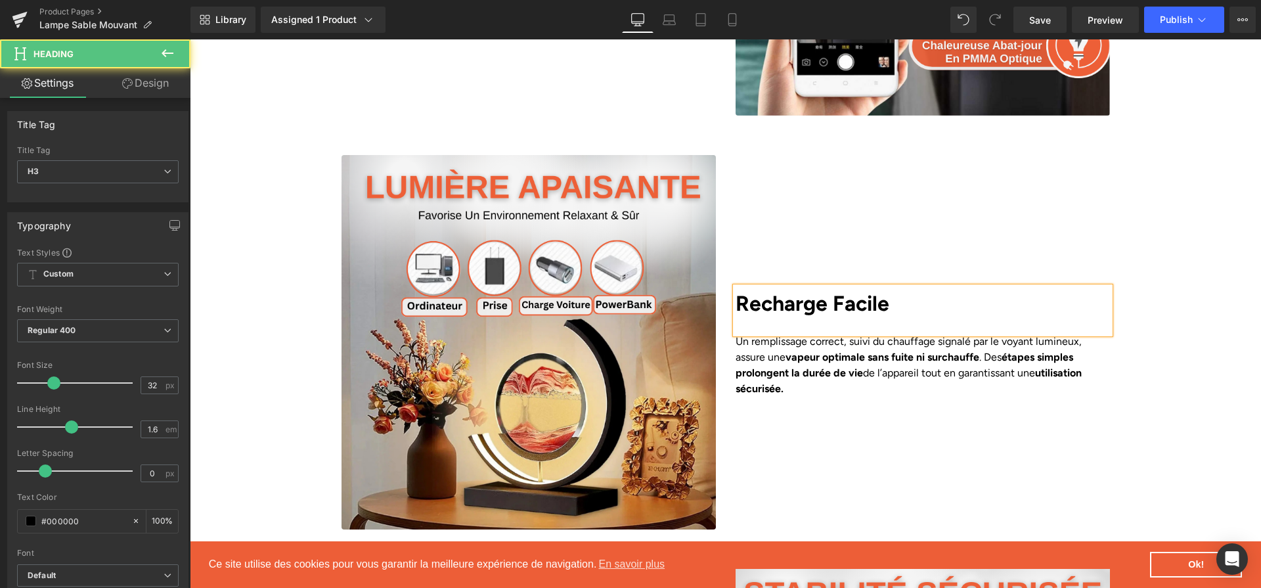
click at [839, 301] on div "Recharge Facile" at bounding box center [922, 310] width 374 height 47
click at [839, 334] on p "Un remplissage correct, suivi du chauffage signalé par le voyant lumineux, assu…" at bounding box center [922, 365] width 374 height 63
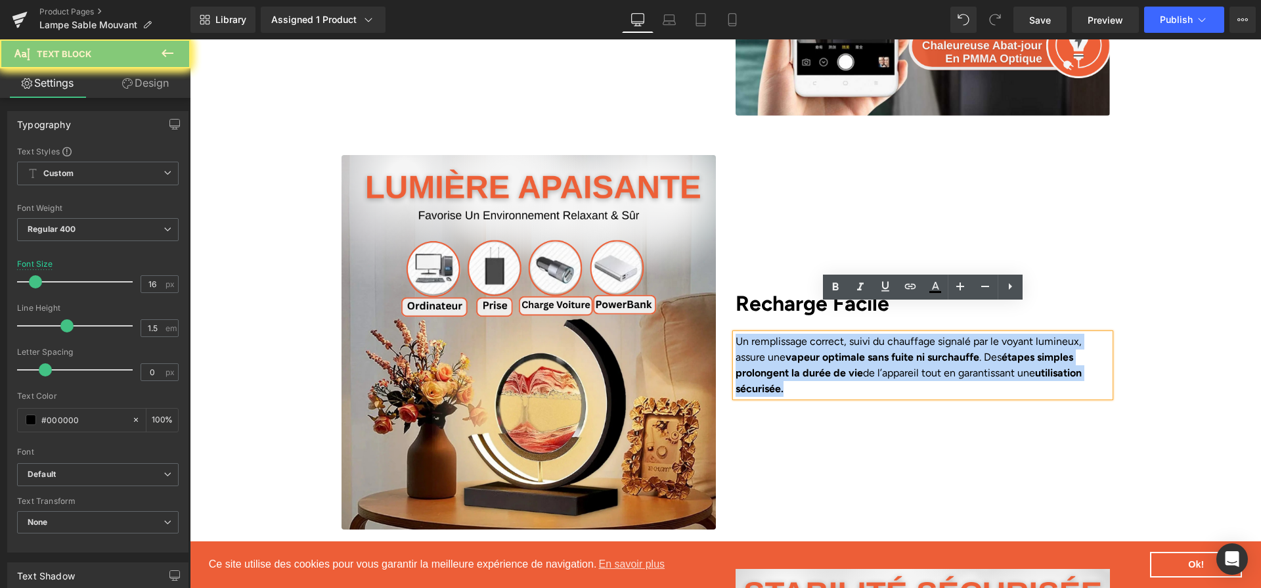
paste div
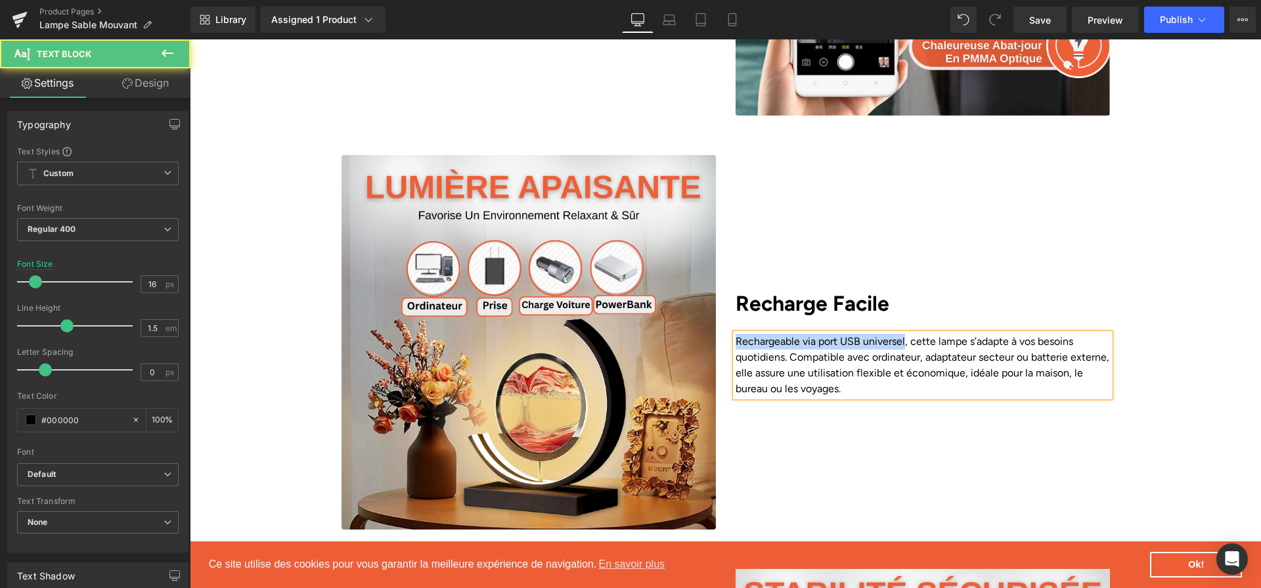
drag, startPoint x: 908, startPoint y: 311, endPoint x: 722, endPoint y: 311, distance: 185.8
click at [722, 311] on div "Image Recharge Facile Heading Rechargeable via port USB universel, cette lampe …" at bounding box center [726, 342] width 788 height 374
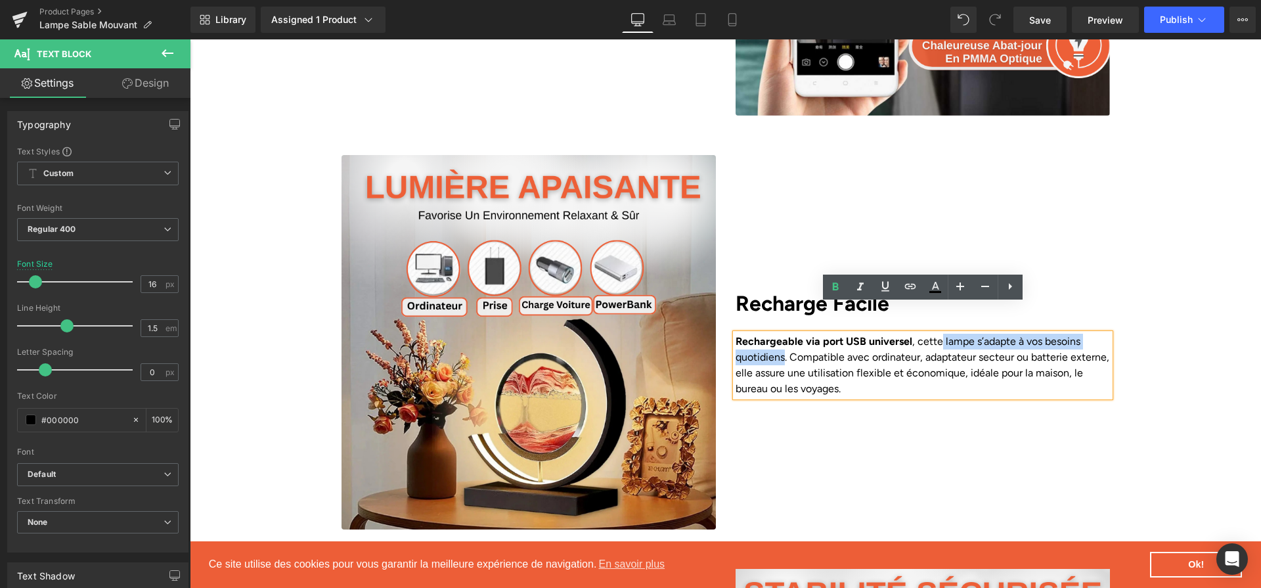
drag, startPoint x: 948, startPoint y: 311, endPoint x: 787, endPoint y: 327, distance: 162.3
click at [783, 334] on p "Rechargeable via port USB universel , cette lampe s’adapte à vos besoins quotid…" at bounding box center [922, 365] width 374 height 63
drag, startPoint x: 851, startPoint y: 344, endPoint x: 964, endPoint y: 344, distance: 113.6
click at [964, 344] on p "Rechargeable via port USB universel , cette lampe s’adapte à vos besoins quotid…" at bounding box center [922, 365] width 374 height 63
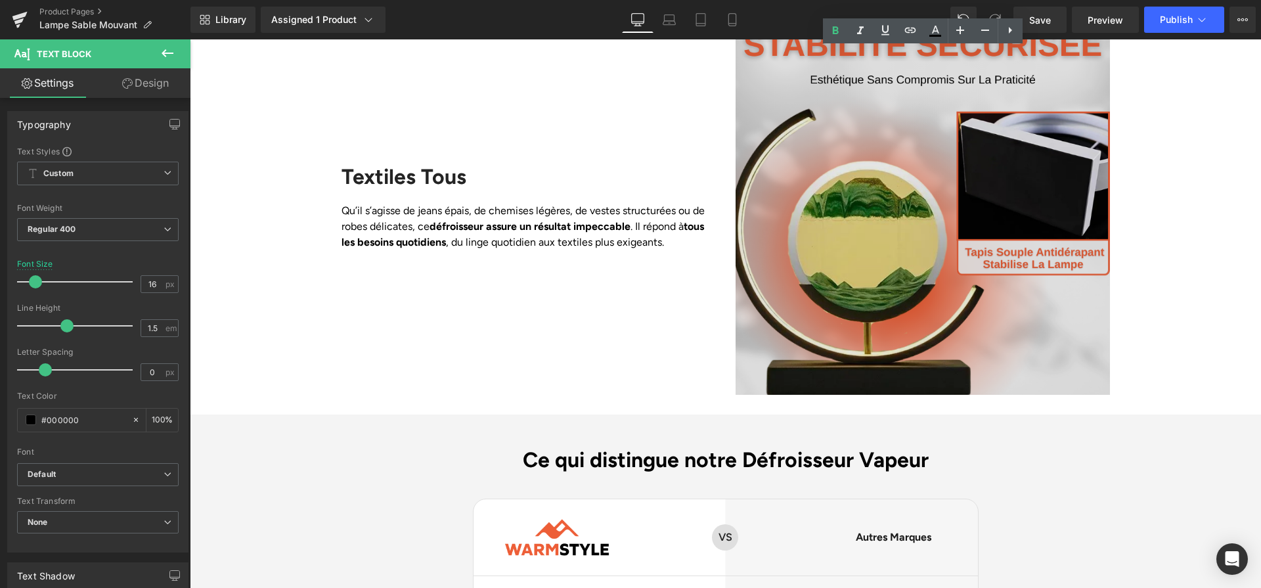
scroll to position [2922, 0]
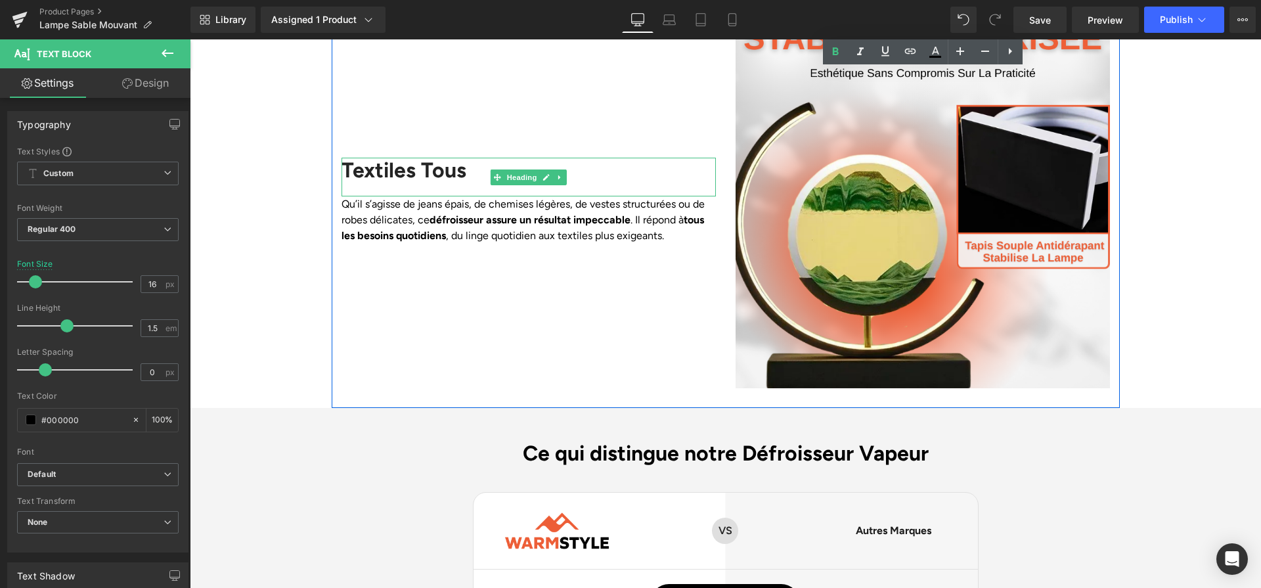
click at [413, 158] on h2 "Textiles Tous" at bounding box center [528, 170] width 374 height 25
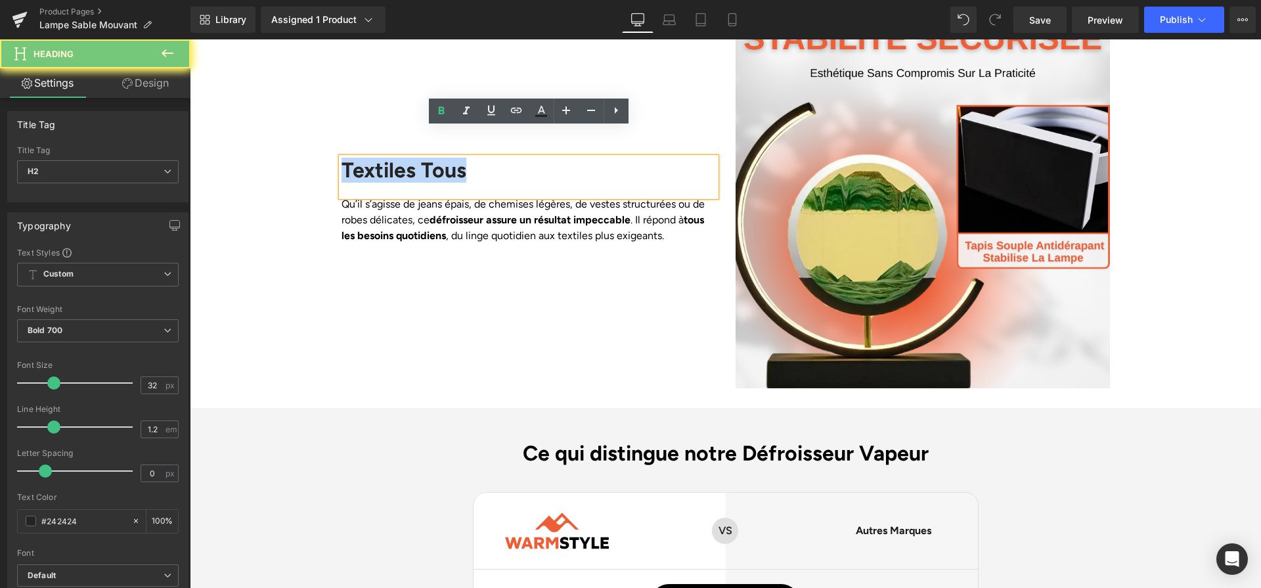
paste div
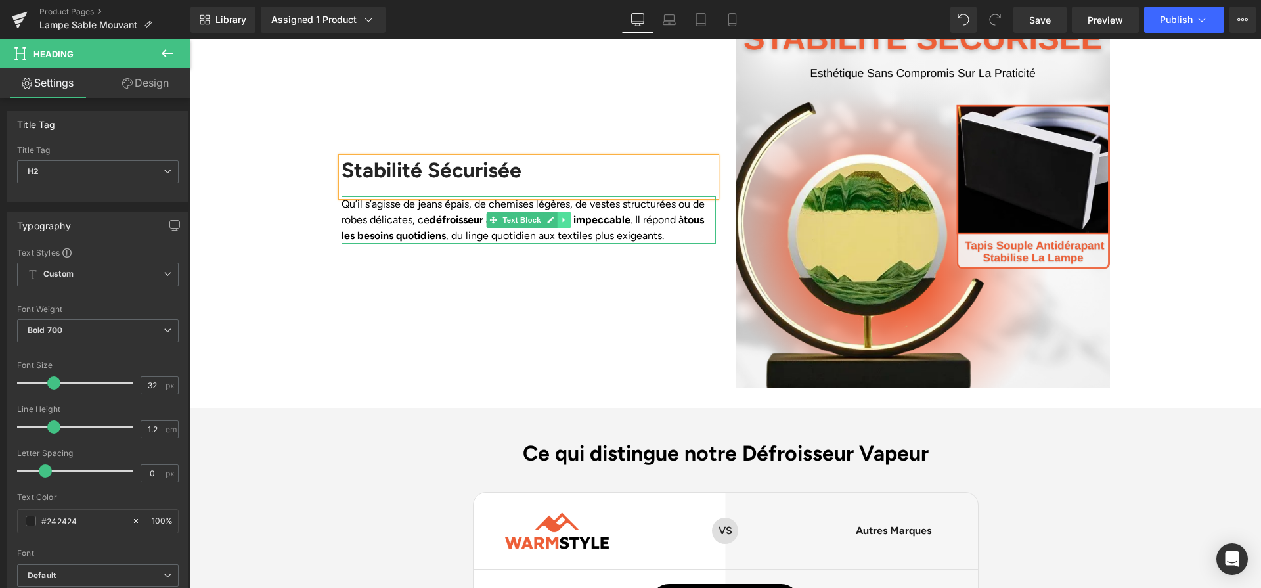
click at [567, 212] on link at bounding box center [564, 220] width 14 height 16
click at [531, 216] on icon at bounding box center [529, 220] width 7 height 8
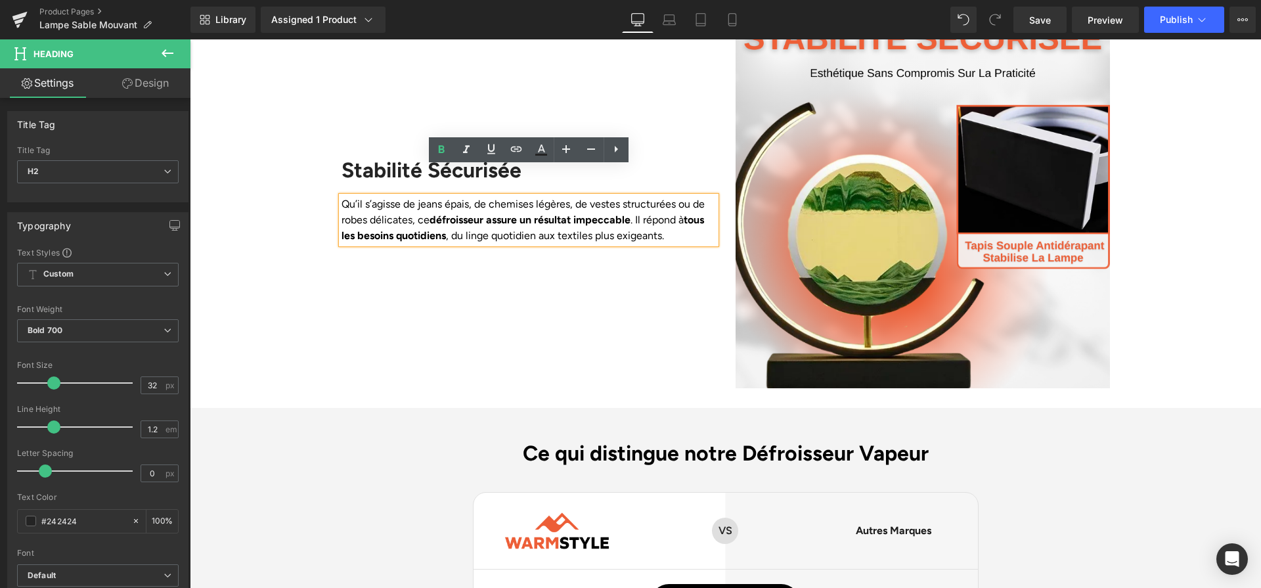
click at [531, 213] on strong "défroisseur assure un résultat impeccable" at bounding box center [529, 219] width 201 height 12
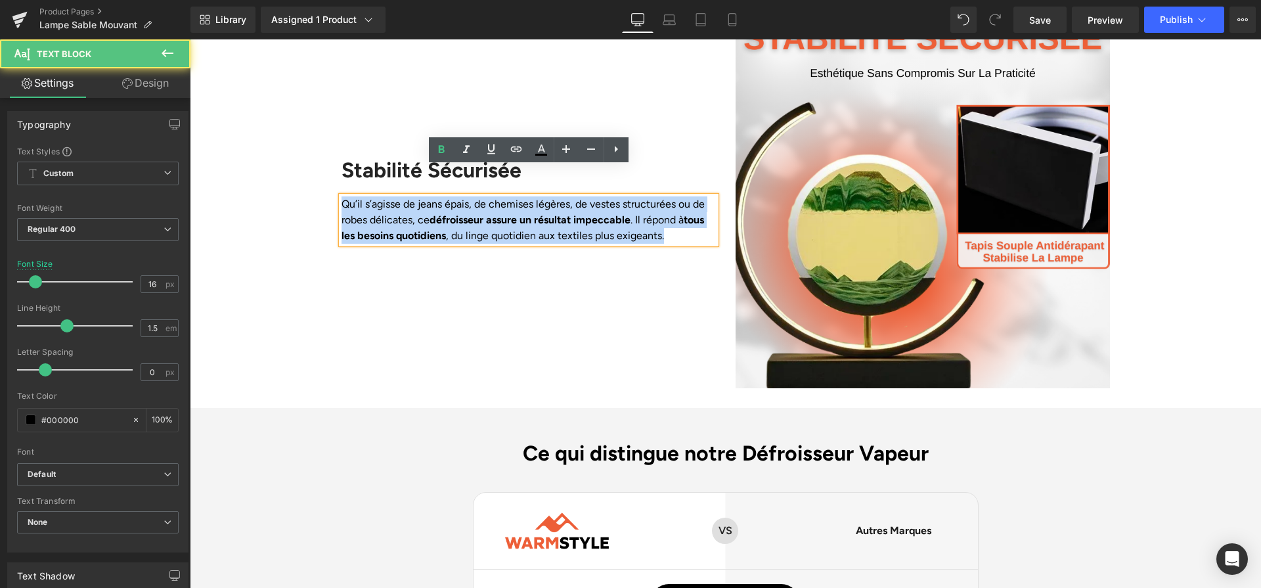
click at [531, 213] on strong "défroisseur assure un résultat impeccable" at bounding box center [529, 219] width 201 height 12
paste div
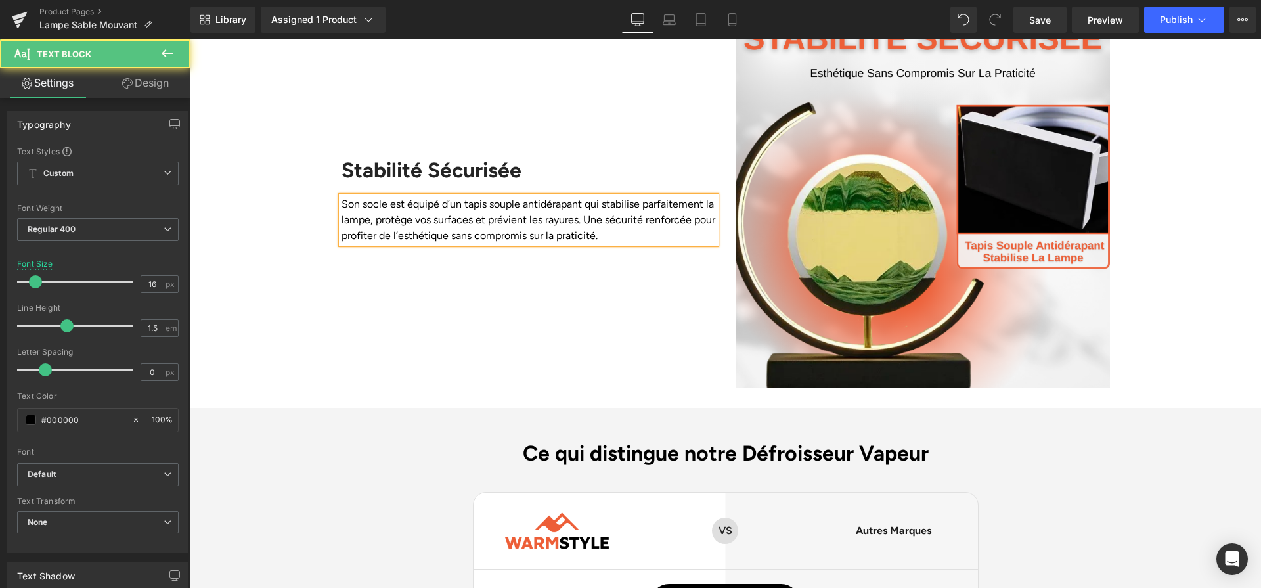
drag, startPoint x: 361, startPoint y: 174, endPoint x: 494, endPoint y: 174, distance: 133.3
click at [494, 196] on p "Son socle est équipé d’un tapis souple antidérapant qui stabilise parfaitement …" at bounding box center [528, 219] width 374 height 47
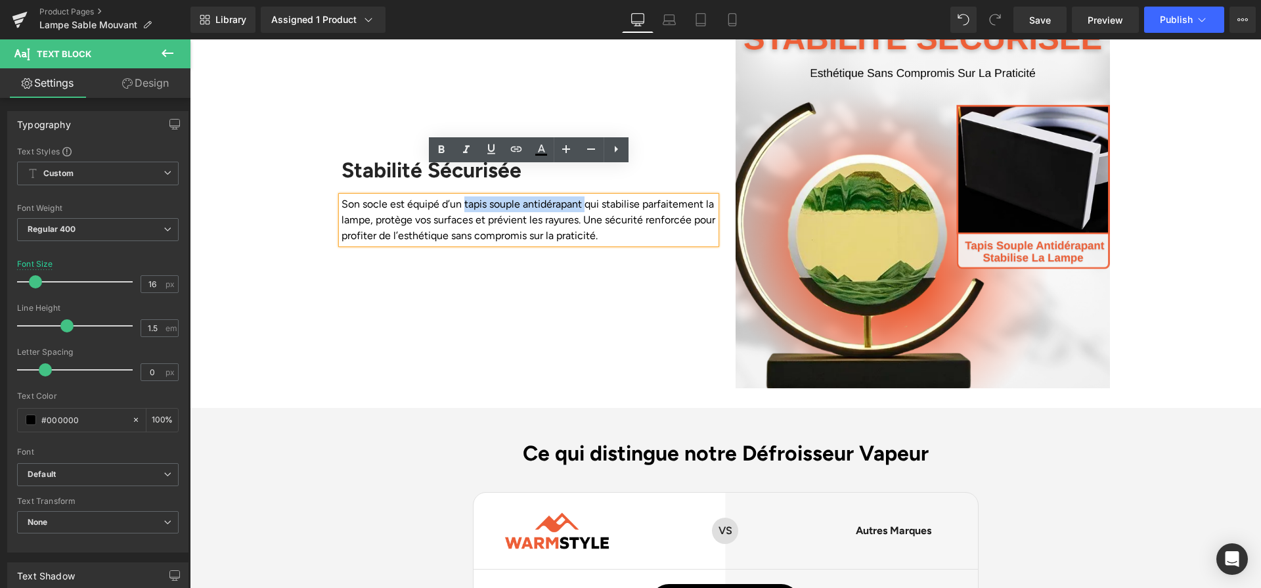
drag, startPoint x: 465, startPoint y: 174, endPoint x: 584, endPoint y: 177, distance: 119.5
click at [584, 196] on p "Son socle est équipé d’un tapis souple antidérapant qui stabilise parfaitement …" at bounding box center [528, 219] width 374 height 47
drag, startPoint x: 611, startPoint y: 171, endPoint x: 382, endPoint y: 192, distance: 230.1
click at [382, 196] on p "Son socle est équipé d’un tapis souple antidérapant qui stabilise parfaitement …" at bounding box center [528, 219] width 374 height 47
drag, startPoint x: 507, startPoint y: 193, endPoint x: 659, endPoint y: 198, distance: 151.7
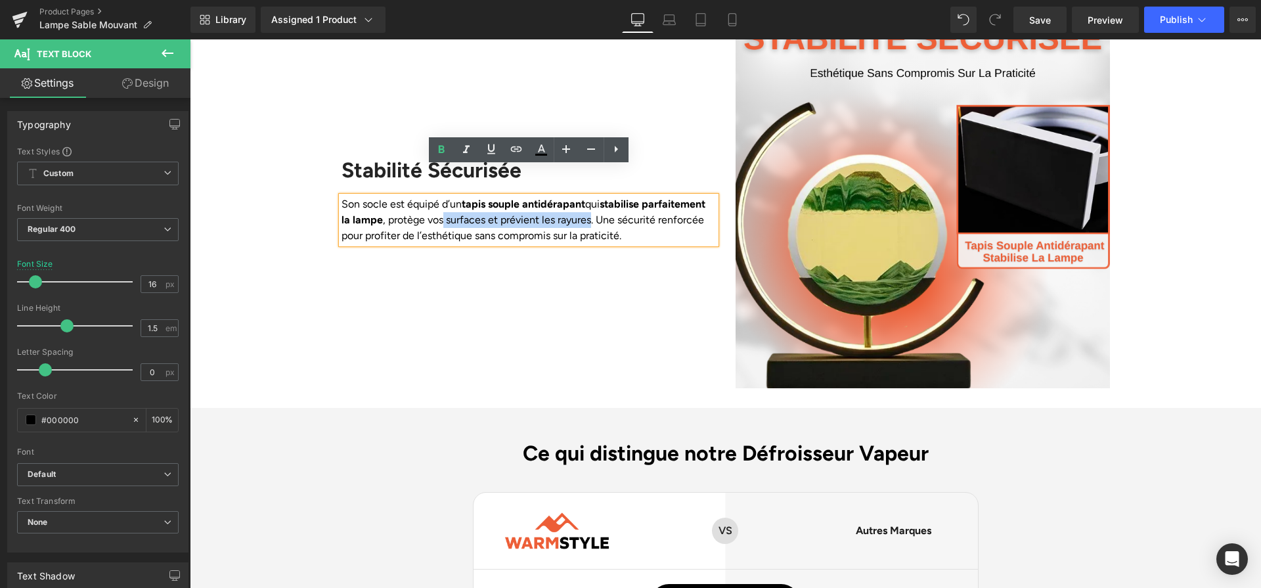
click at [659, 198] on p "Son socle est équipé d’un tapis souple antidérapant qui stabilise parfaitement …" at bounding box center [528, 219] width 374 height 47
drag, startPoint x: 342, startPoint y: 207, endPoint x: 426, endPoint y: 207, distance: 84.0
click at [426, 207] on p "Son socle est équipé d’un tapis souple antidérapant qui stabilise parfaitement …" at bounding box center [528, 219] width 374 height 47
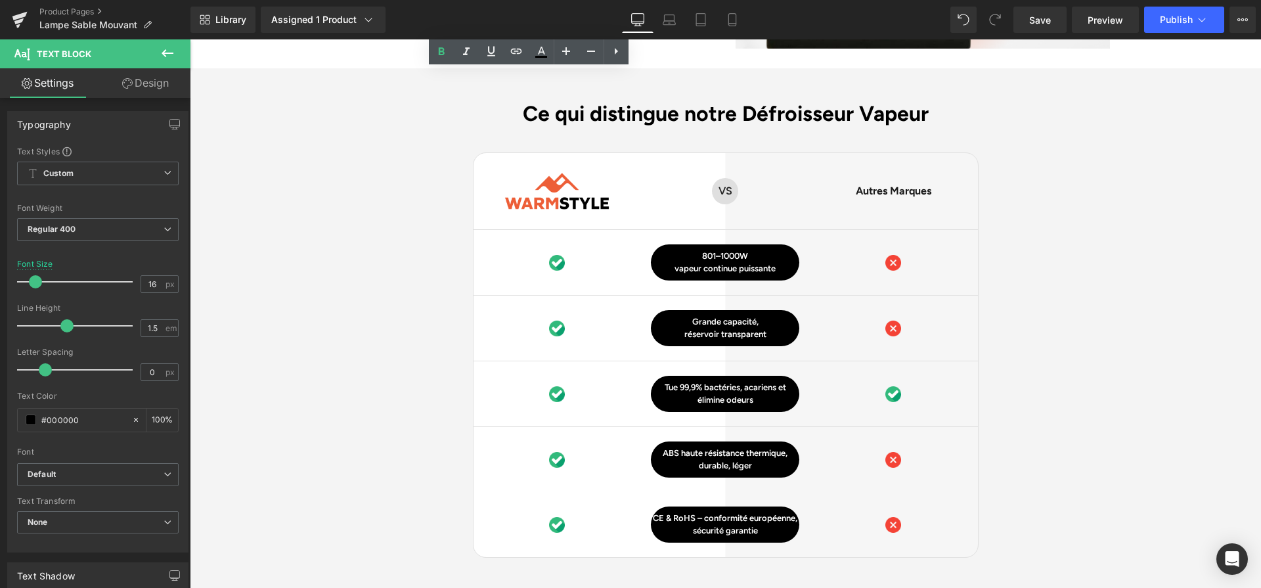
scroll to position [3234, 0]
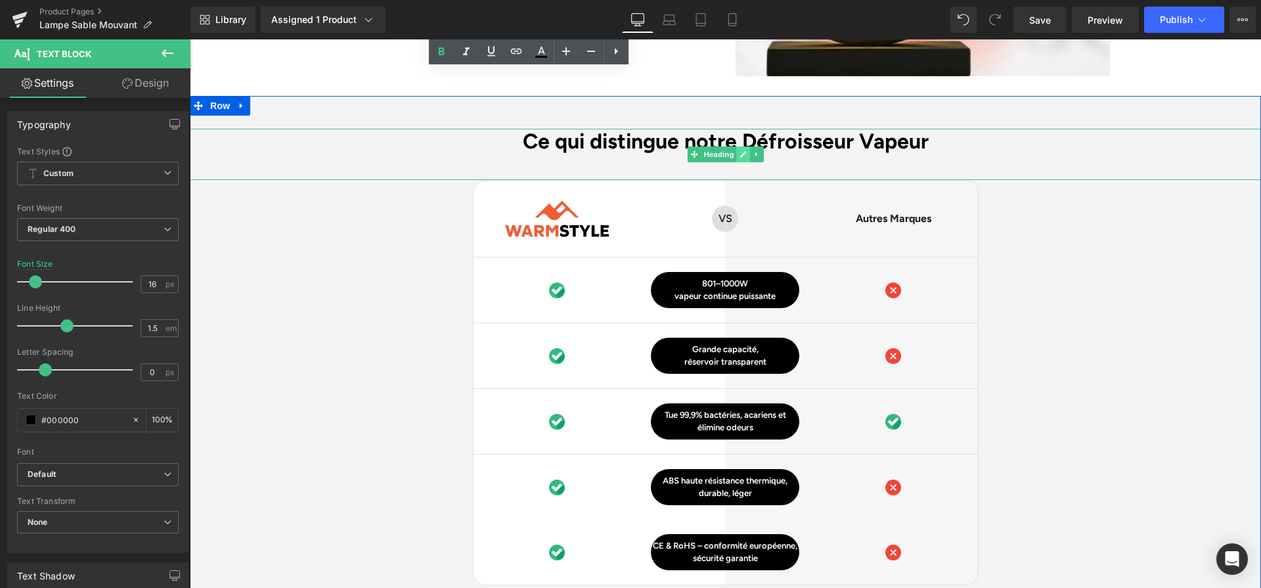
click at [745, 151] on icon at bounding box center [743, 154] width 7 height 7
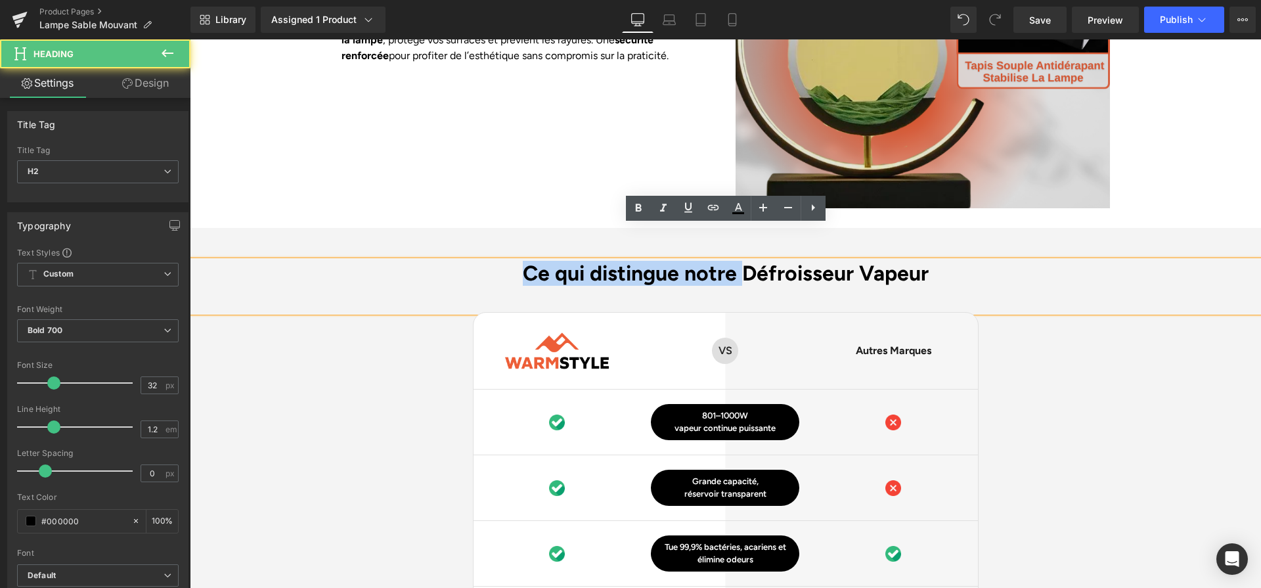
drag, startPoint x: 744, startPoint y: 114, endPoint x: 998, endPoint y: 137, distance: 254.5
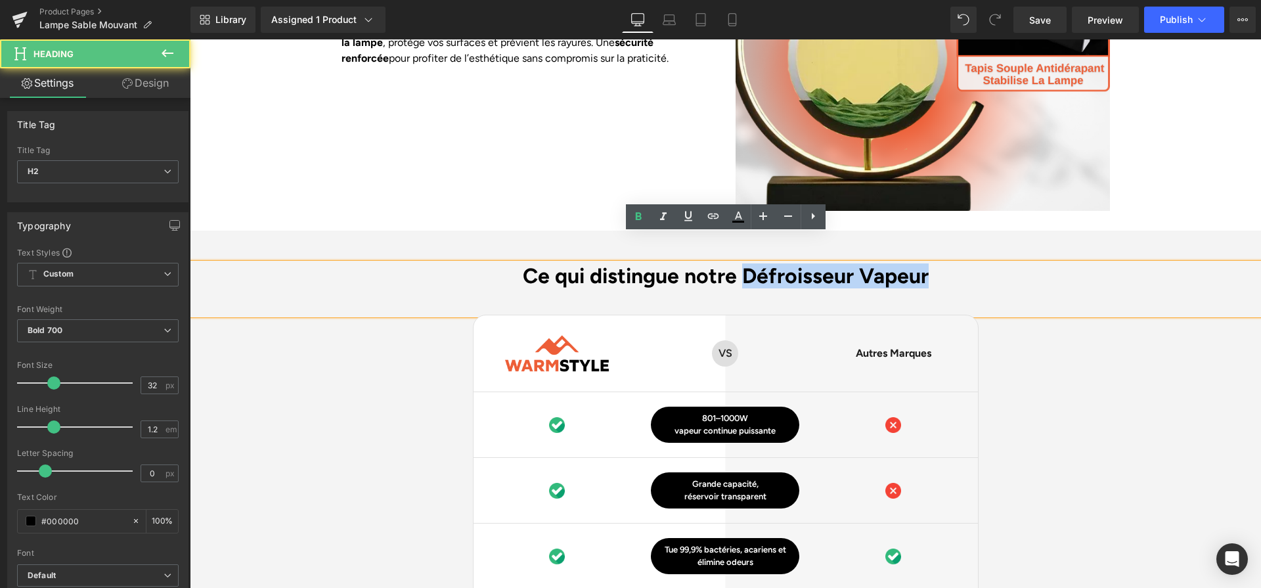
drag, startPoint x: 955, startPoint y: 247, endPoint x: 750, endPoint y: 249, distance: 204.8
click at [750, 263] on h2 "Ce qui distingue notre Défroisseur Vapeur" at bounding box center [725, 275] width 1071 height 25
paste div
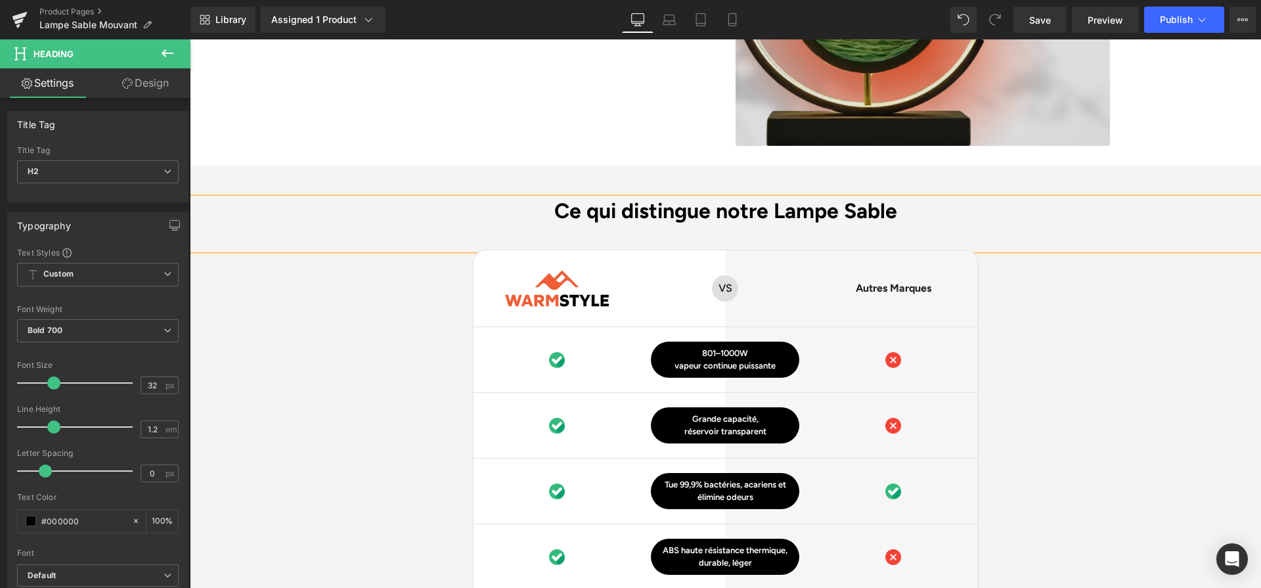
scroll to position [3178, 0]
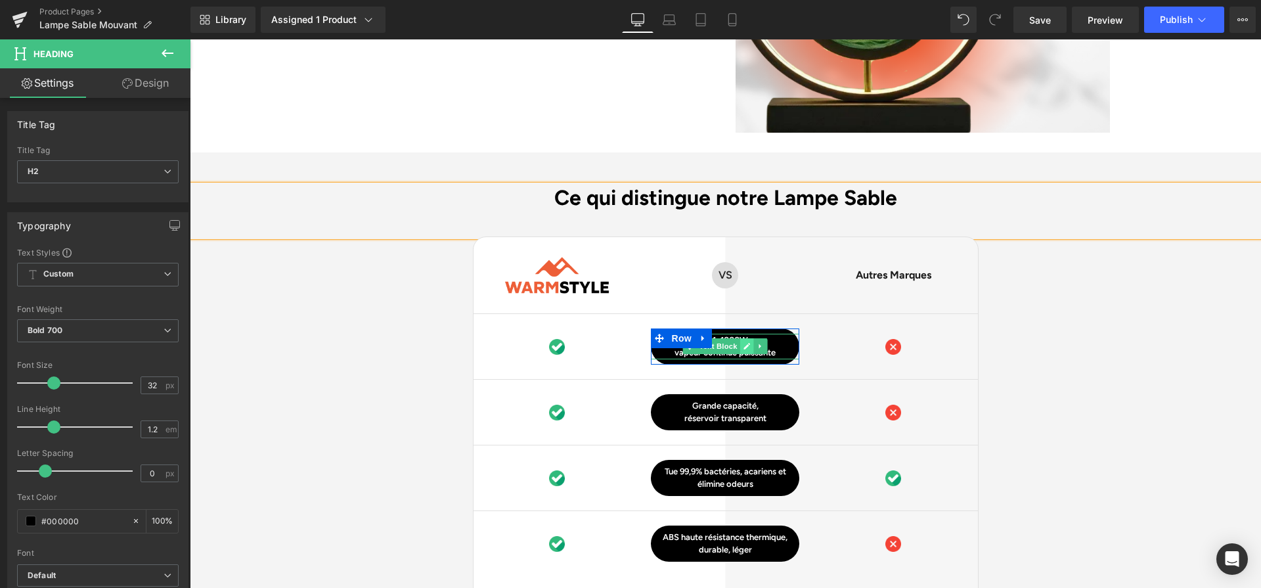
click at [741, 338] on link at bounding box center [747, 346] width 14 height 16
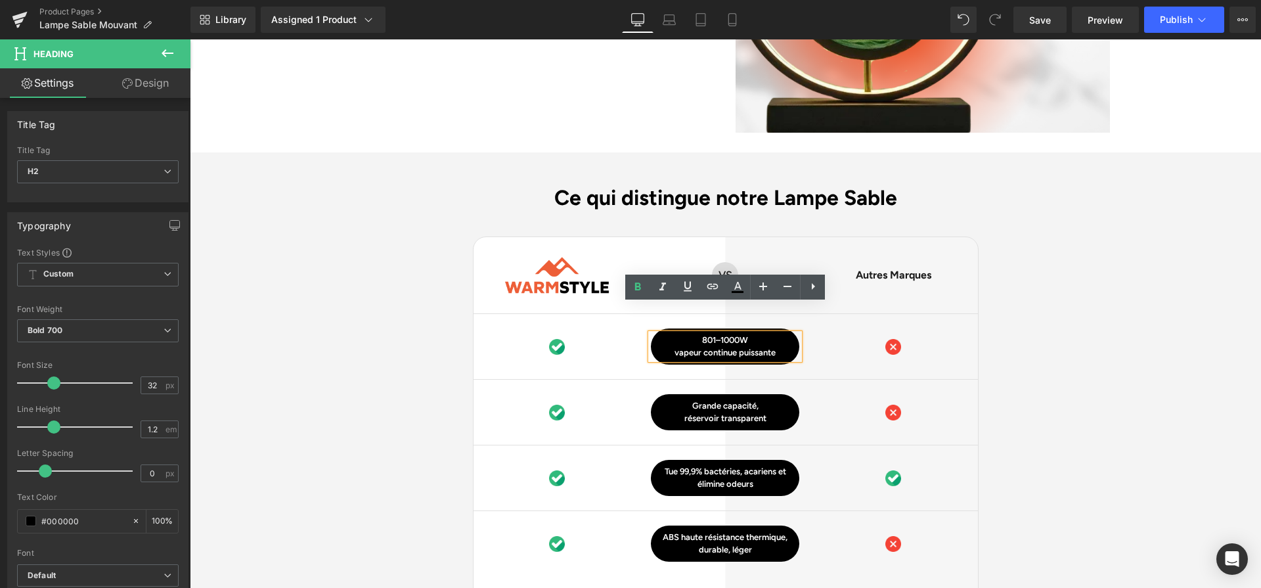
click at [743, 346] on p "vapeur continue puissante" at bounding box center [725, 352] width 148 height 13
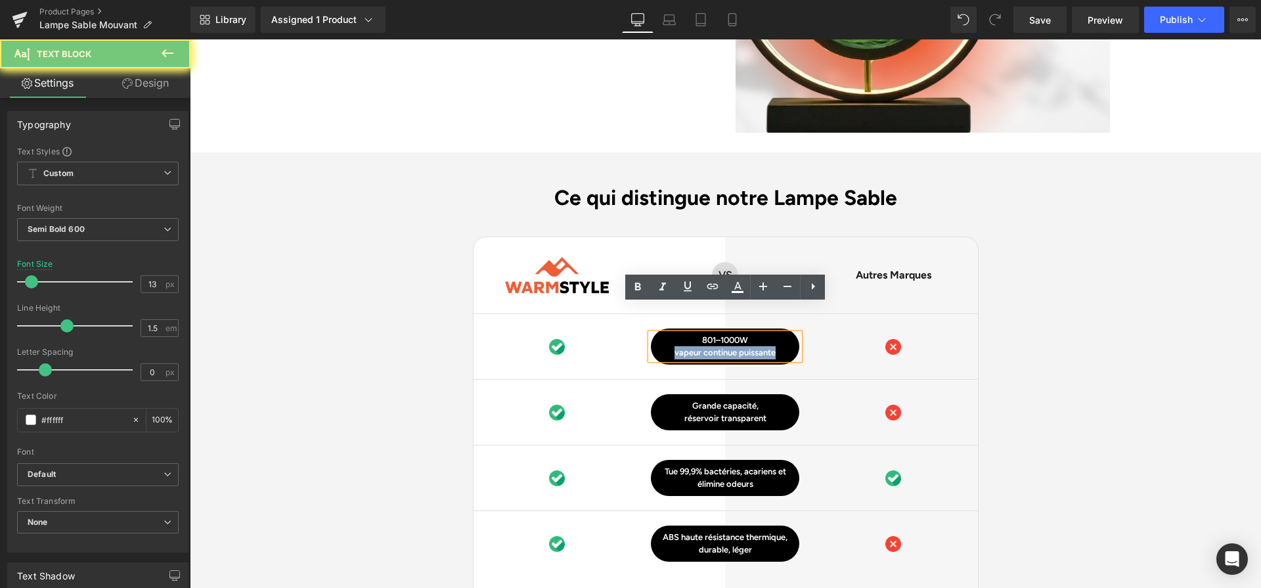
click at [743, 346] on p "vapeur continue puissante" at bounding box center [725, 352] width 148 height 13
paste div
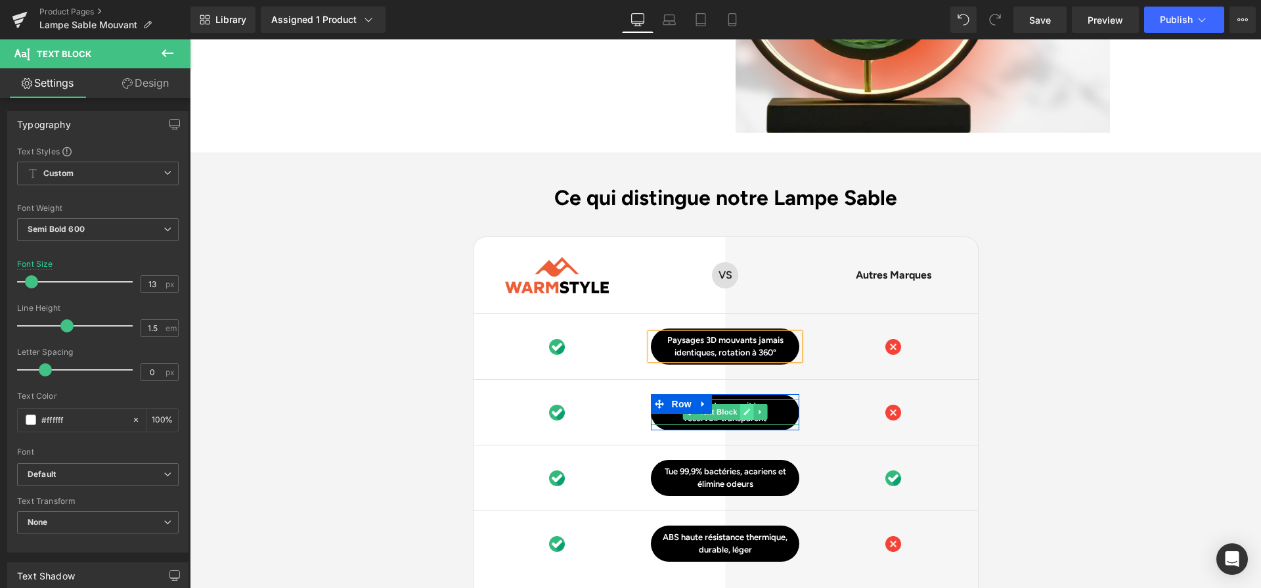
click at [748, 408] on icon at bounding box center [746, 412] width 7 height 8
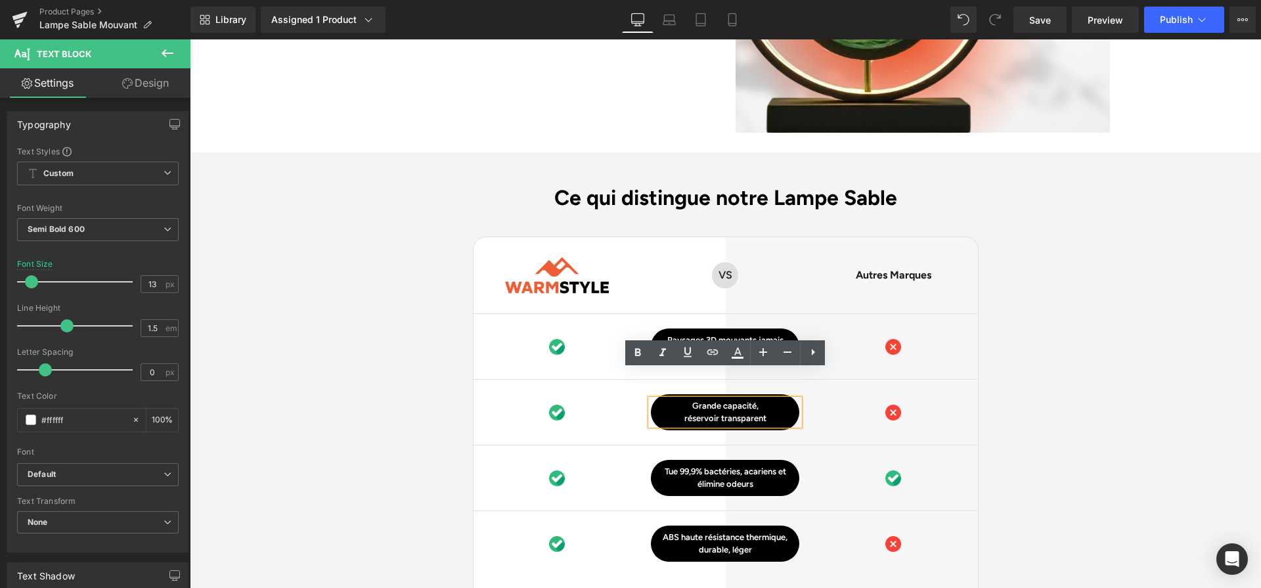
click at [748, 412] on p "réservoir transparent" at bounding box center [725, 418] width 148 height 13
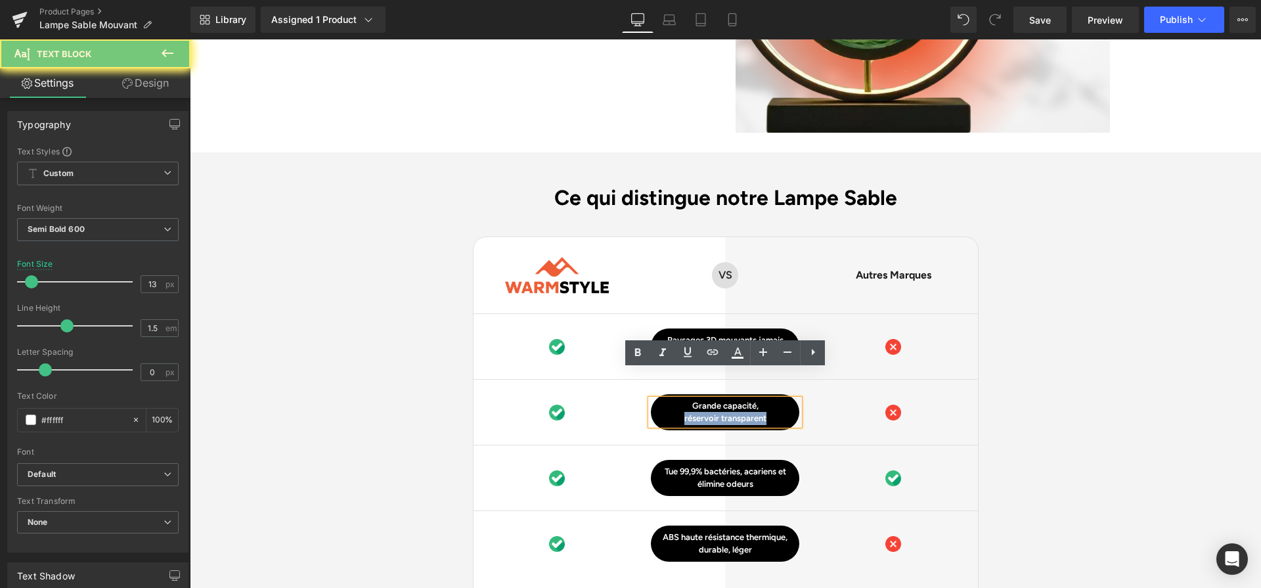
click at [748, 412] on p "réservoir transparent" at bounding box center [725, 418] width 148 height 13
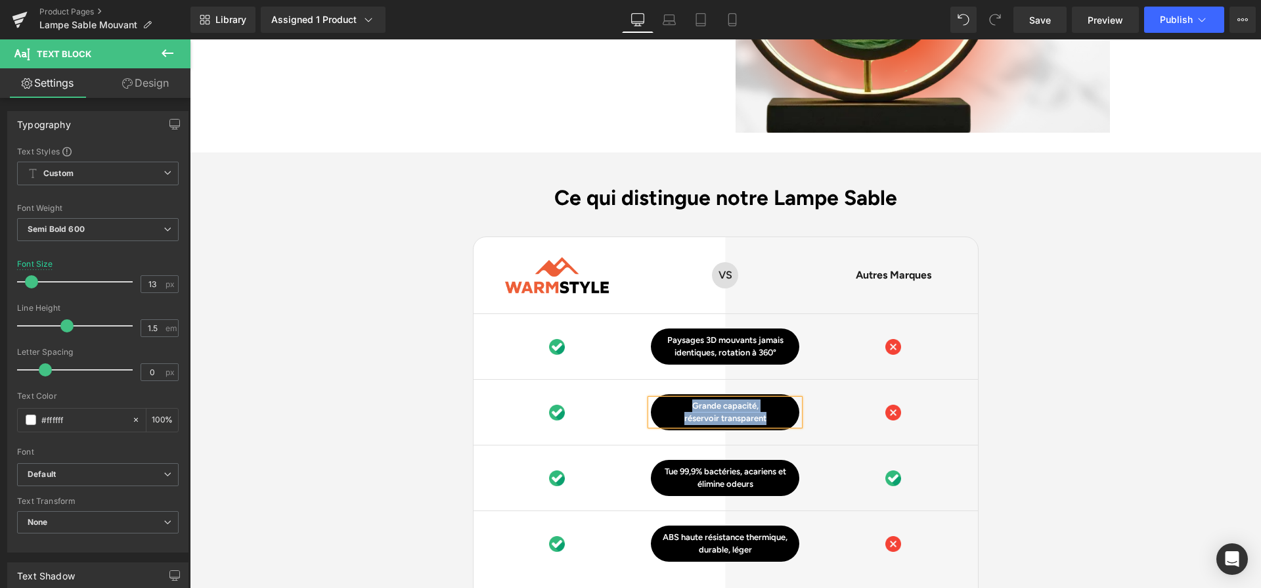
paste div
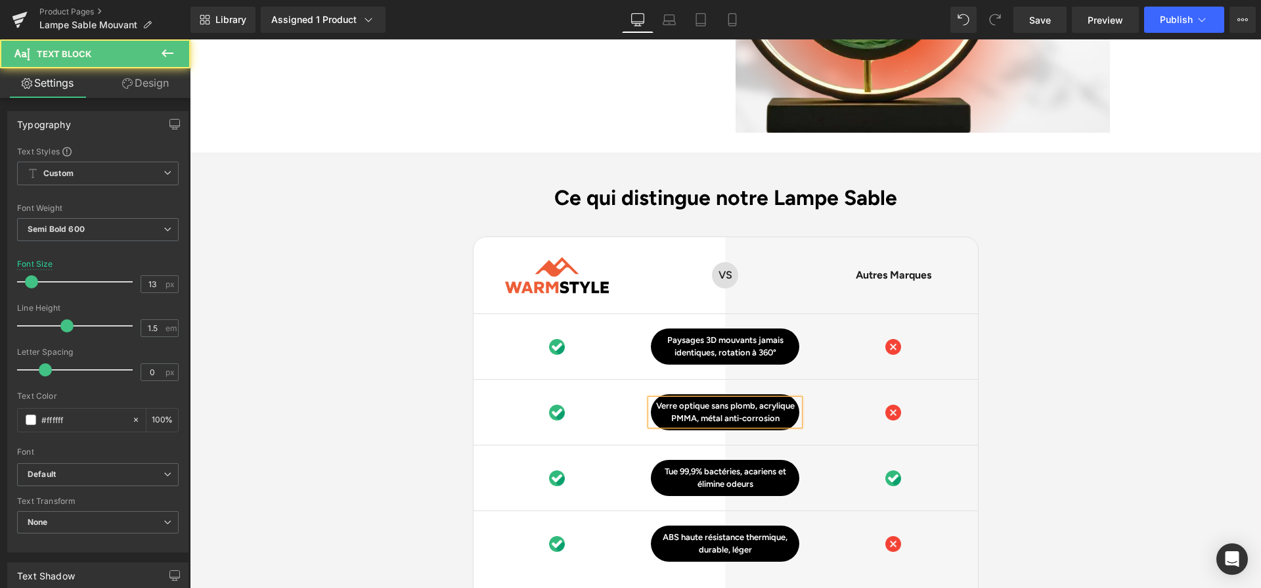
click at [760, 399] on p "Verre optique sans plomb, acrylique PMMA, métal anti-corrosion" at bounding box center [725, 412] width 148 height 26
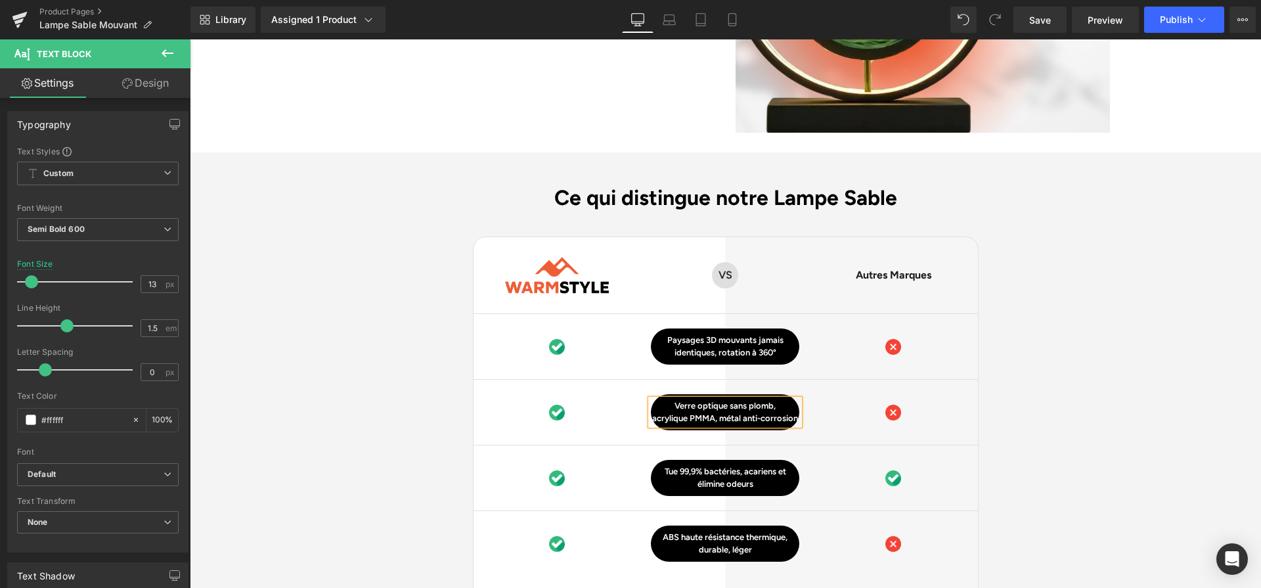
click at [738, 412] on p "acrylique PMMA, métal anti-corrosion" at bounding box center [725, 418] width 148 height 13
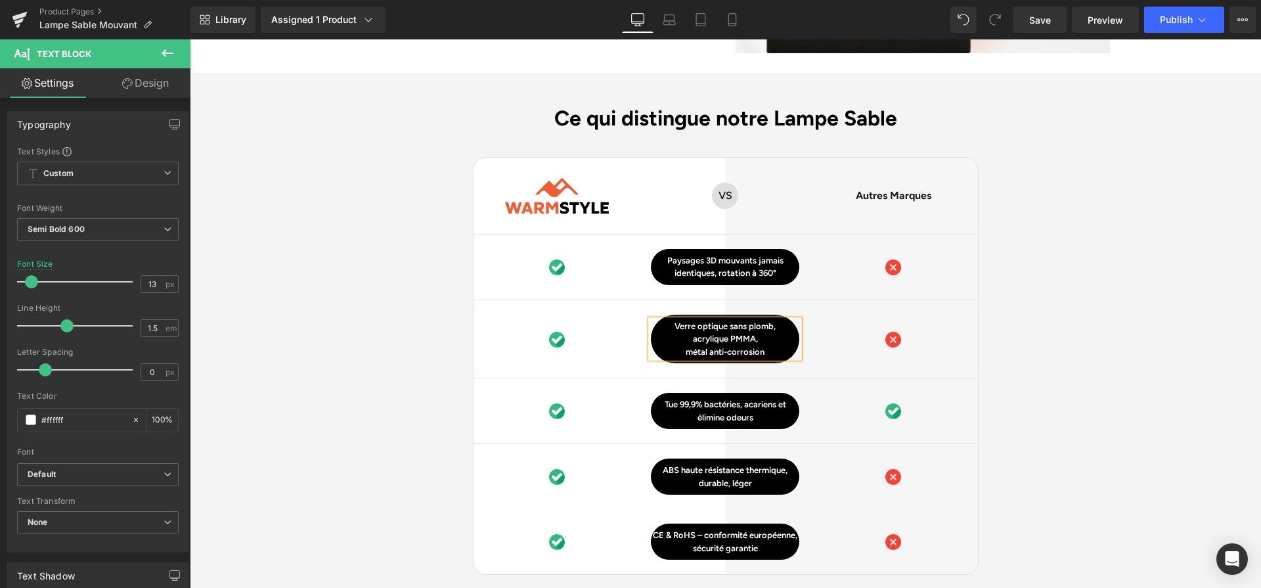
scroll to position [3264, 0]
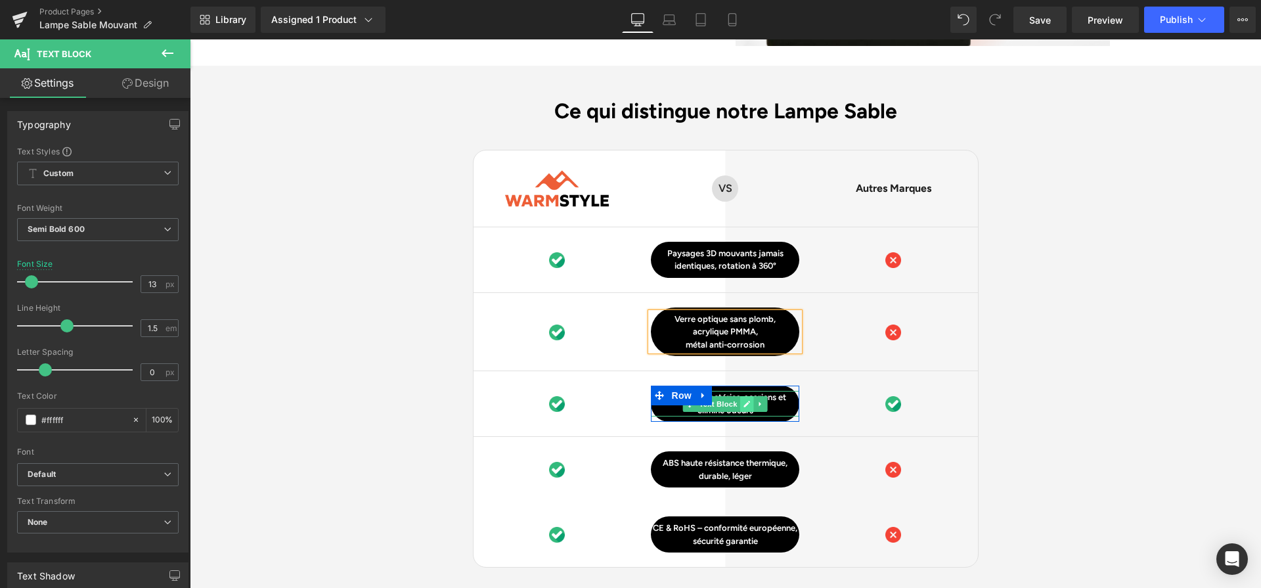
click at [740, 396] on link at bounding box center [747, 404] width 14 height 16
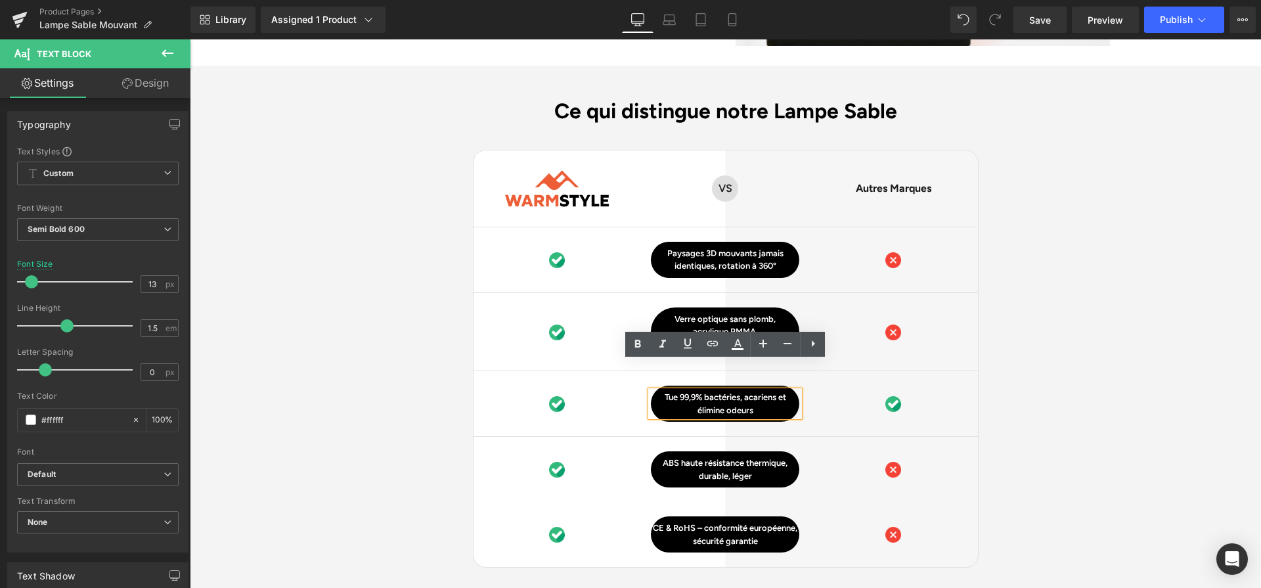
click at [739, 391] on p "Tue 99,9% bactéries, acariens et élimine odeurs" at bounding box center [725, 404] width 148 height 26
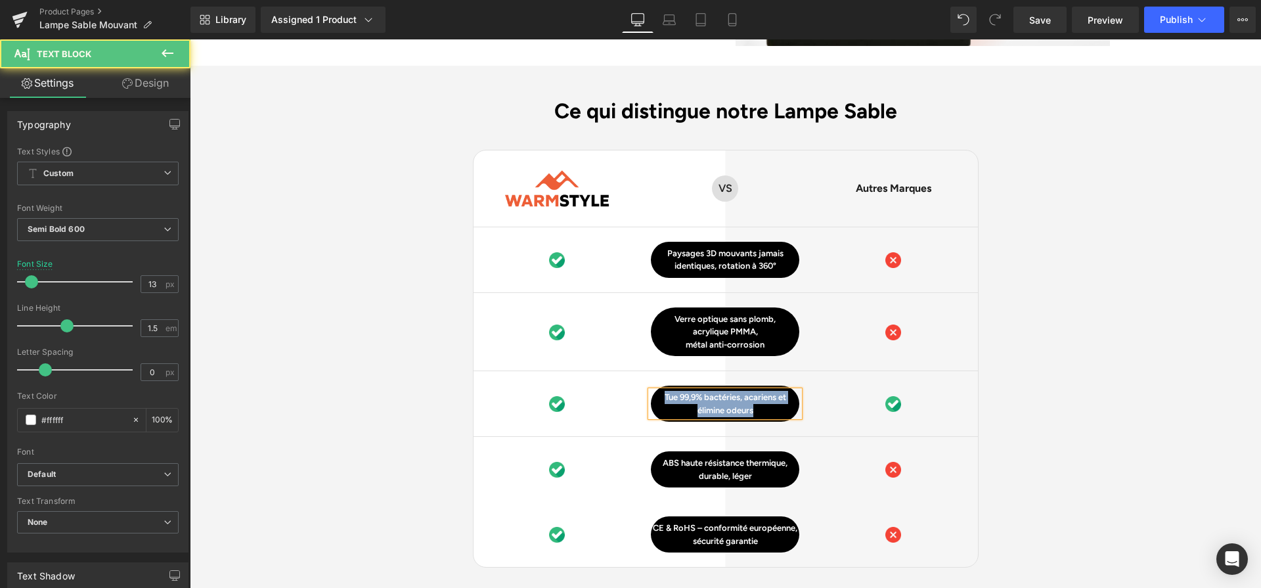
paste div
click at [735, 391] on p "Port USB universel, recharge rapide ≈ 2h" at bounding box center [725, 404] width 148 height 26
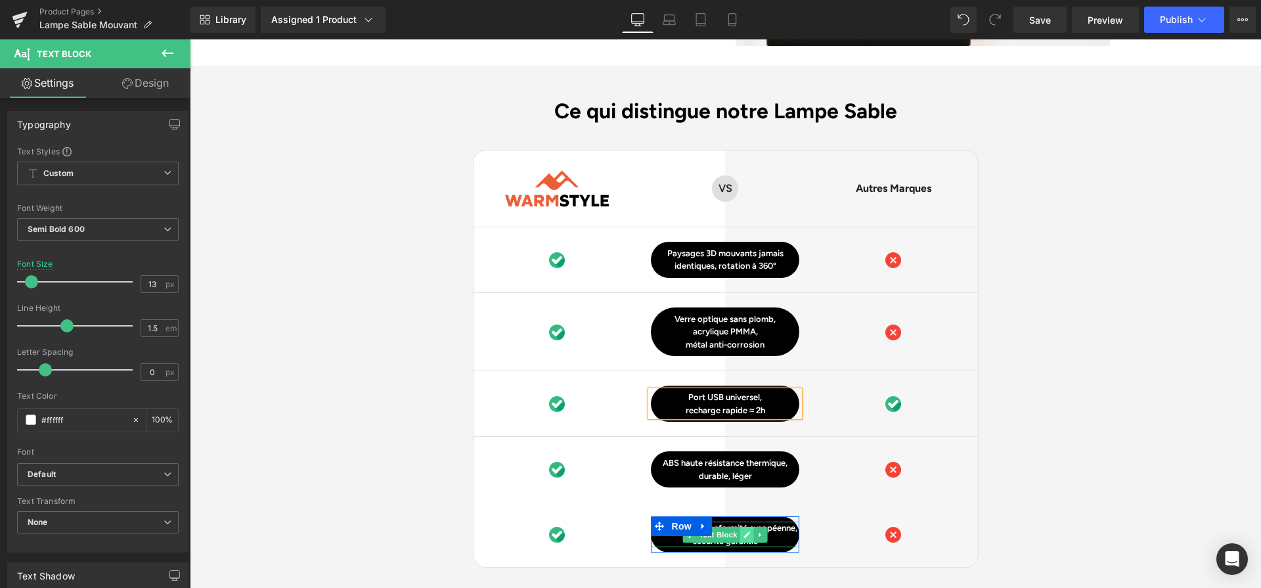
click at [743, 530] on icon at bounding box center [746, 534] width 7 height 8
click at [743, 521] on p "CE & RoHS – conformité européenne, sécurité garantie" at bounding box center [725, 534] width 148 height 26
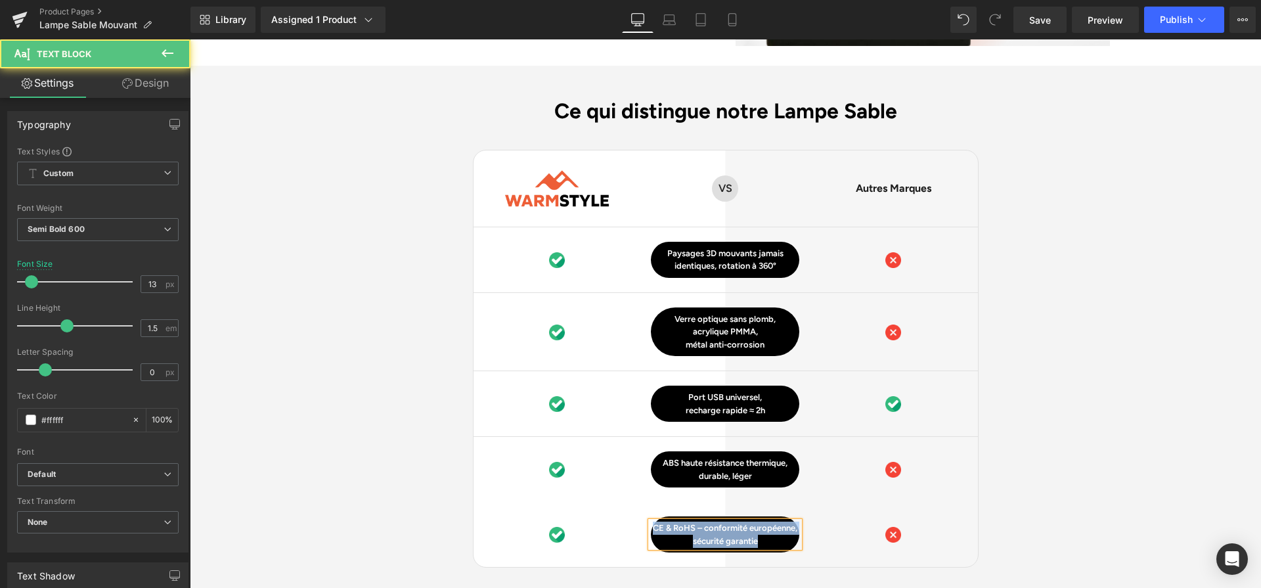
paste div
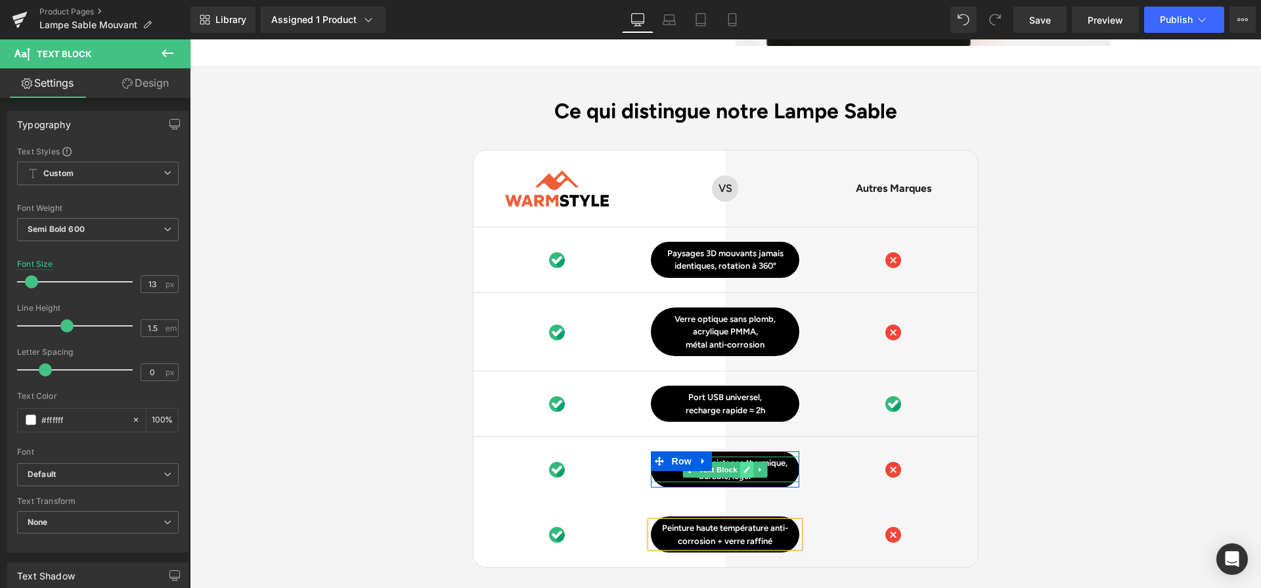
click at [743, 465] on icon at bounding box center [746, 469] width 7 height 8
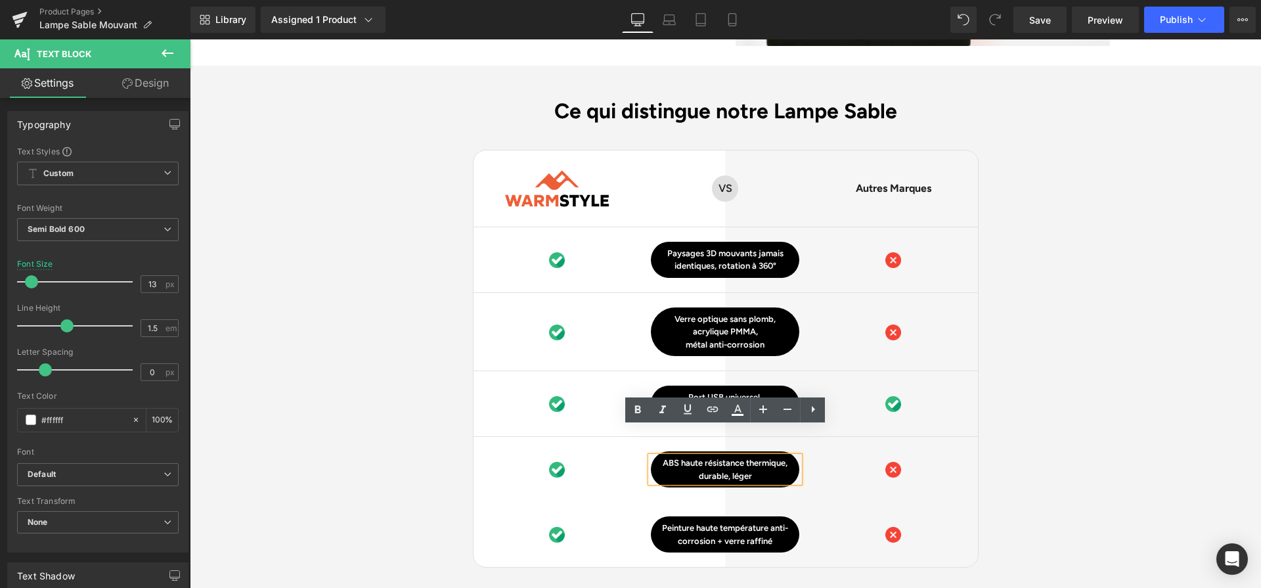
click at [743, 456] on p "ABS haute résistance thermique, durable, léger" at bounding box center [725, 469] width 148 height 26
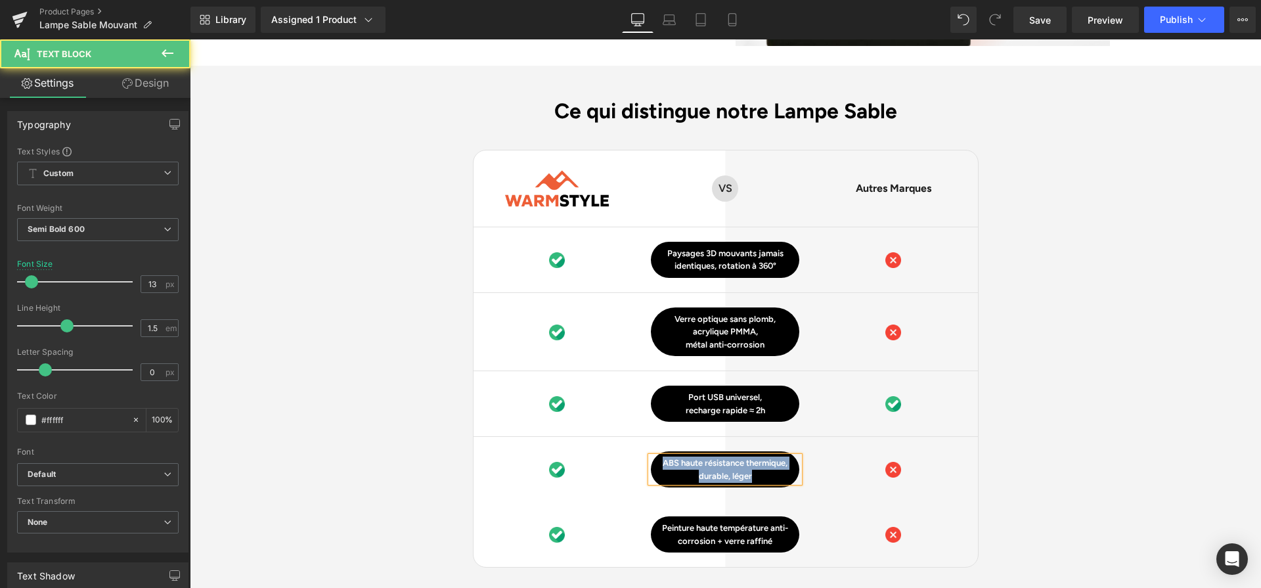
paste div
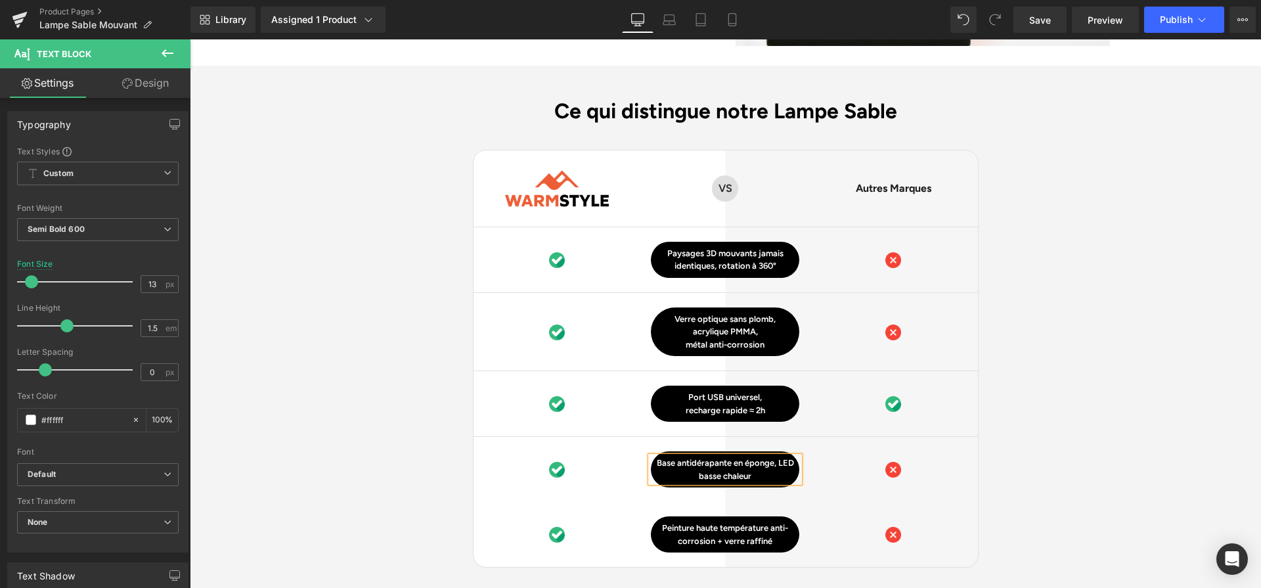
click at [779, 456] on p "Base antidérapante en éponge, LED basse chaleur" at bounding box center [725, 469] width 148 height 26
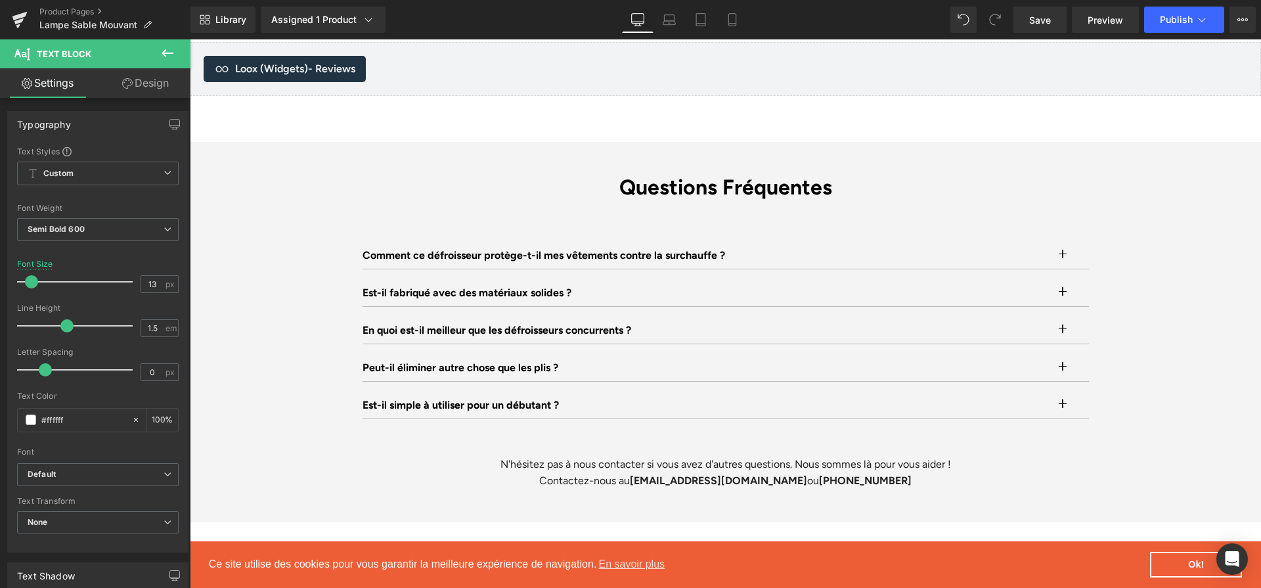
scroll to position [4017, 0]
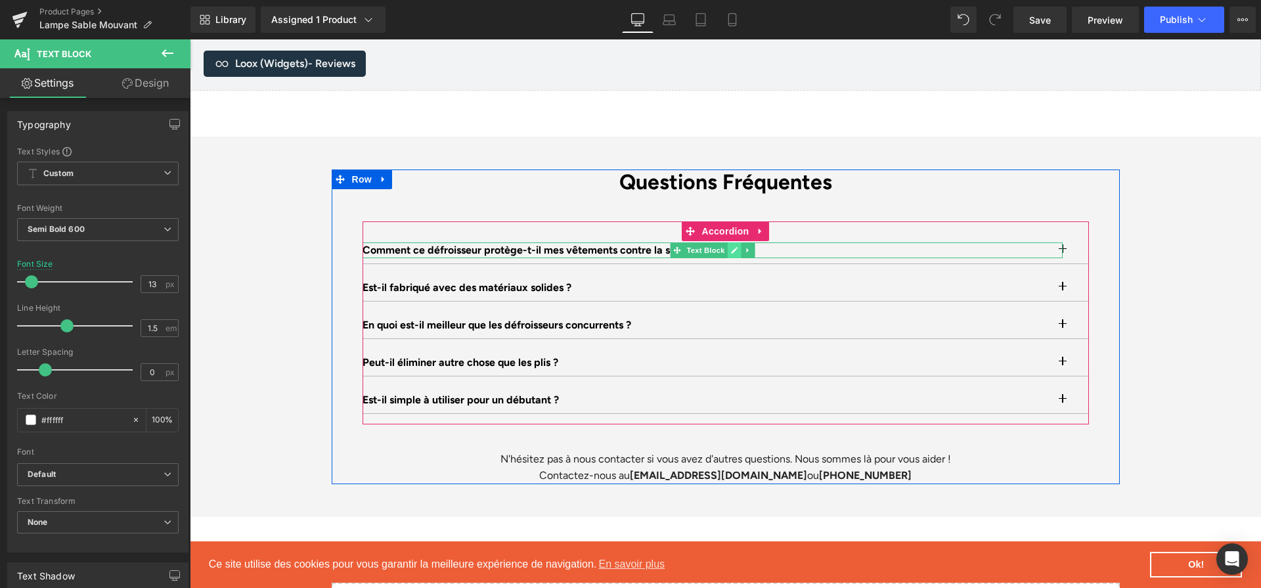
click at [735, 247] on icon at bounding box center [734, 250] width 7 height 7
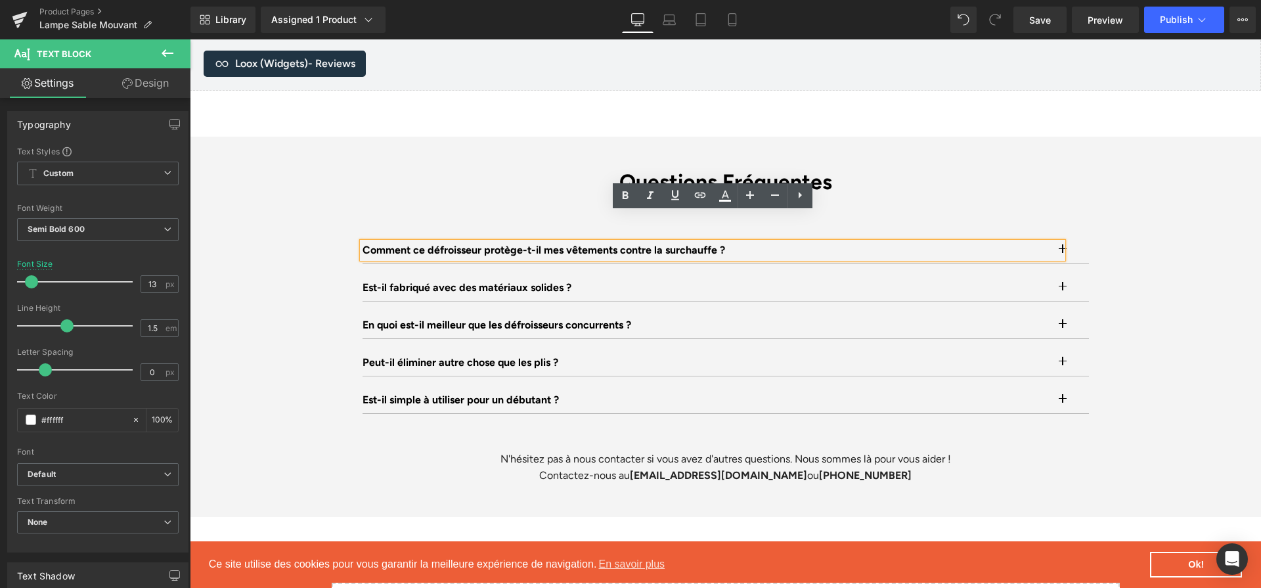
click at [735, 242] on p "Comment ce défroisseur protège-t-il mes vêtements contre la surchauffe ?" at bounding box center [712, 250] width 700 height 16
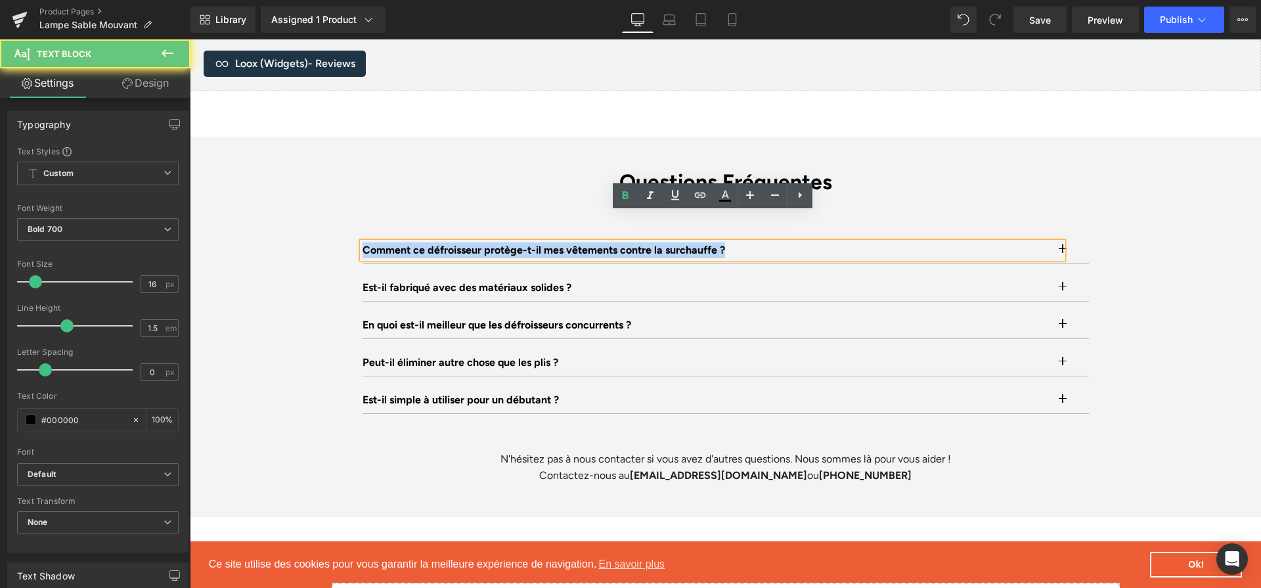
click at [735, 242] on p "Comment ce défroisseur protège-t-il mes vêtements contre la surchauffe ?" at bounding box center [712, 250] width 700 height 16
paste div
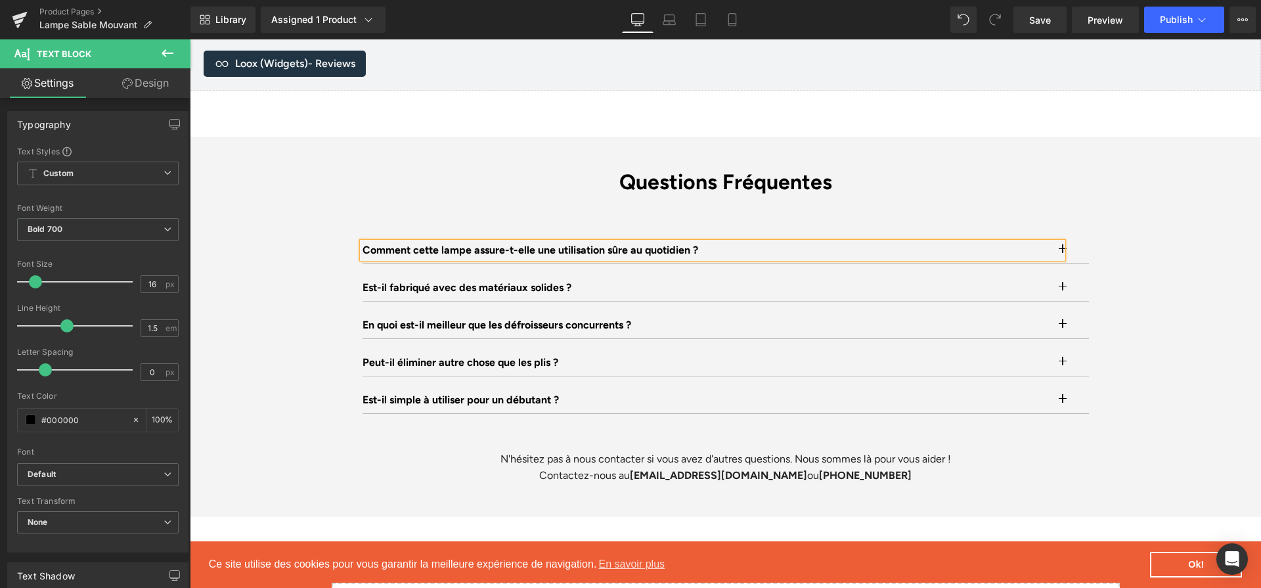
click at [1070, 237] on button "button" at bounding box center [1075, 250] width 26 height 26
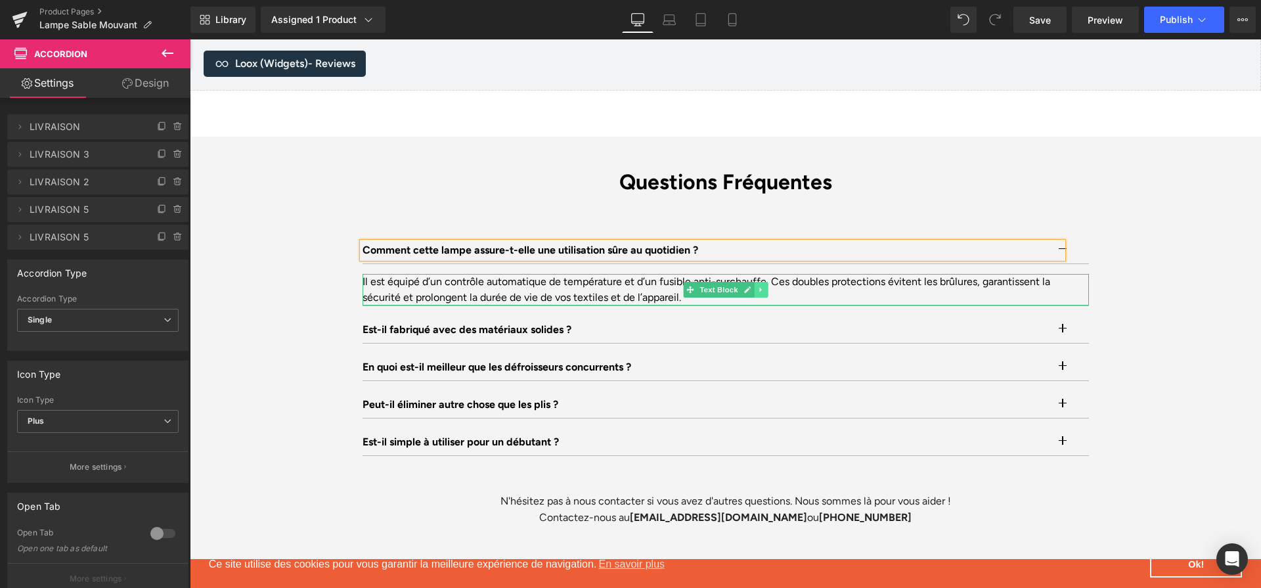
click at [764, 282] on link at bounding box center [761, 290] width 14 height 16
click at [732, 282] on link at bounding box center [727, 290] width 14 height 16
click at [731, 274] on div "Il est équipé d’un contrôle automatique de température et d’un fusible anti-sur…" at bounding box center [725, 290] width 726 height 32
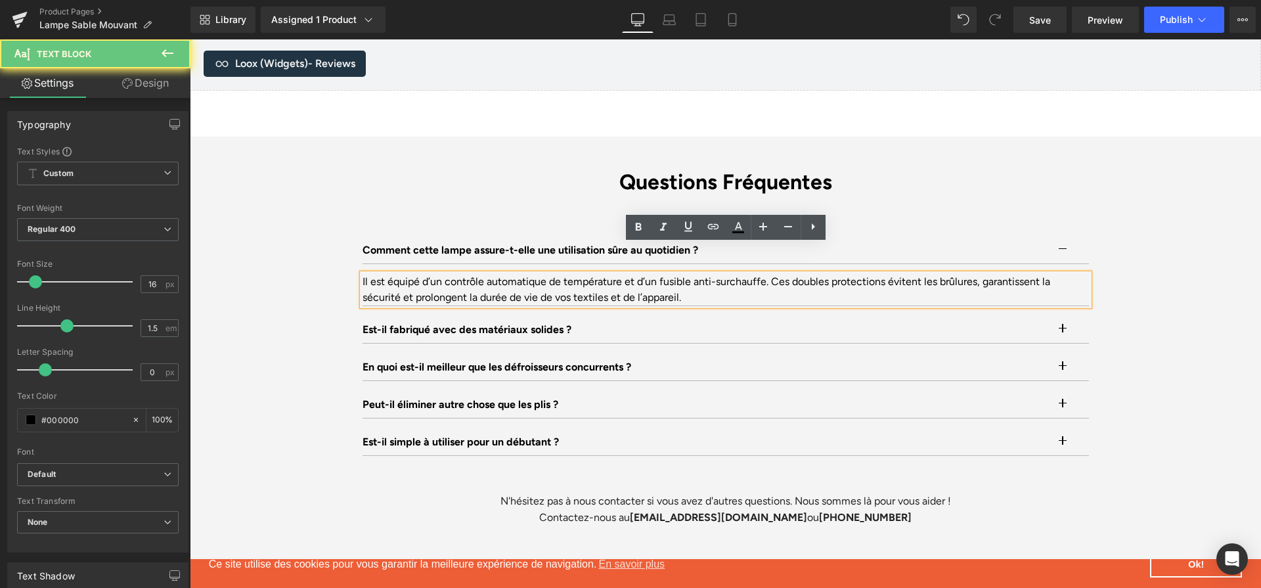
click at [731, 274] on div "Il est équipé d’un contrôle automatique de température et d’un fusible anti-sur…" at bounding box center [725, 290] width 726 height 32
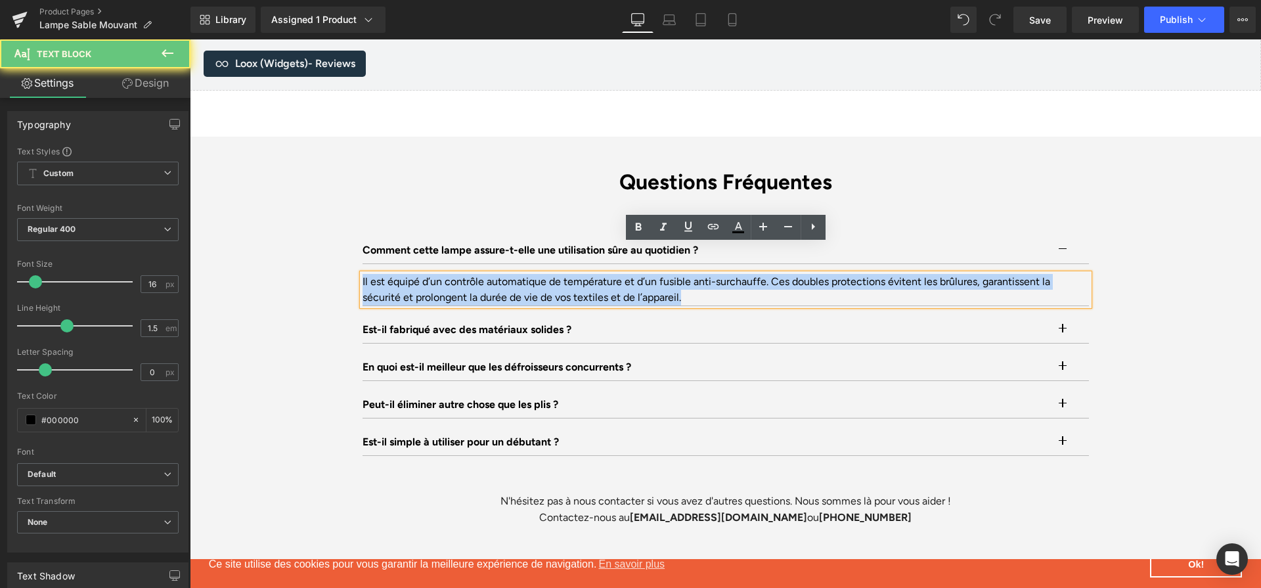
click at [730, 274] on div "Il est équipé d’un contrôle automatique de température et d’un fusible anti-sur…" at bounding box center [725, 290] width 726 height 32
paste div
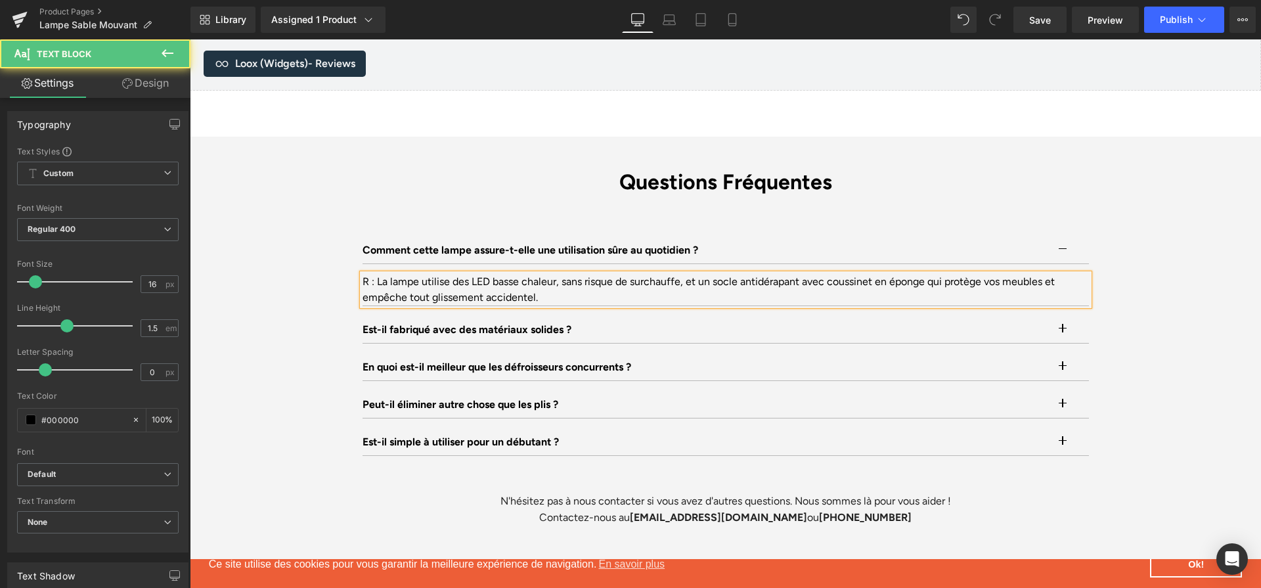
click at [376, 274] on div "R : La lampe utilise des LED basse chaleur, sans risque de surchauffe, et un so…" at bounding box center [725, 290] width 726 height 32
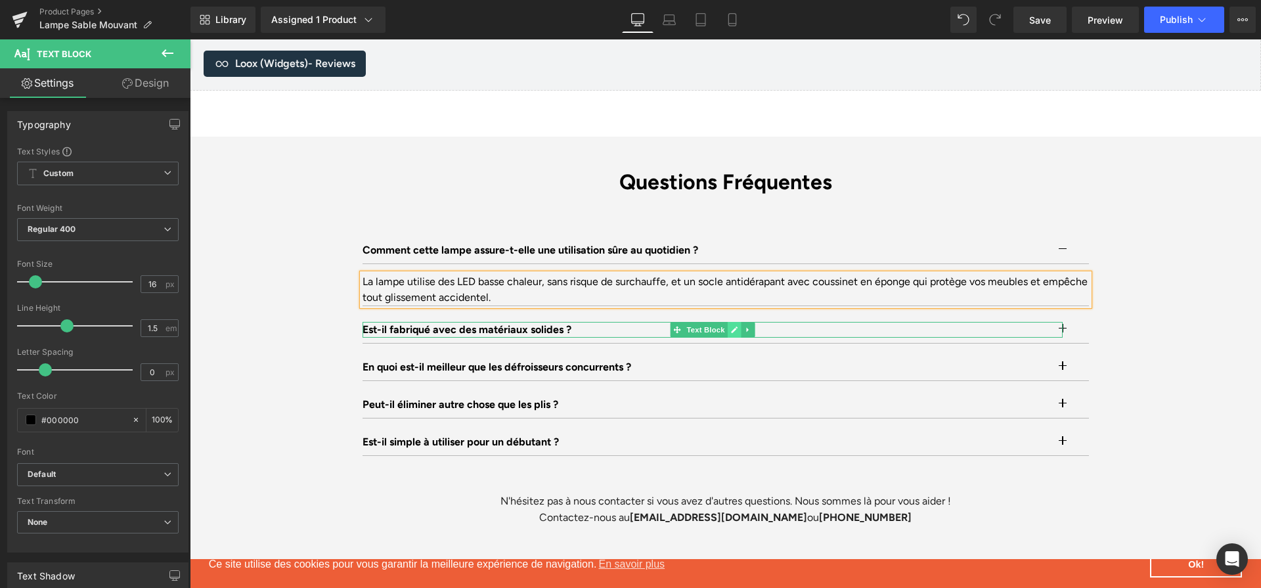
click at [738, 322] on link at bounding box center [734, 330] width 14 height 16
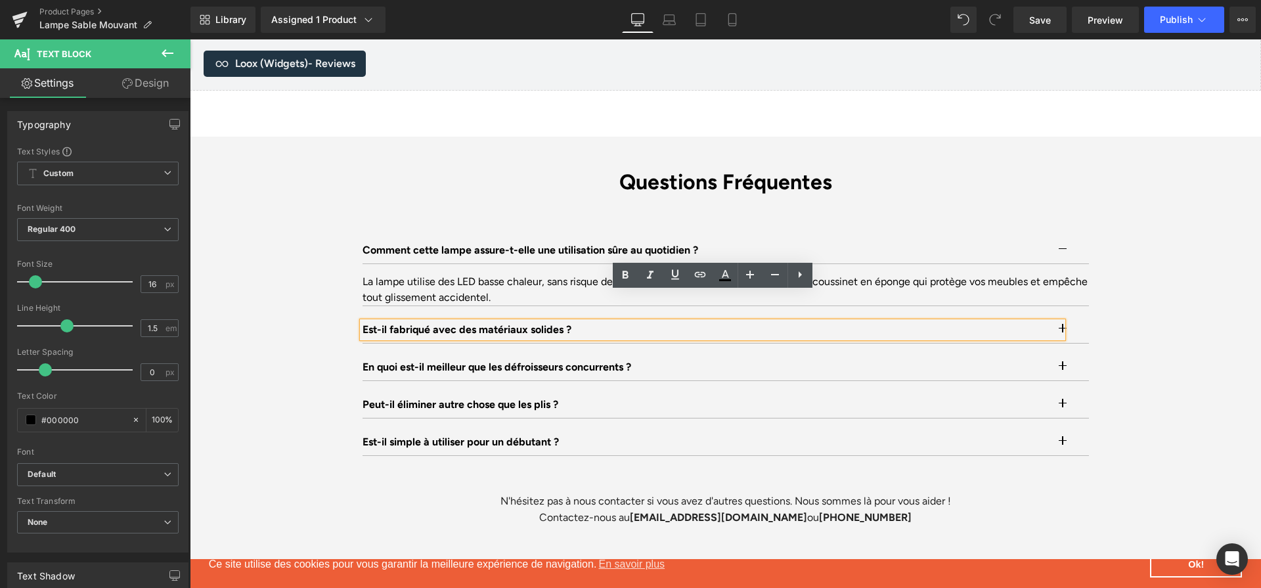
click at [738, 322] on p "Est-il fabriqué avec des matériaux solides ?" at bounding box center [711, 330] width 699 height 16
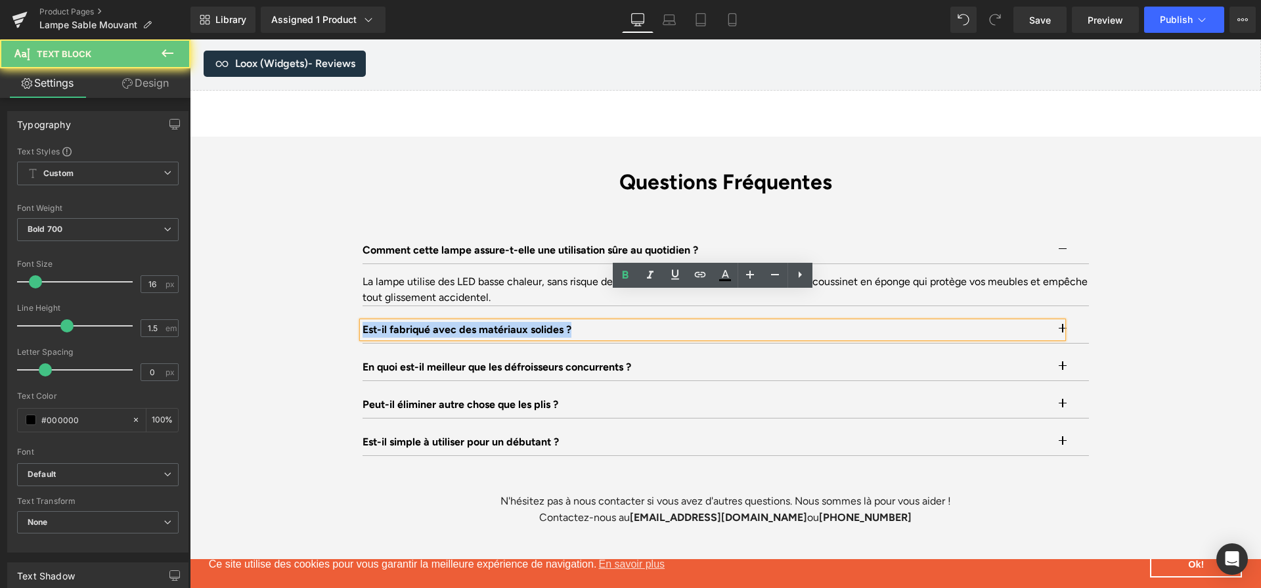
click at [738, 322] on p "Est-il fabriqué avec des matériaux solides ?" at bounding box center [711, 330] width 699 height 16
paste div
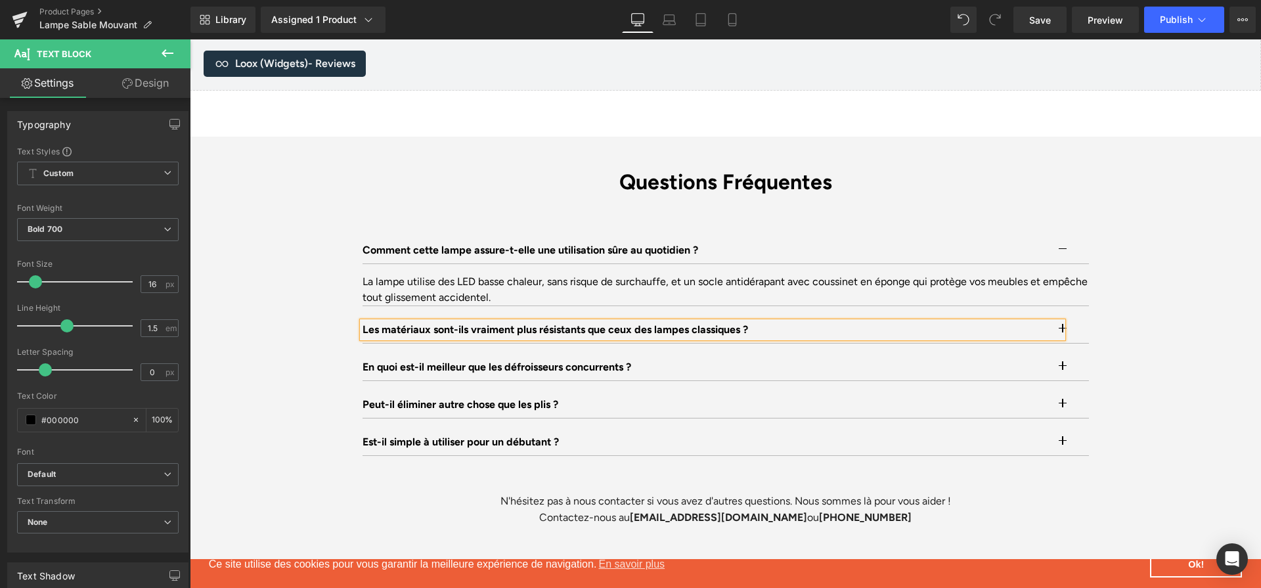
click at [1075, 316] on button "button" at bounding box center [1075, 329] width 26 height 26
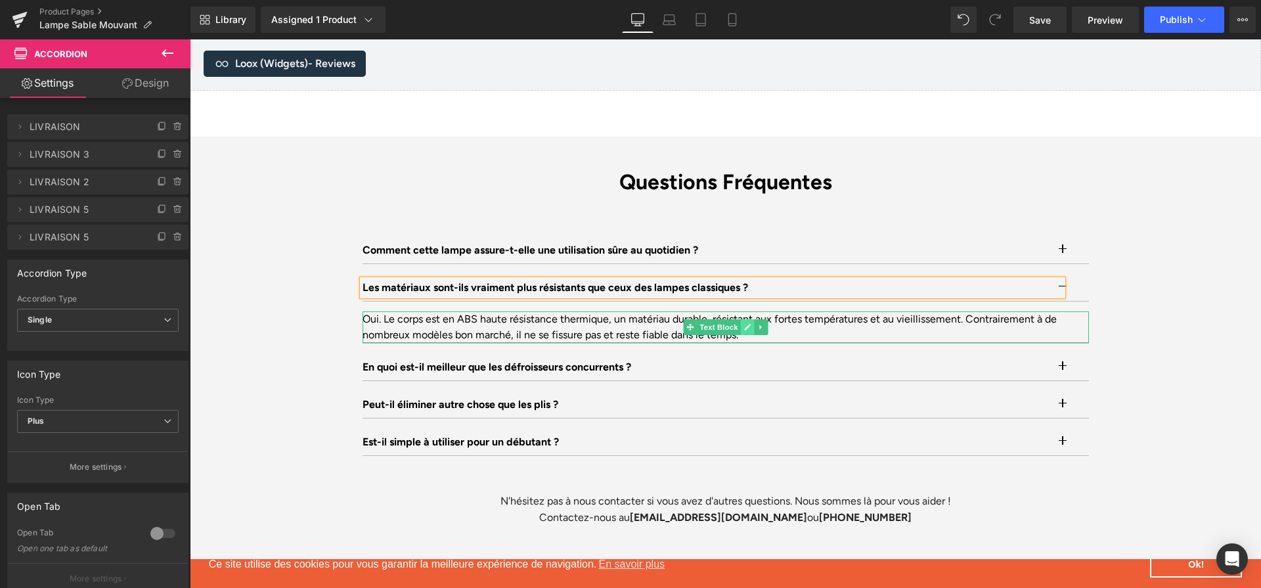
click at [748, 319] on link at bounding box center [747, 327] width 14 height 16
click at [748, 311] on div "Oui. Le corps est en ABS haute résistance thermique, un matériau durable, résis…" at bounding box center [725, 327] width 726 height 32
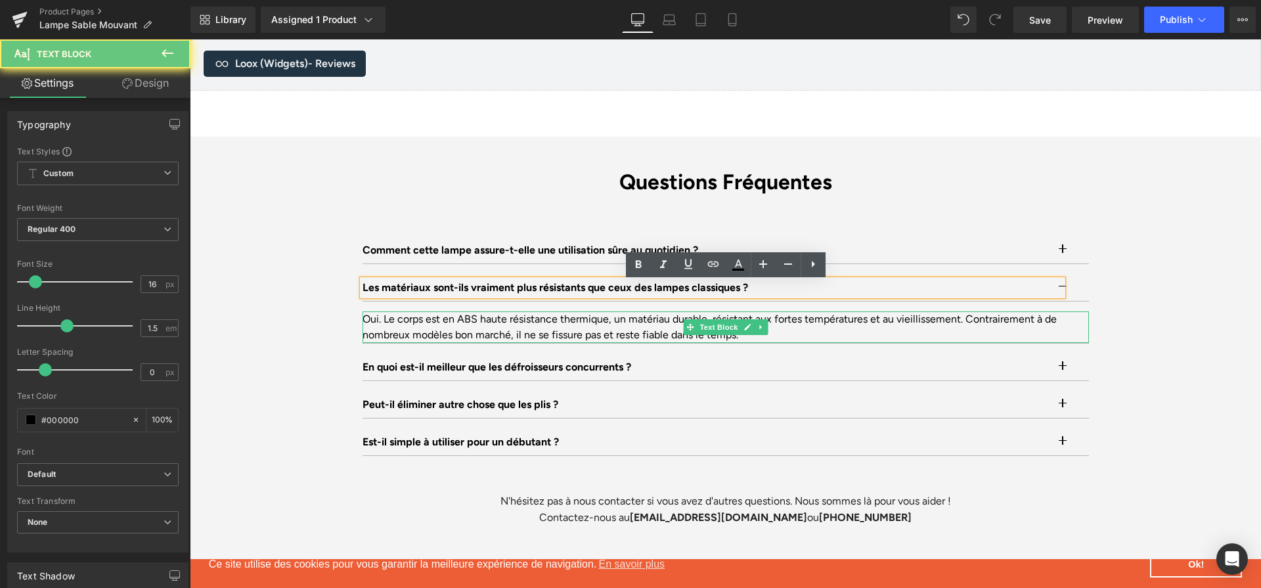
click at [748, 311] on div "Oui. Le corps est en ABS haute résistance thermique, un matériau durable, résis…" at bounding box center [725, 327] width 726 height 32
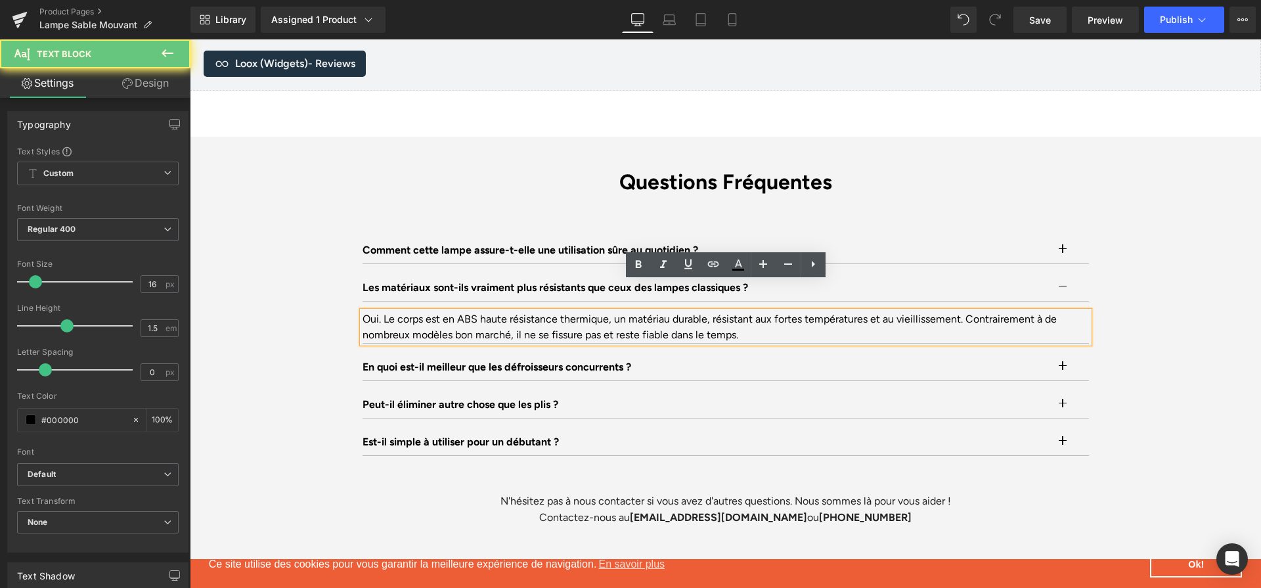
click at [748, 311] on div "Oui. Le corps est en ABS haute résistance thermique, un matériau durable, résis…" at bounding box center [725, 327] width 726 height 32
paste div
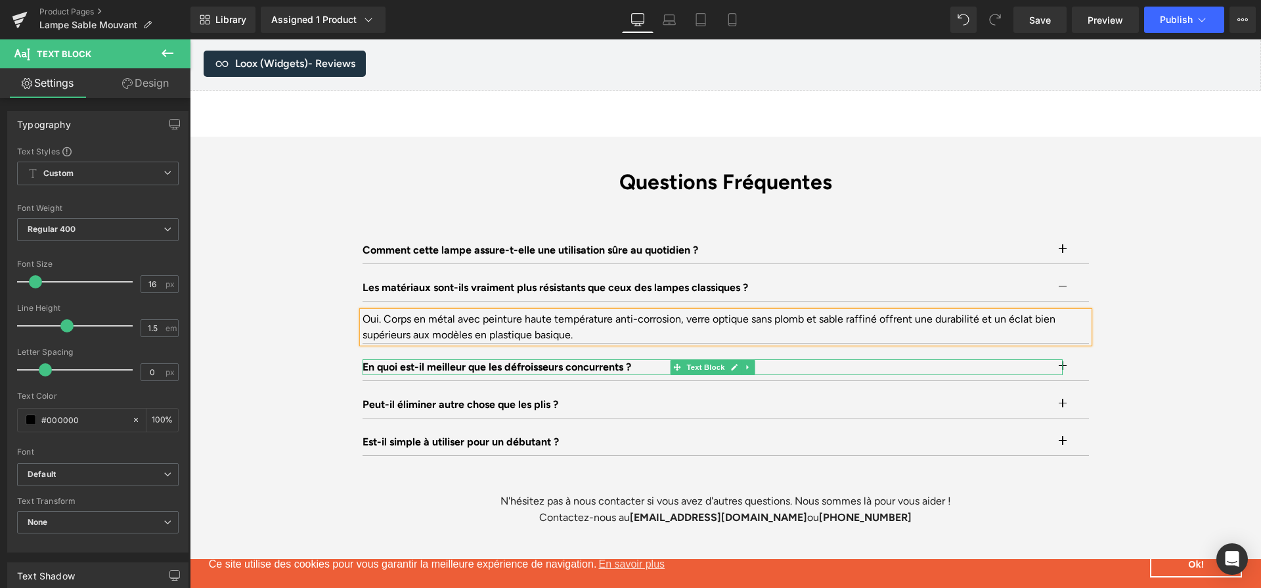
click at [585, 359] on p "En quoi est-il meilleur que les défroisseurs concurrents ?" at bounding box center [712, 367] width 700 height 16
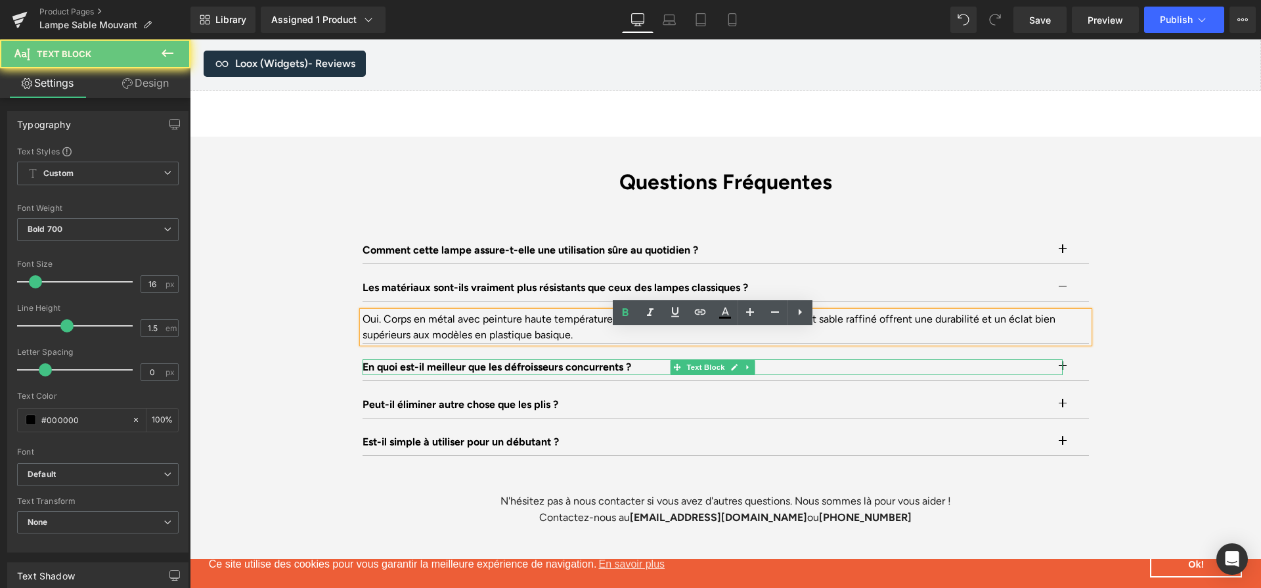
click at [585, 359] on p "En quoi est-il meilleur que les défroisseurs concurrents ?" at bounding box center [712, 367] width 700 height 16
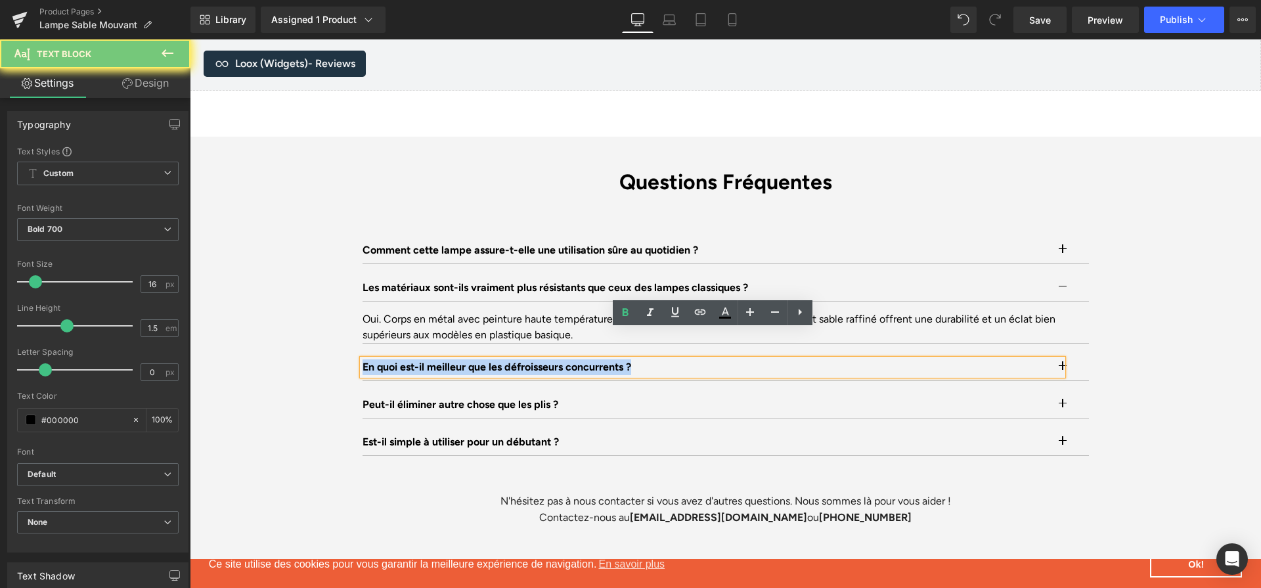
click at [585, 359] on p "En quoi est-il meilleur que les défroisseurs concurrents ?" at bounding box center [712, 367] width 700 height 16
paste div
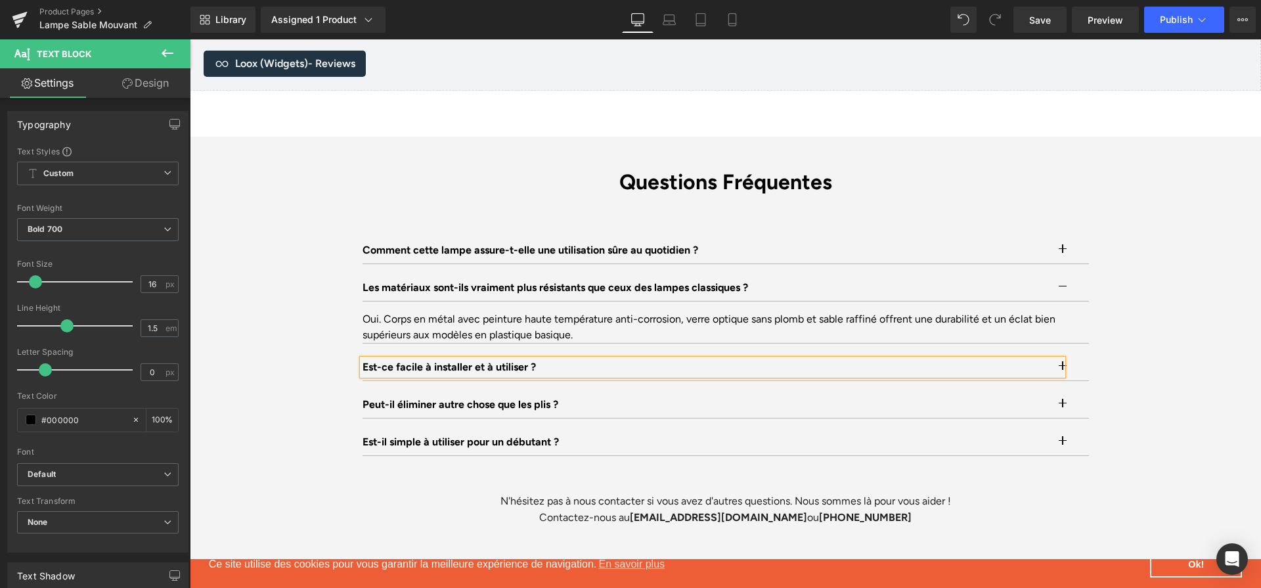
click at [1075, 354] on button "button" at bounding box center [1075, 367] width 26 height 26
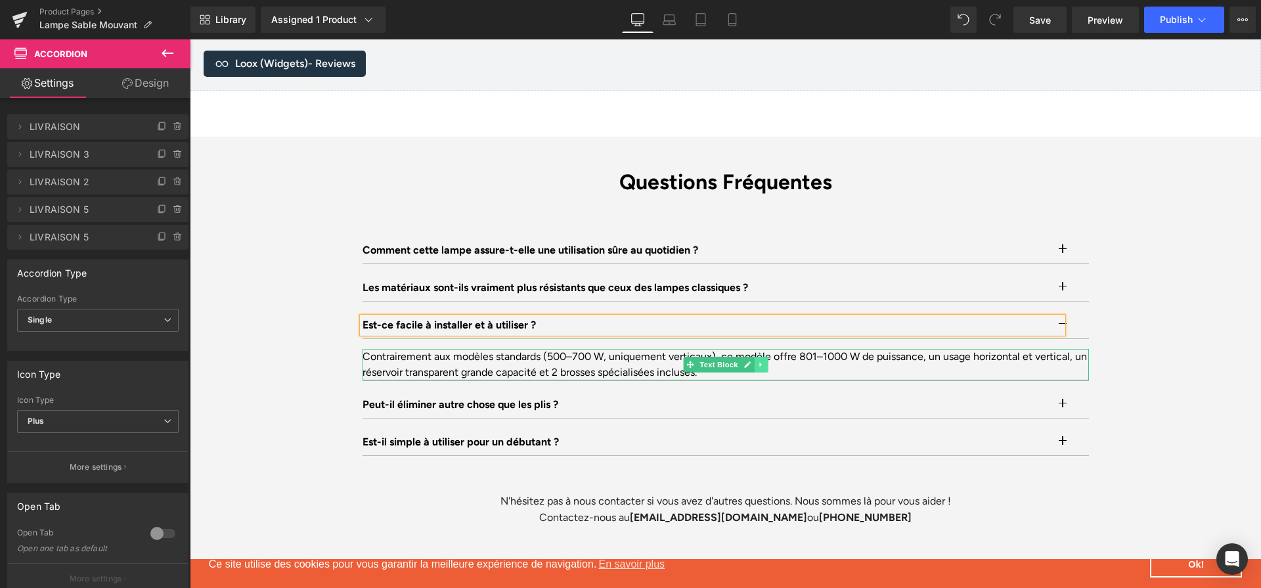
click at [757, 360] on icon at bounding box center [760, 364] width 7 height 8
click at [727, 356] on link at bounding box center [727, 364] width 14 height 16
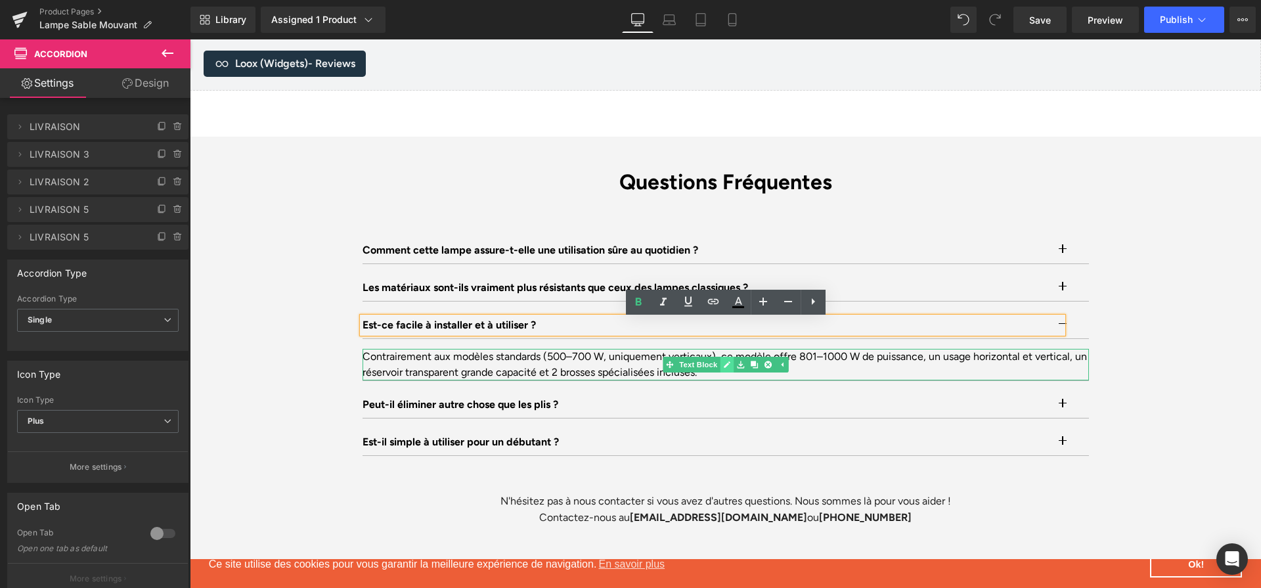
click at [727, 349] on div "Contrairement aux modèles standards (500–700 W, uniquement verticaux), ce modèl…" at bounding box center [725, 365] width 726 height 32
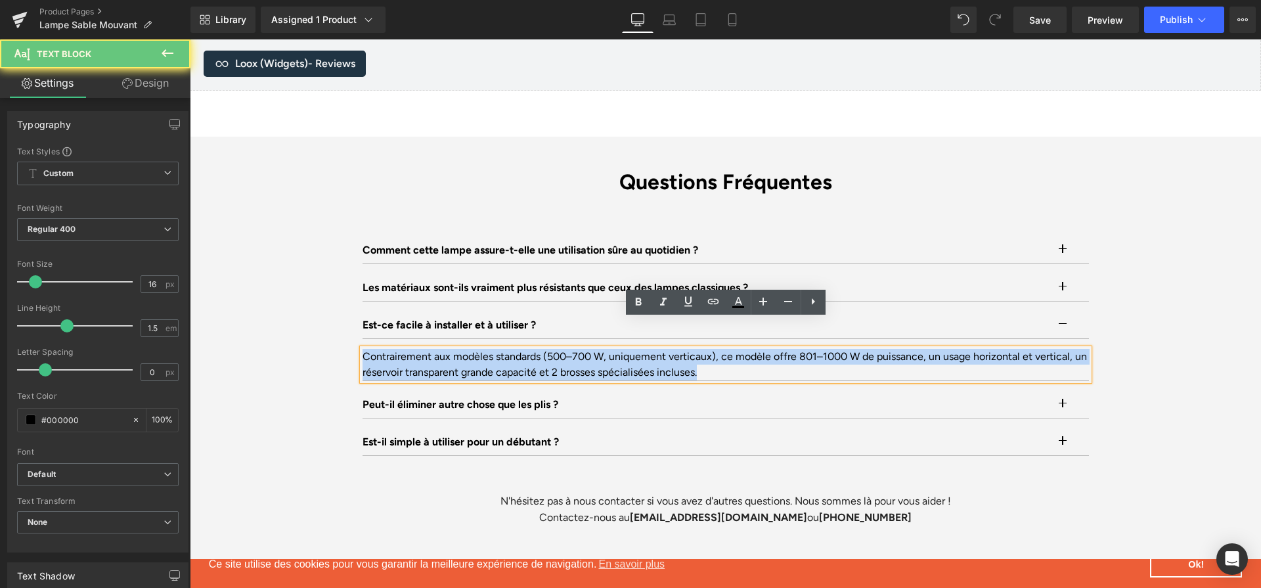
click at [727, 349] on div "Contrairement aux modèles standards (500–700 W, uniquement verticaux), ce modèl…" at bounding box center [725, 365] width 726 height 32
paste div
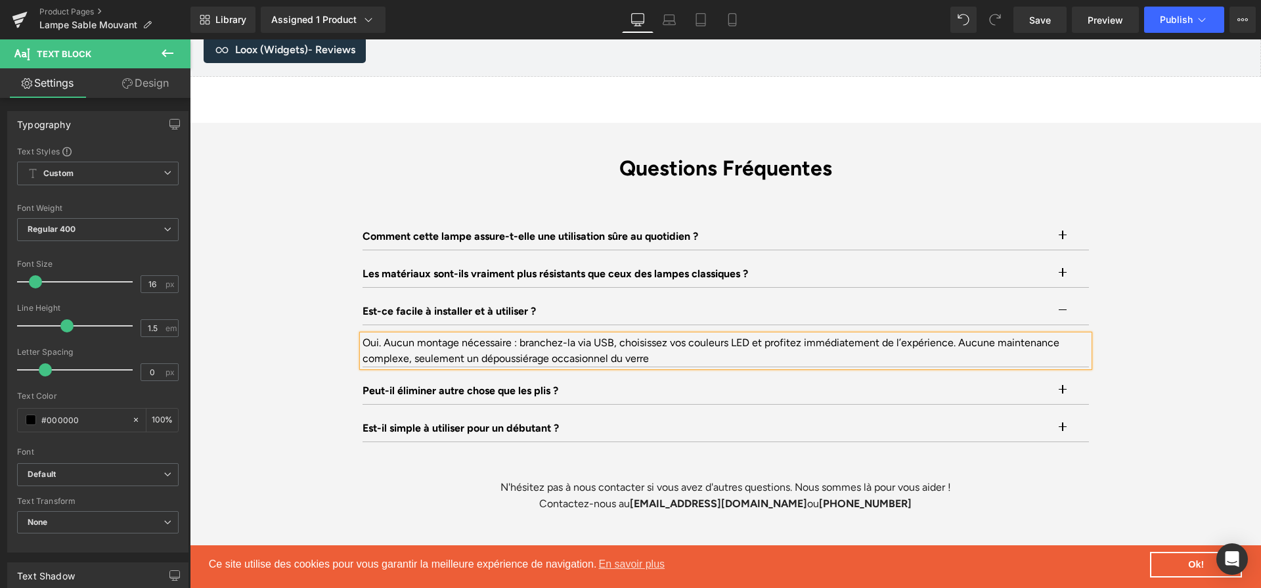
scroll to position [4038, 0]
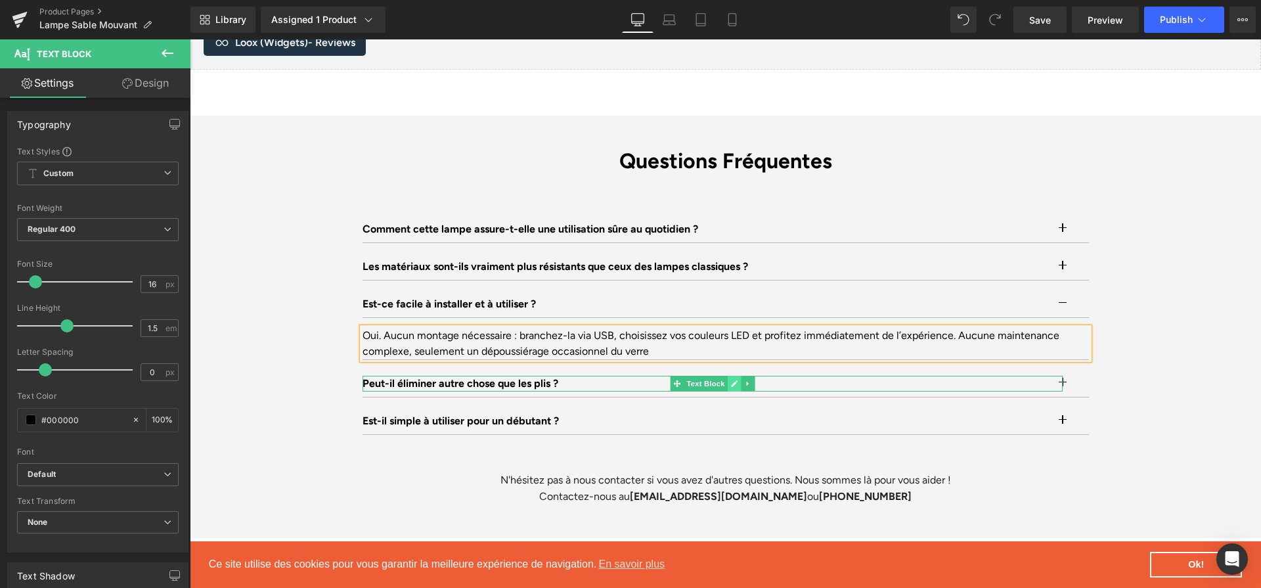
click at [737, 379] on icon at bounding box center [733, 383] width 7 height 8
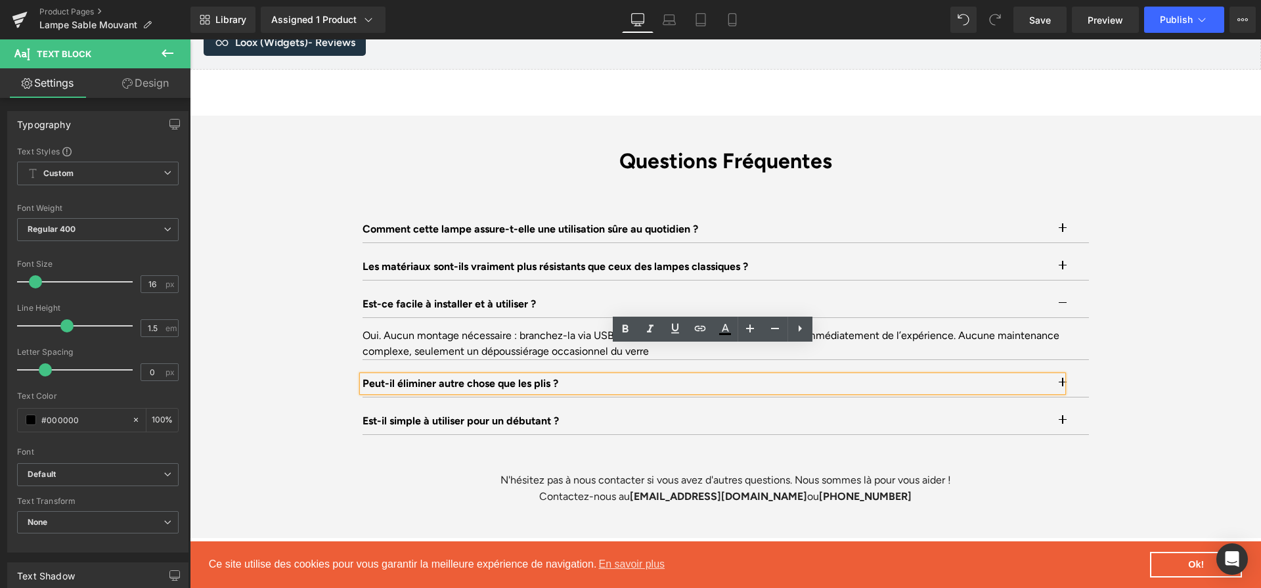
click at [713, 376] on p "Peut-il éliminer autre chose que les plis ?" at bounding box center [712, 384] width 700 height 16
paste div
click at [481, 376] on p "Peut-il éliminer autre chose que les plis ?" at bounding box center [712, 384] width 700 height 16
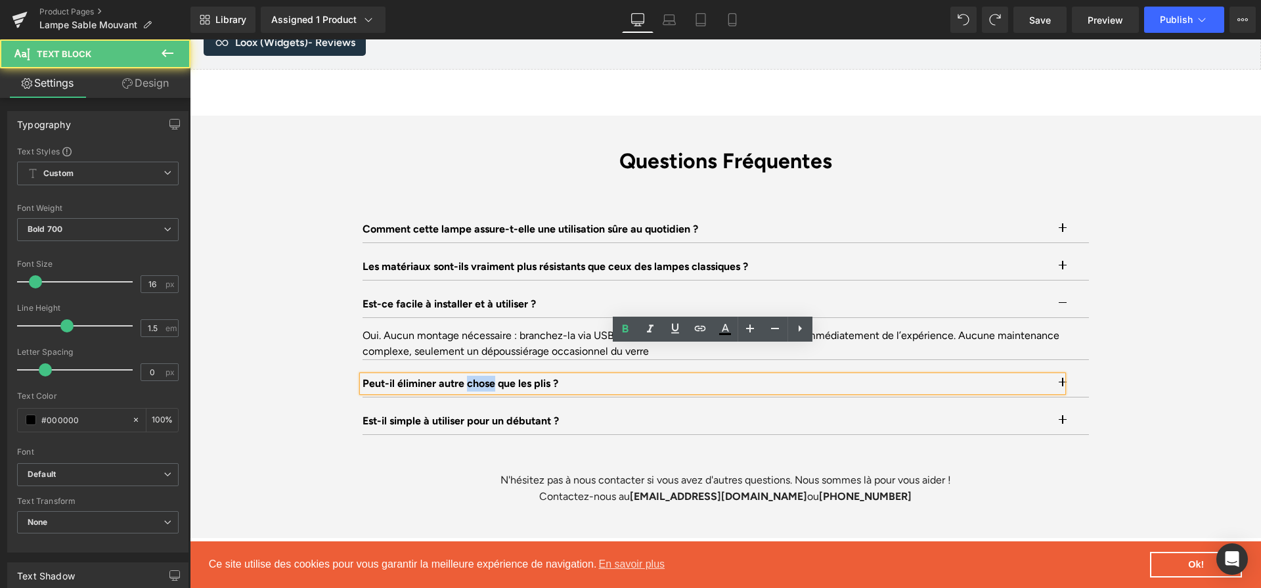
click at [481, 376] on p "Peut-il éliminer autre chose que les plis ?" at bounding box center [712, 384] width 700 height 16
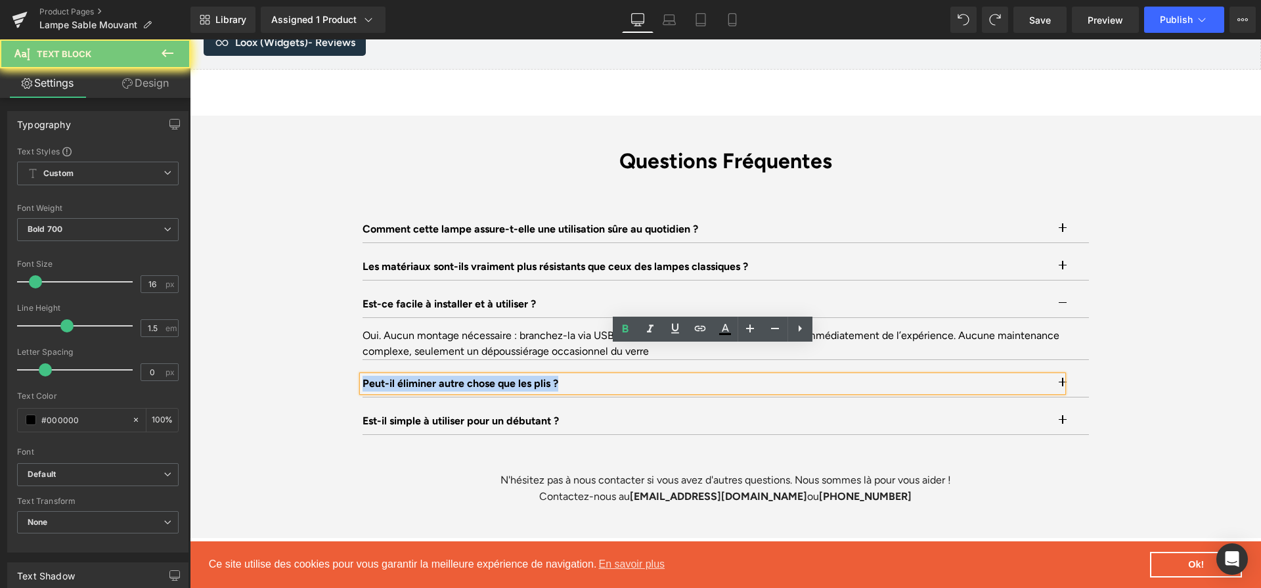
click at [481, 376] on p "Peut-il éliminer autre chose que les plis ?" at bounding box center [712, 384] width 700 height 16
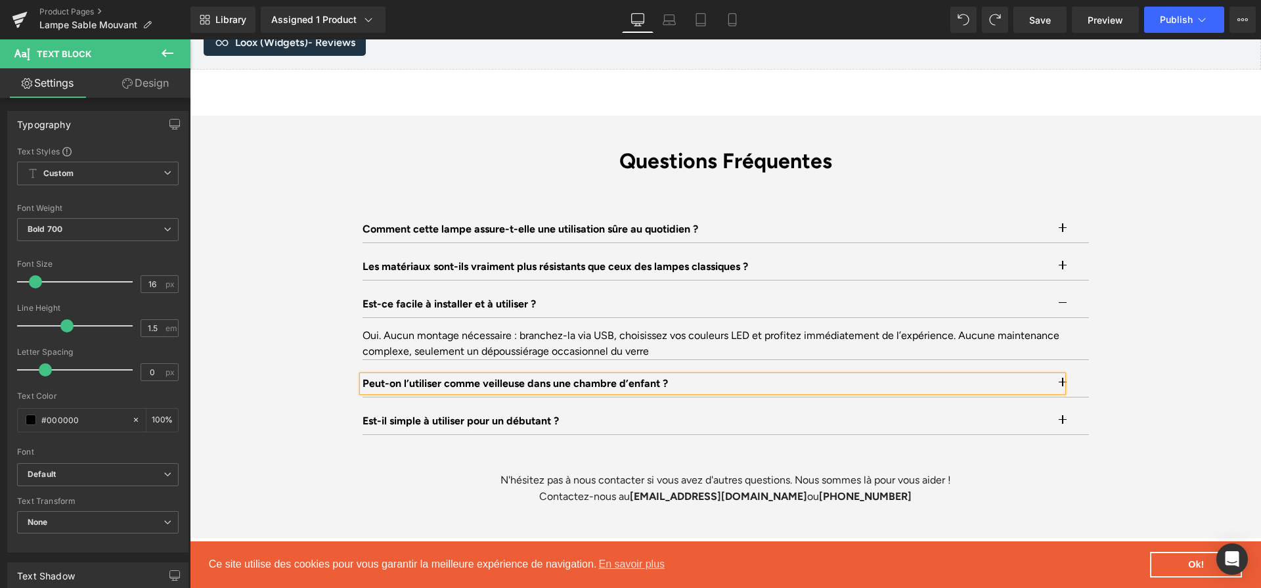
click at [1092, 345] on div "Questions Fréquentes Heading Comment cette lampe assure-t-elle une utilisation …" at bounding box center [726, 326] width 746 height 356
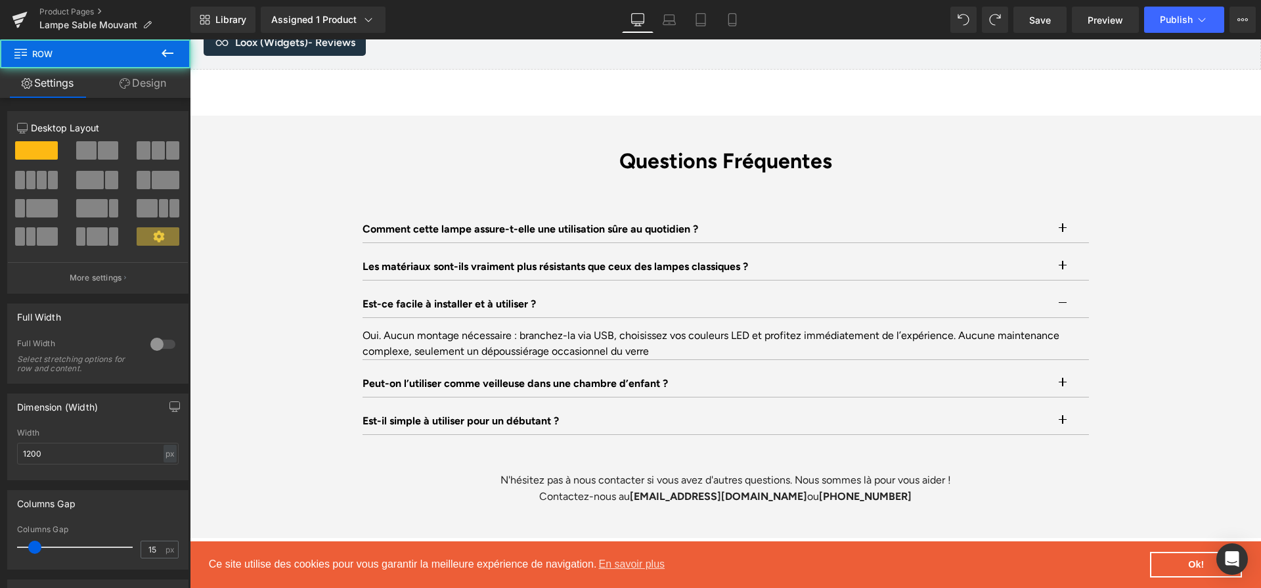
click at [1083, 370] on button "button" at bounding box center [1075, 383] width 26 height 26
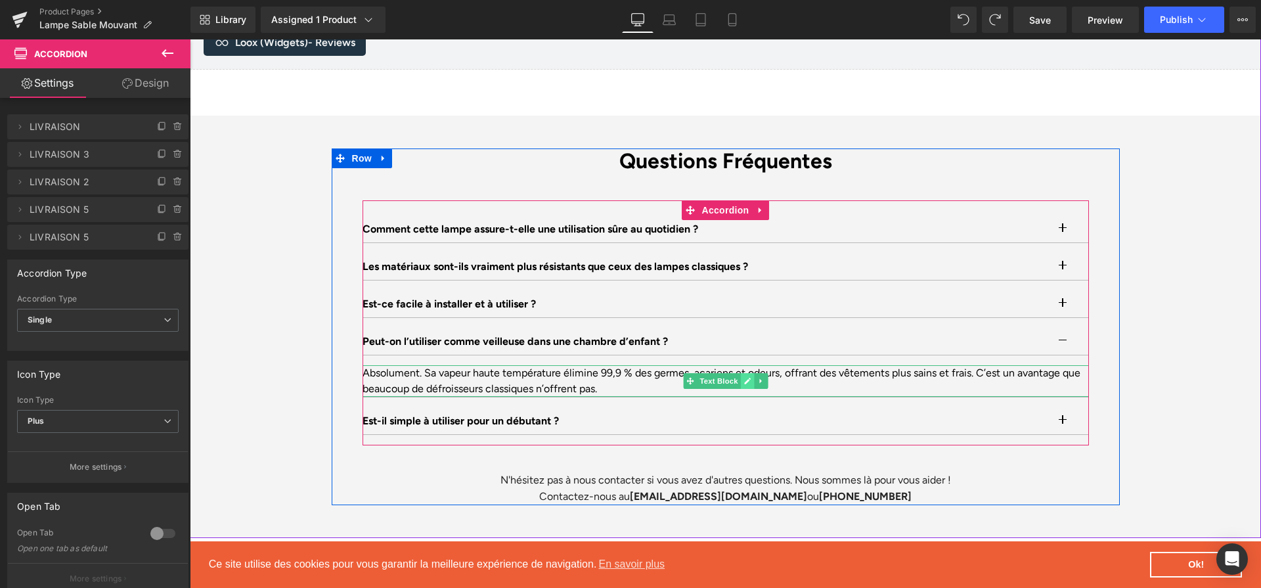
click at [748, 377] on icon at bounding box center [747, 380] width 7 height 7
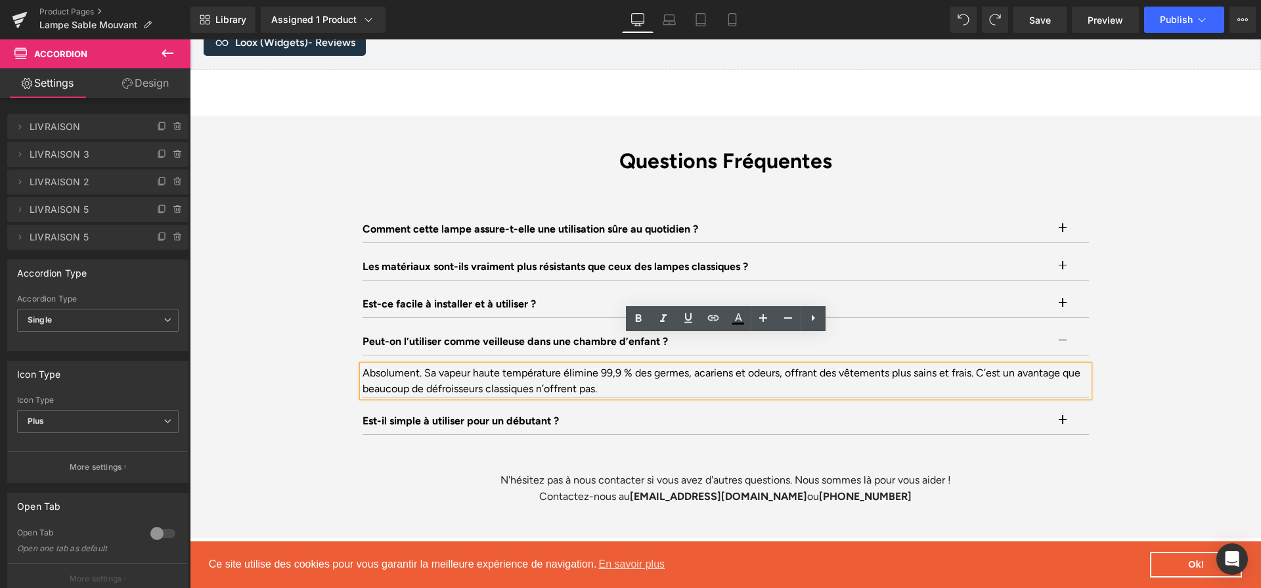
click at [748, 365] on div "Absolument. Sa vapeur haute température élimine 99,9 % des germes, acariens et …" at bounding box center [725, 381] width 726 height 32
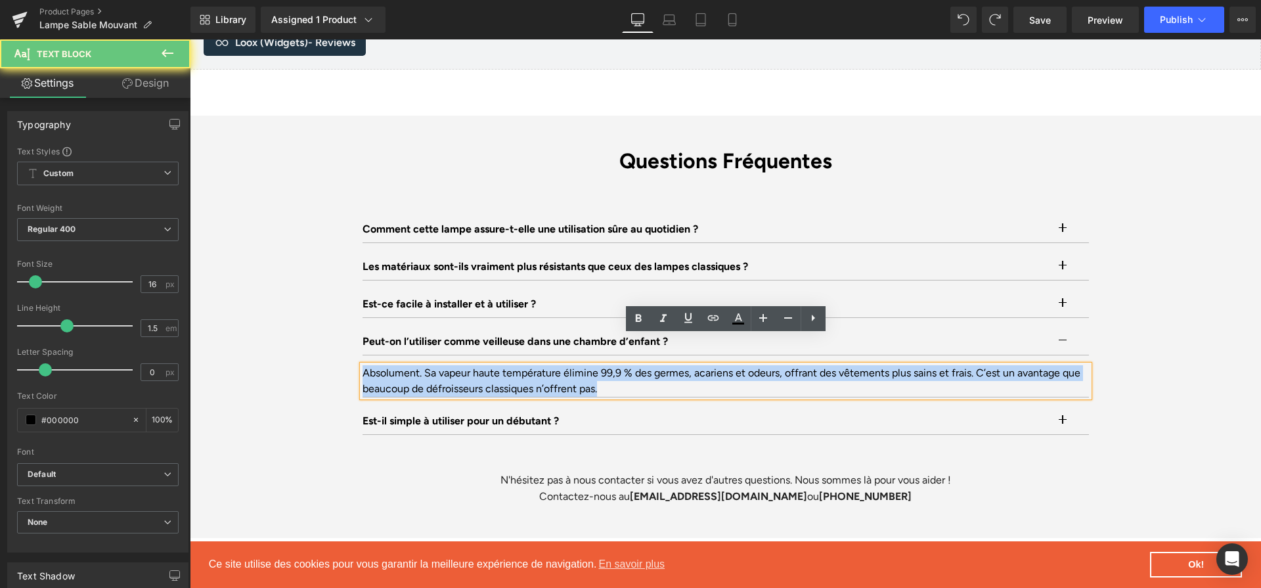
click at [748, 365] on div "Absolument. Sa vapeur haute température élimine 99,9 % des germes, acariens et …" at bounding box center [725, 381] width 726 height 32
paste div
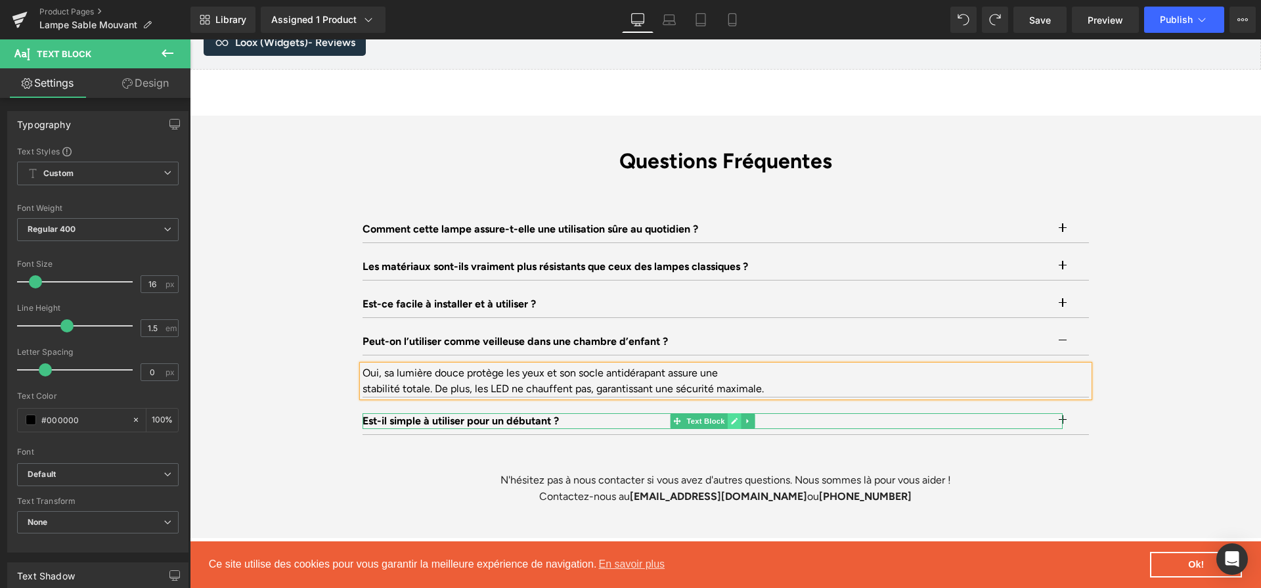
click at [734, 418] on icon at bounding box center [734, 421] width 7 height 7
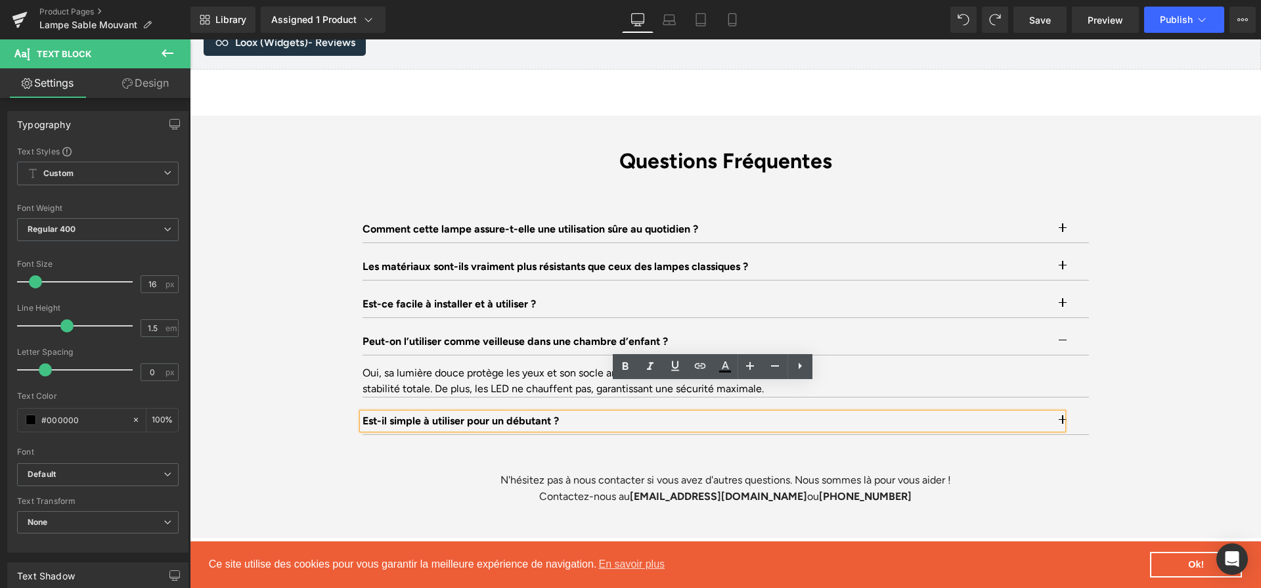
click at [734, 413] on p "Est-il simple à utiliser pour un débutant ?" at bounding box center [712, 421] width 700 height 16
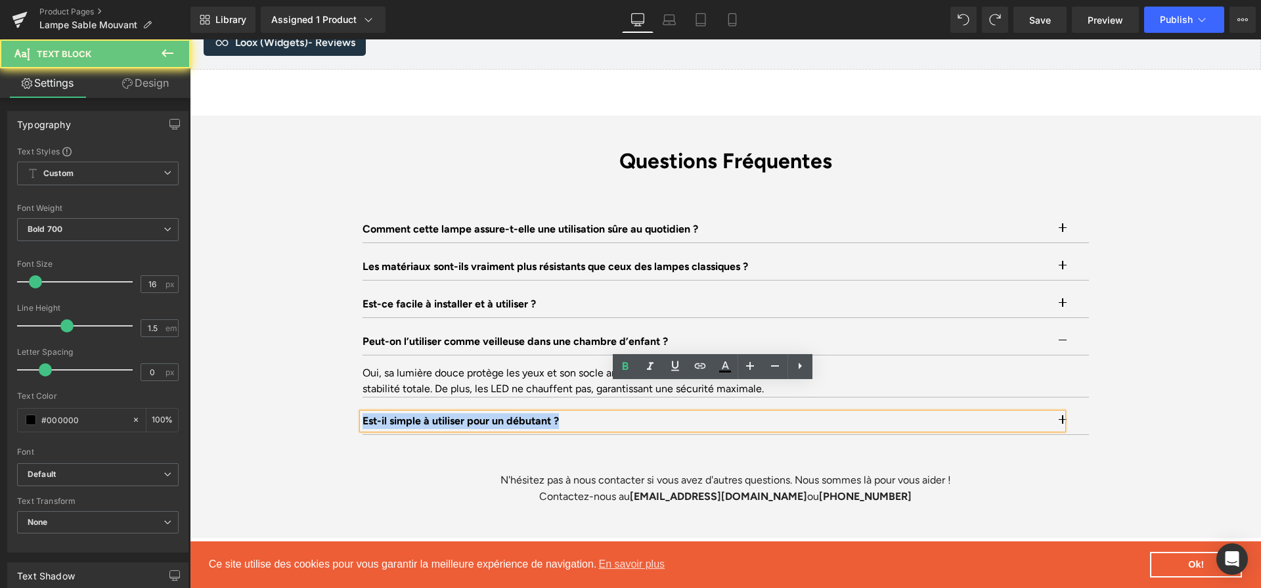
click at [734, 413] on p "Est-il simple à utiliser pour un débutant ?" at bounding box center [712, 421] width 700 height 16
paste div
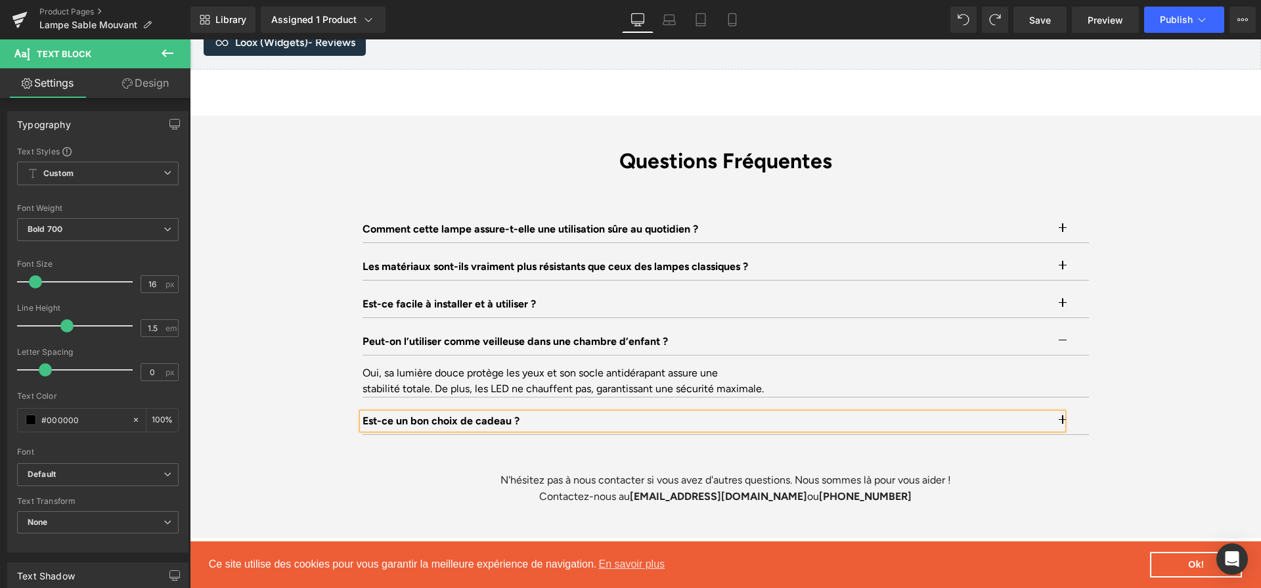
click at [1078, 408] on button "button" at bounding box center [1075, 421] width 26 height 26
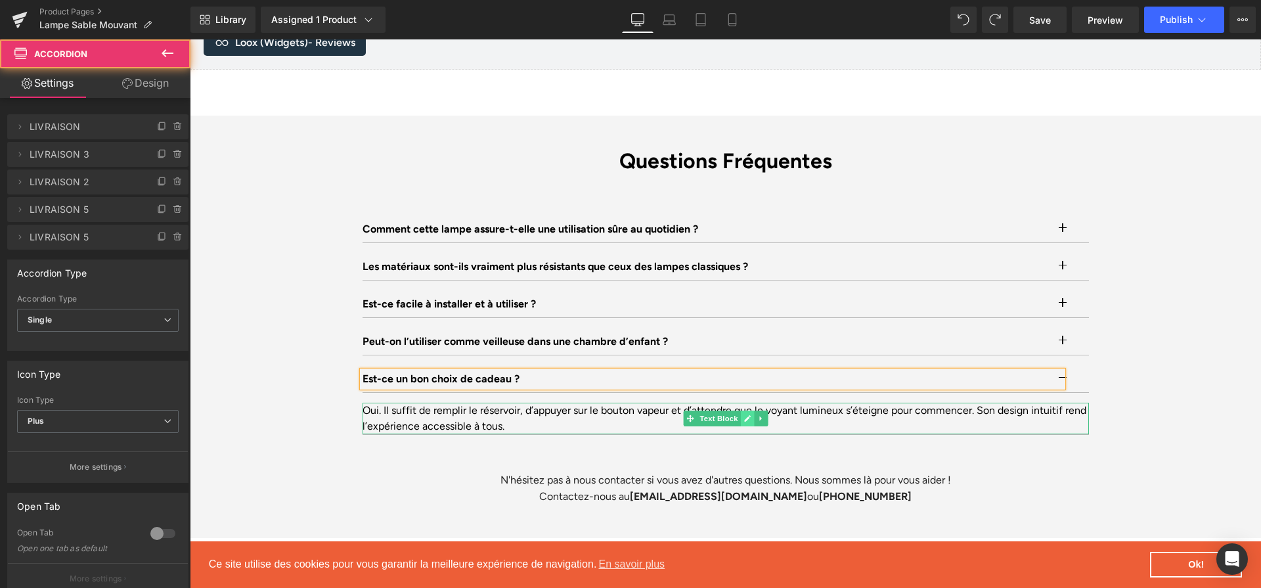
click at [745, 410] on link at bounding box center [747, 418] width 14 height 16
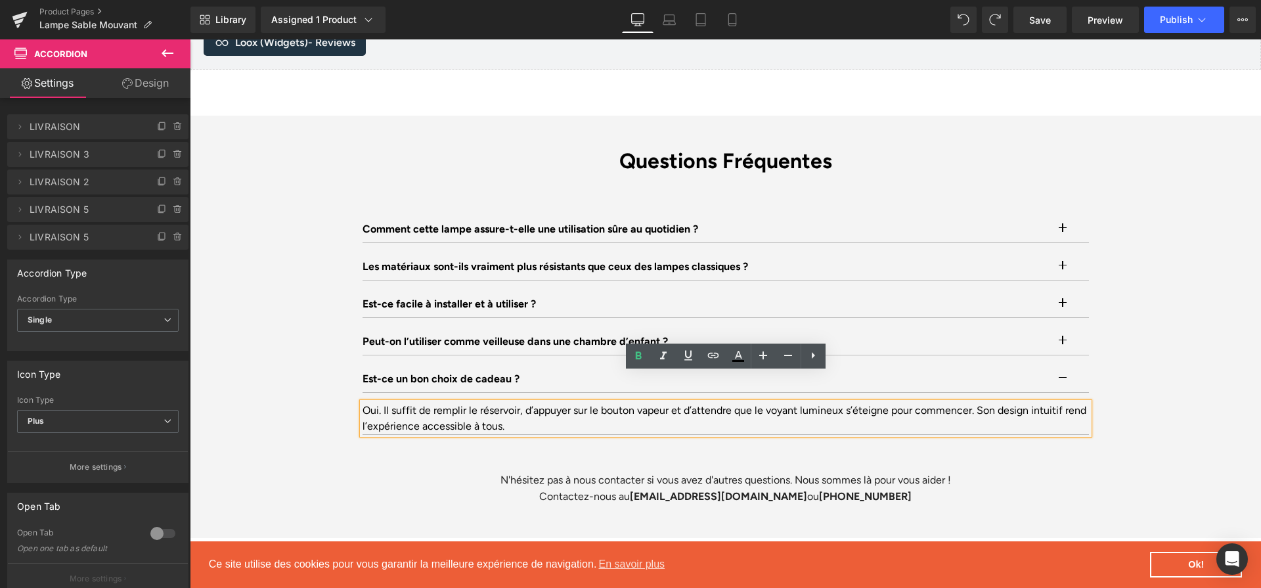
click at [745, 402] on div "Oui. Il suffit de remplir le réservoir, d’appuyer sur le bouton vapeur et d’att…" at bounding box center [725, 418] width 726 height 32
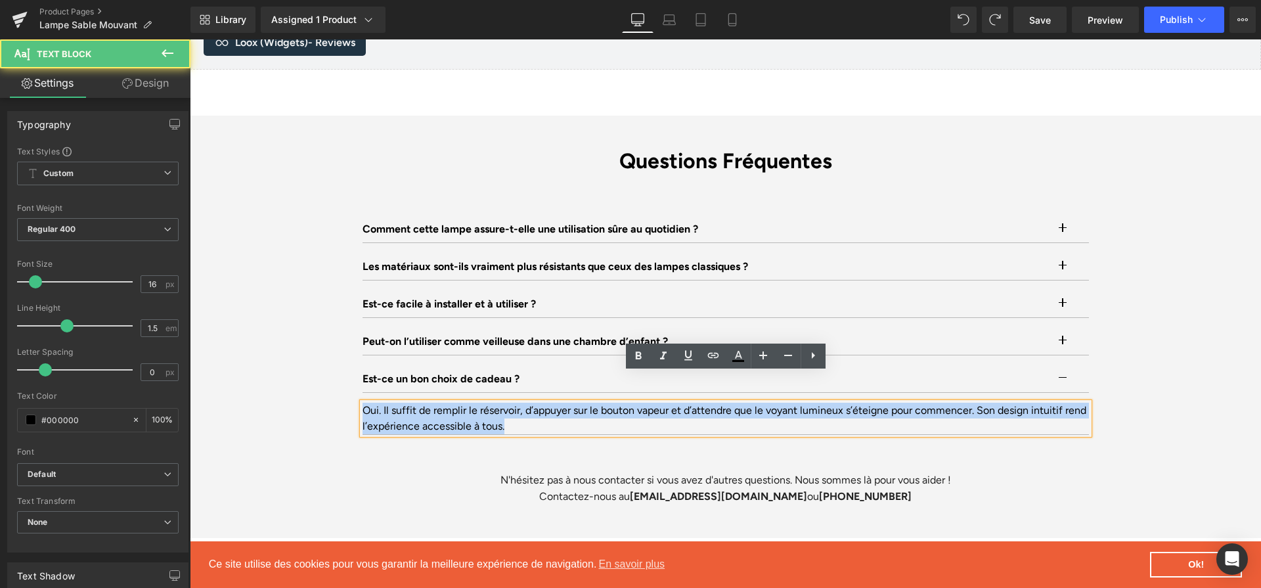
click at [745, 402] on div "Oui. Il suffit de remplir le réservoir, d’appuyer sur le bouton vapeur et d’att…" at bounding box center [725, 418] width 726 height 32
paste div
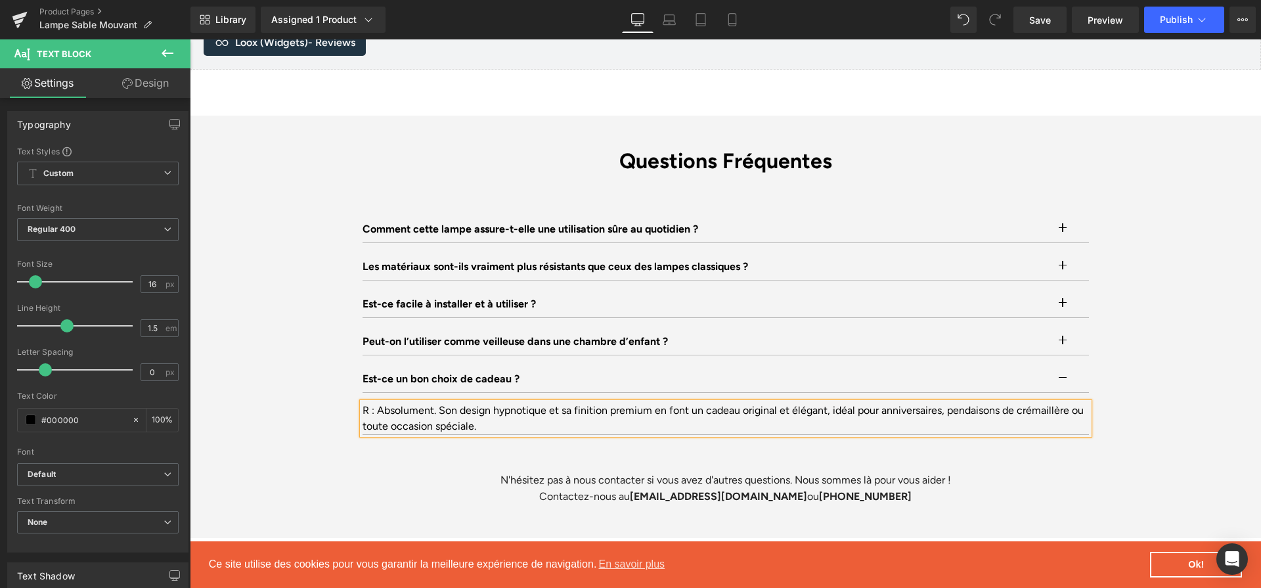
click at [375, 402] on div "R : Absolument. Son design hypnotique et sa finition premium en font un cadeau …" at bounding box center [725, 418] width 726 height 32
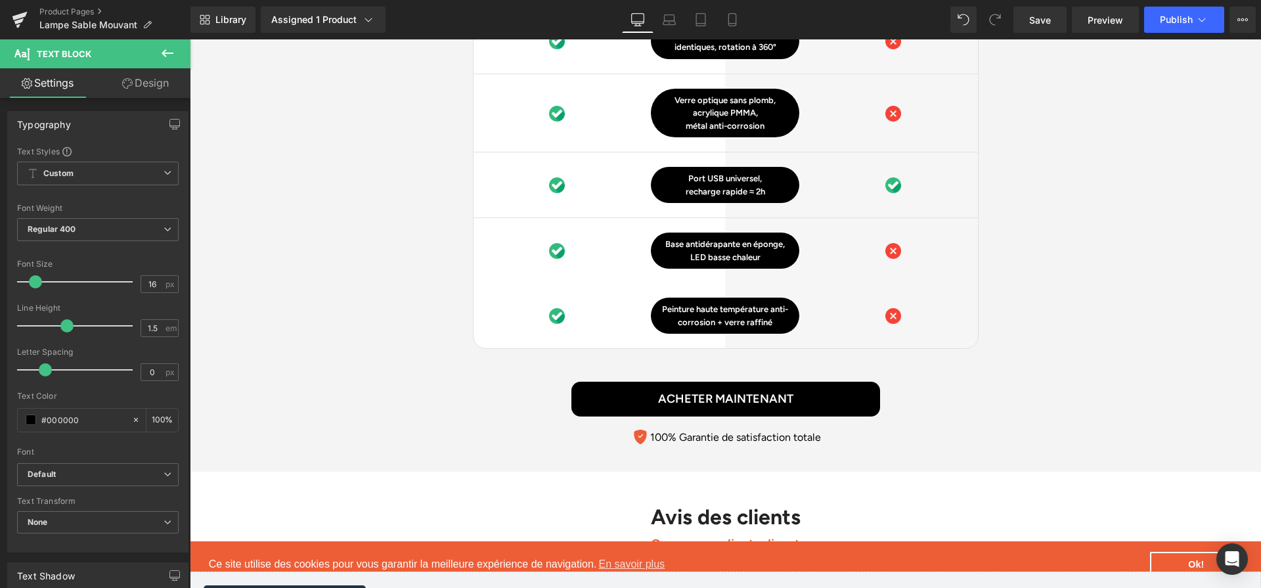
scroll to position [3218, 0]
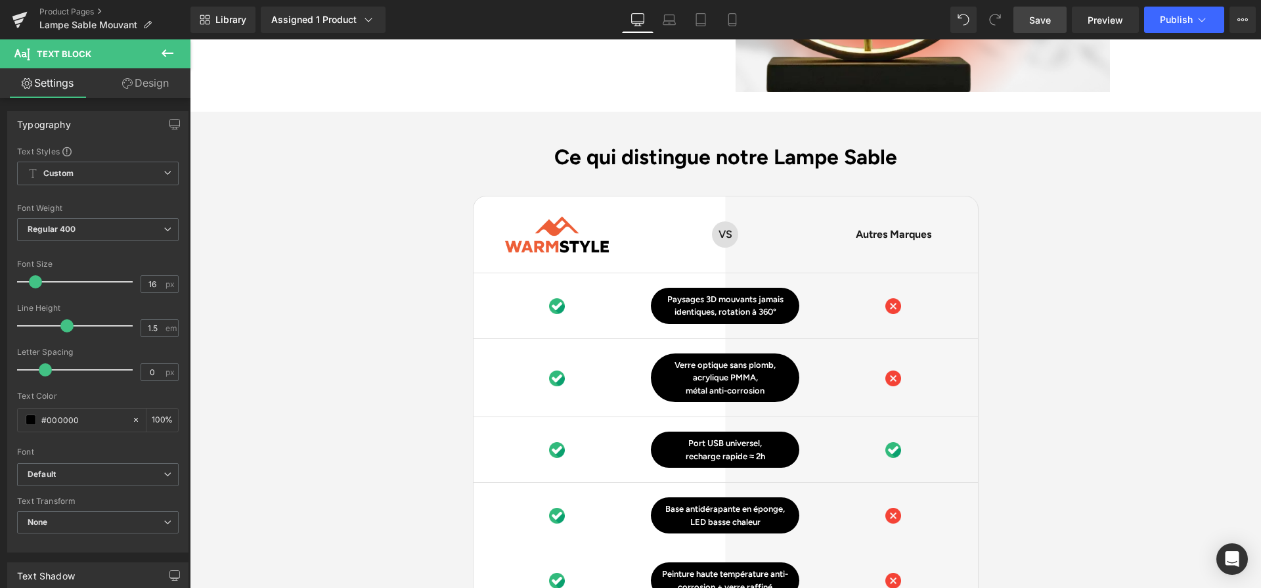
click at [1034, 26] on span "Save" at bounding box center [1040, 20] width 22 height 14
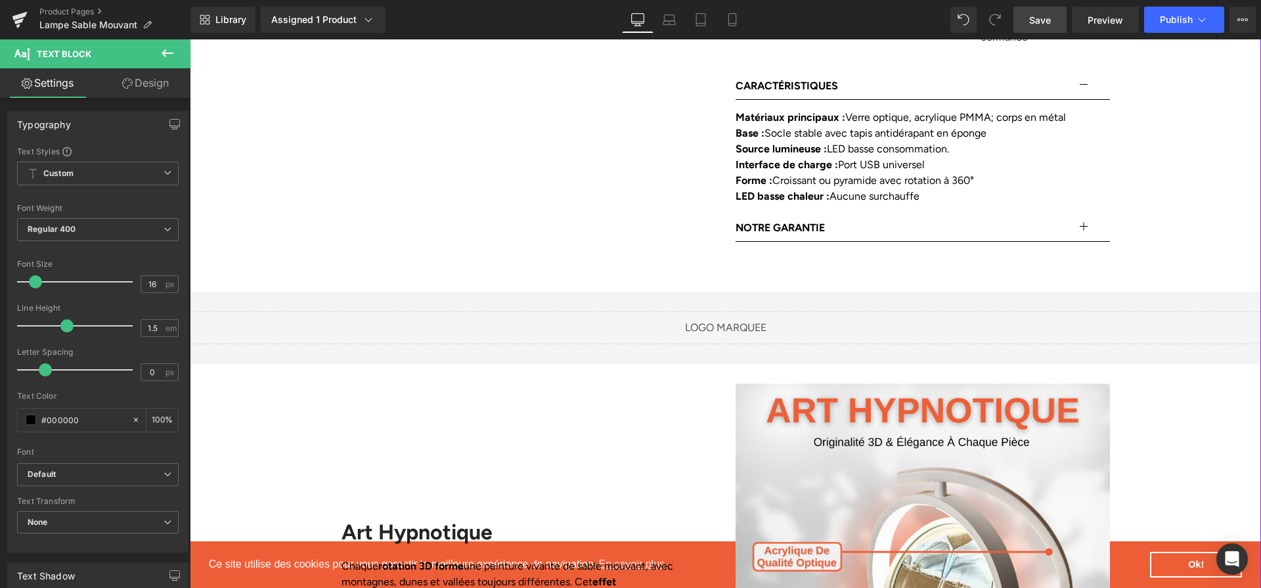
scroll to position [827, 0]
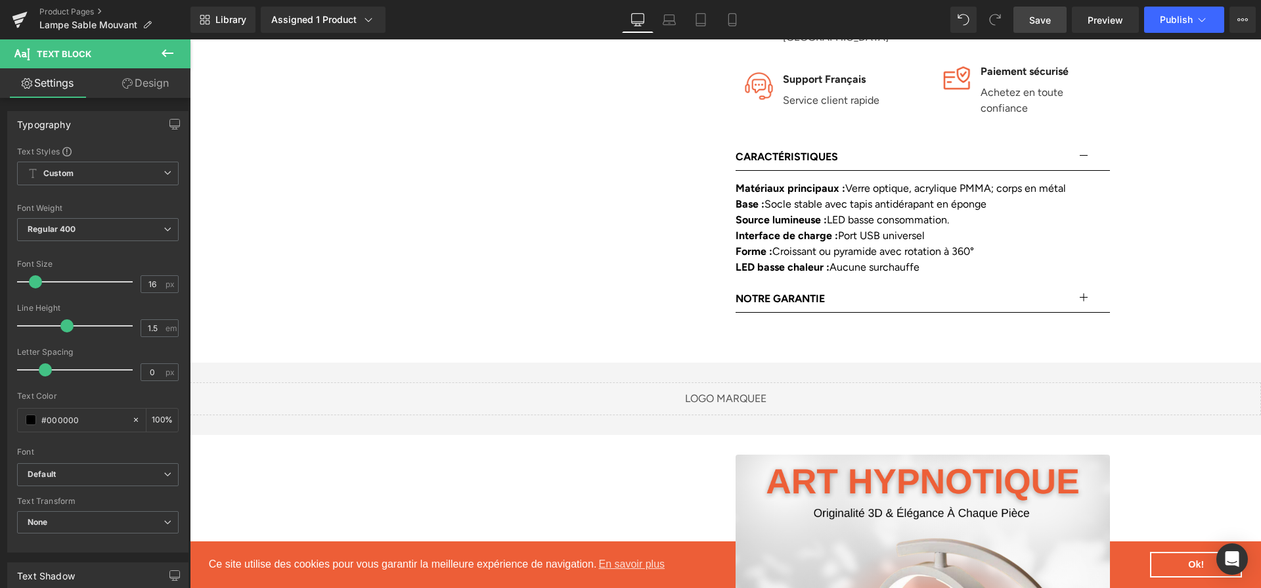
click at [1044, 23] on span "Save" at bounding box center [1040, 20] width 22 height 14
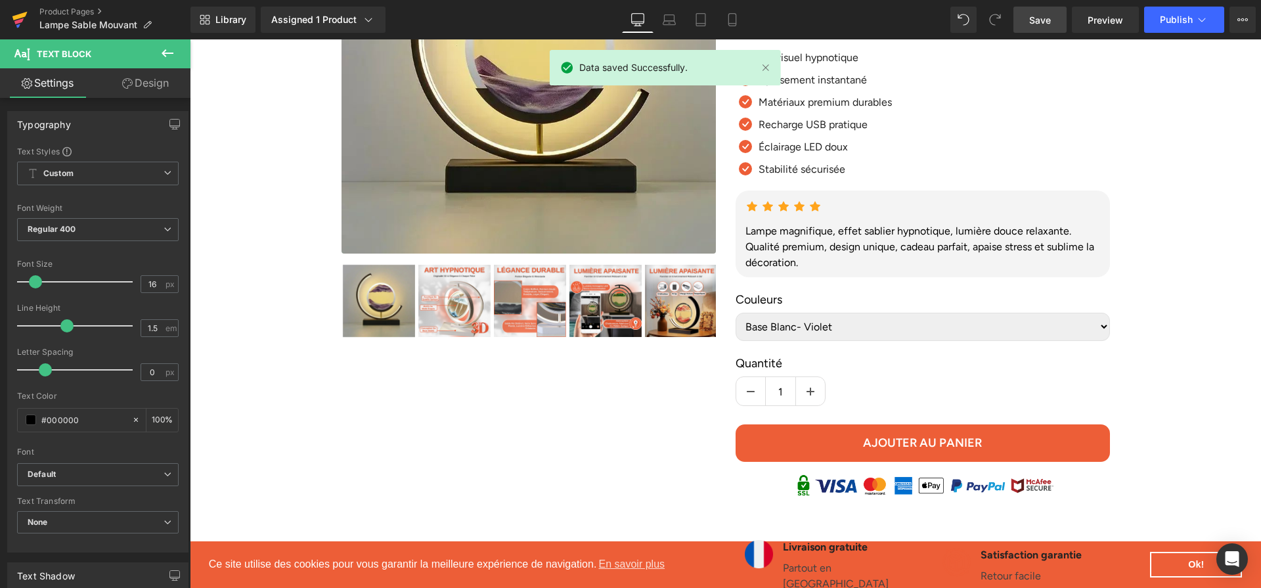
click at [23, 11] on icon at bounding box center [20, 19] width 16 height 33
